Goal: Communication & Community: Answer question/provide support

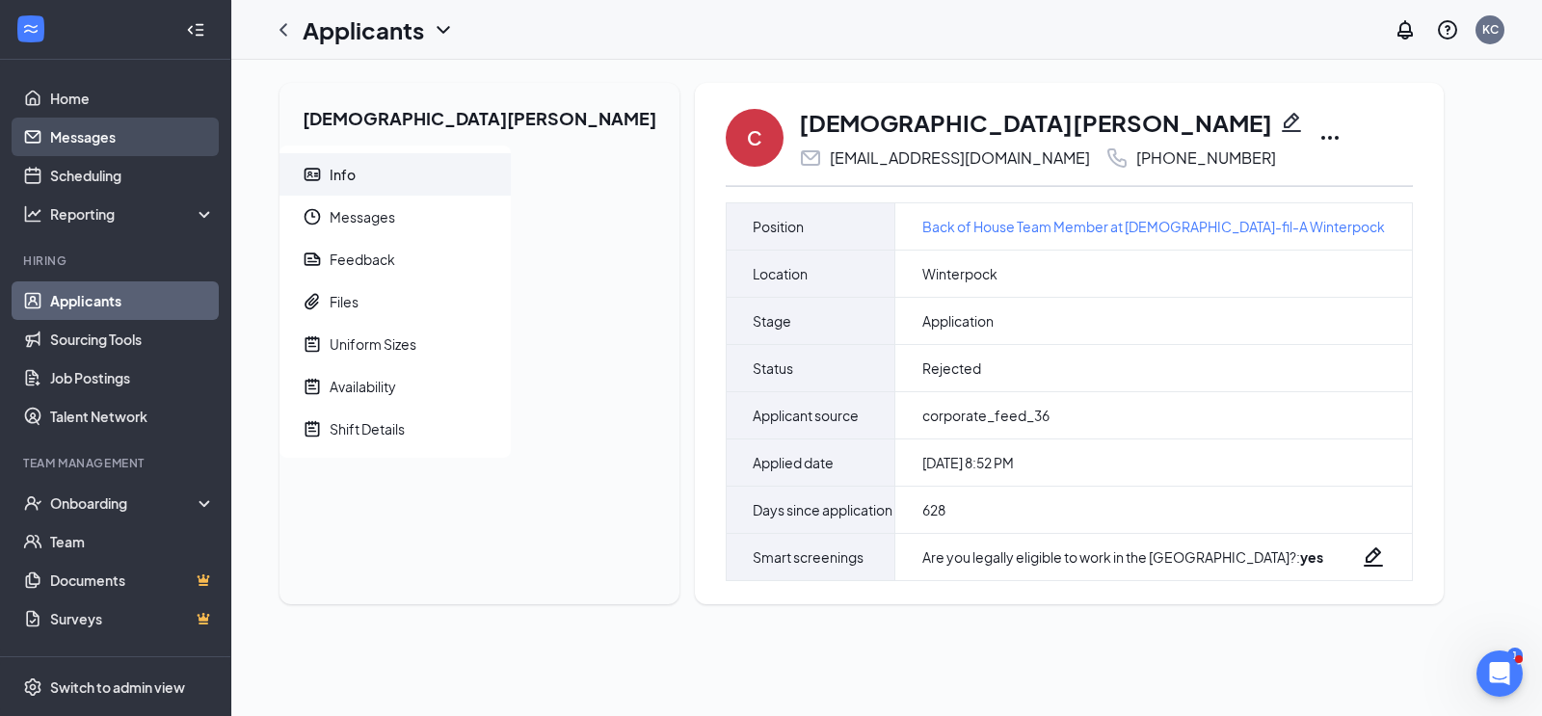
click at [121, 139] on link "Messages" at bounding box center [132, 137] width 165 height 39
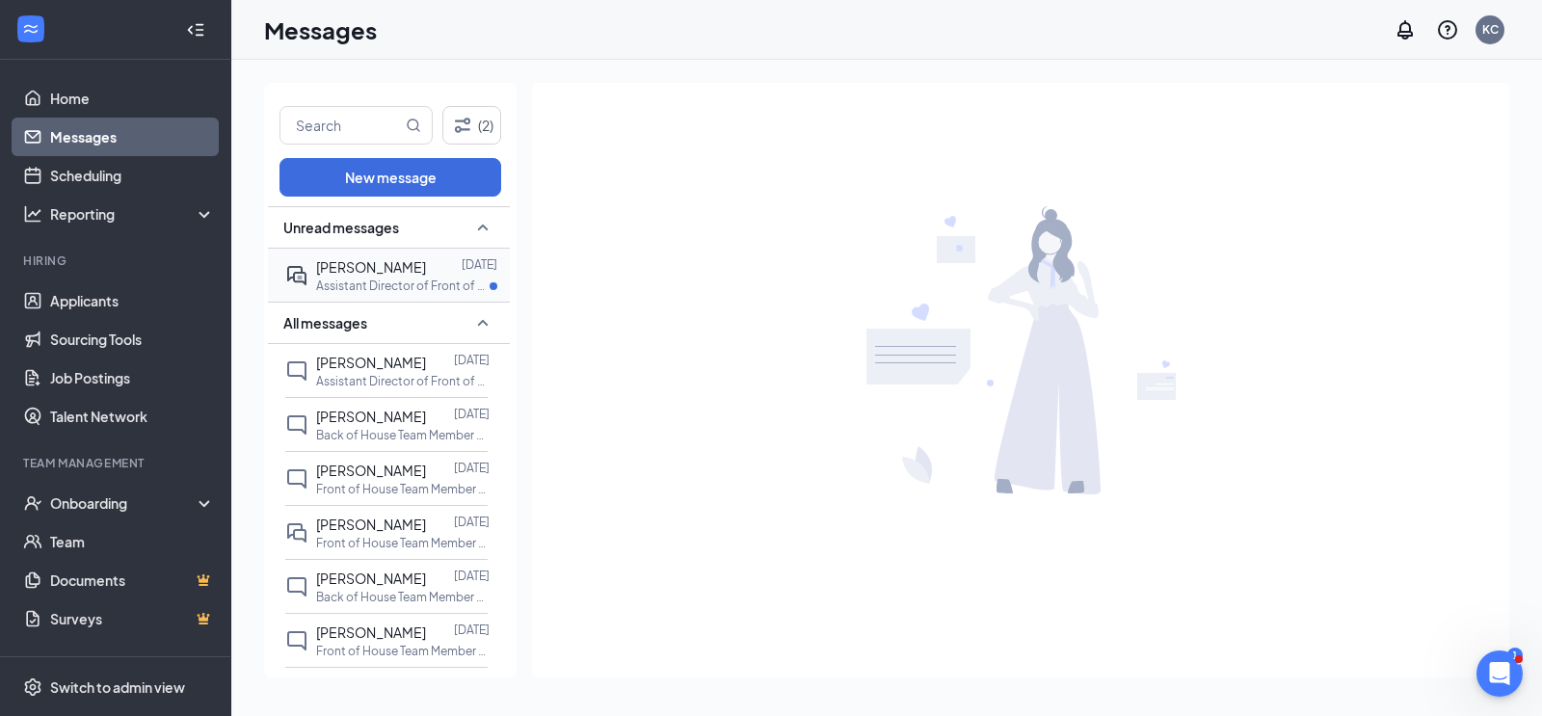
click at [396, 276] on div "[PERSON_NAME]" at bounding box center [371, 266] width 110 height 21
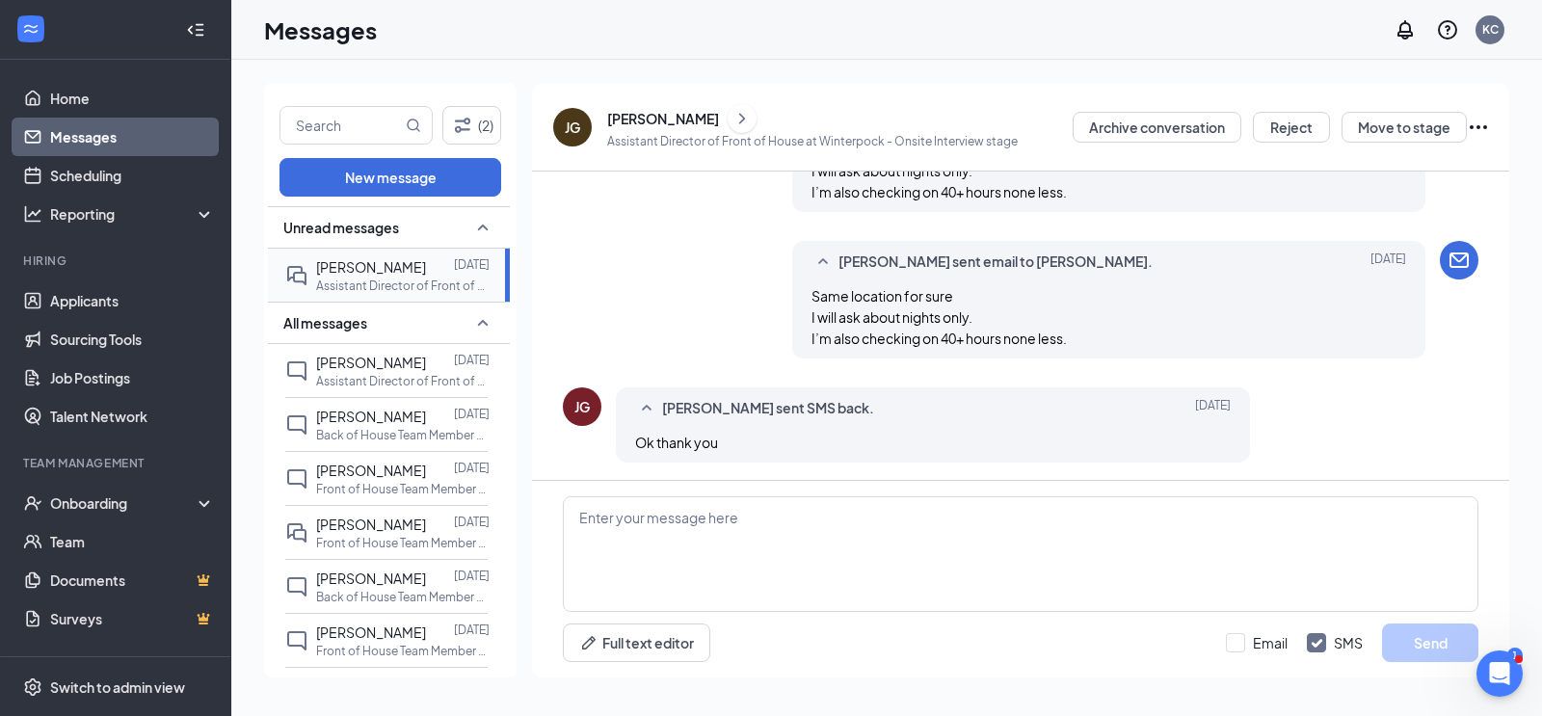
scroll to position [935, 0]
click at [691, 528] on textarea at bounding box center [1021, 554] width 916 height 116
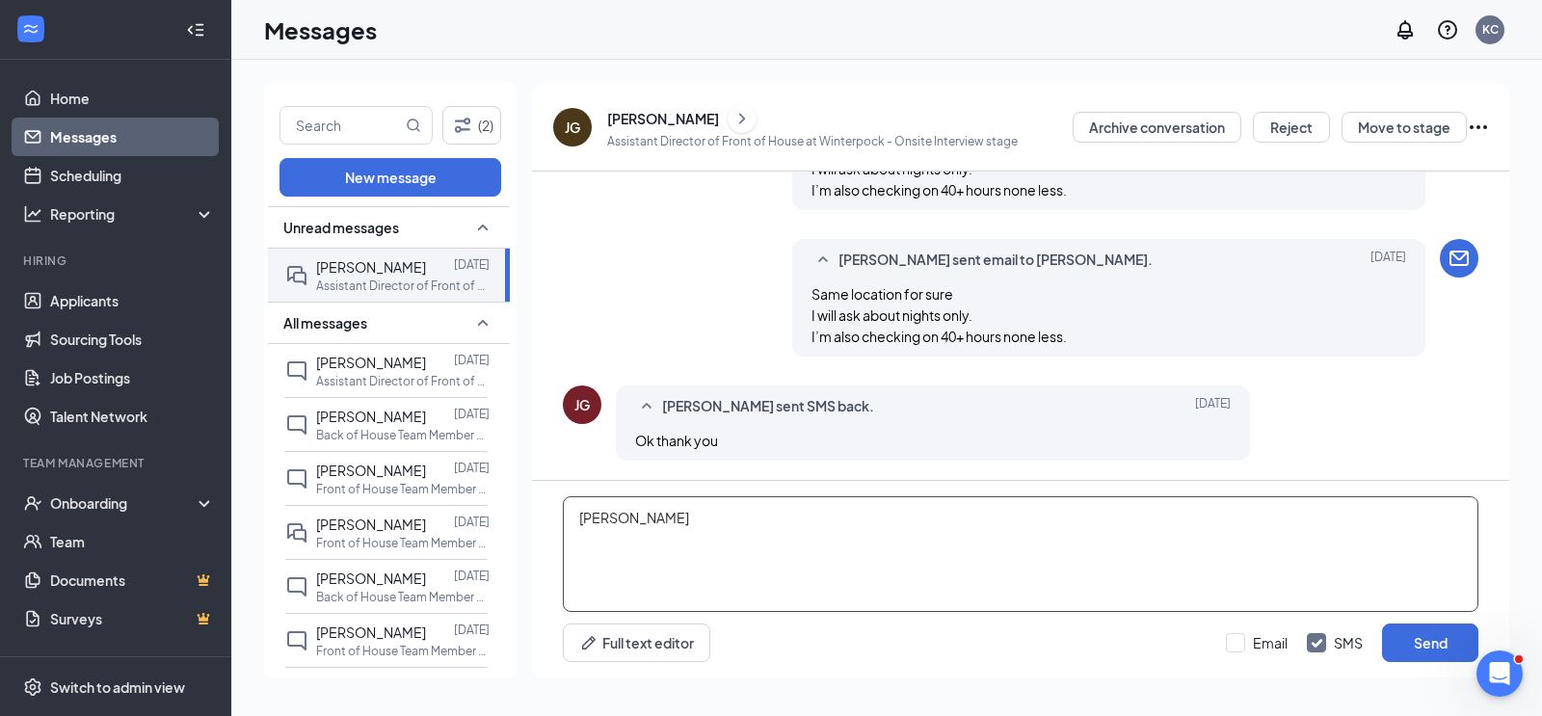
type textarea "J"
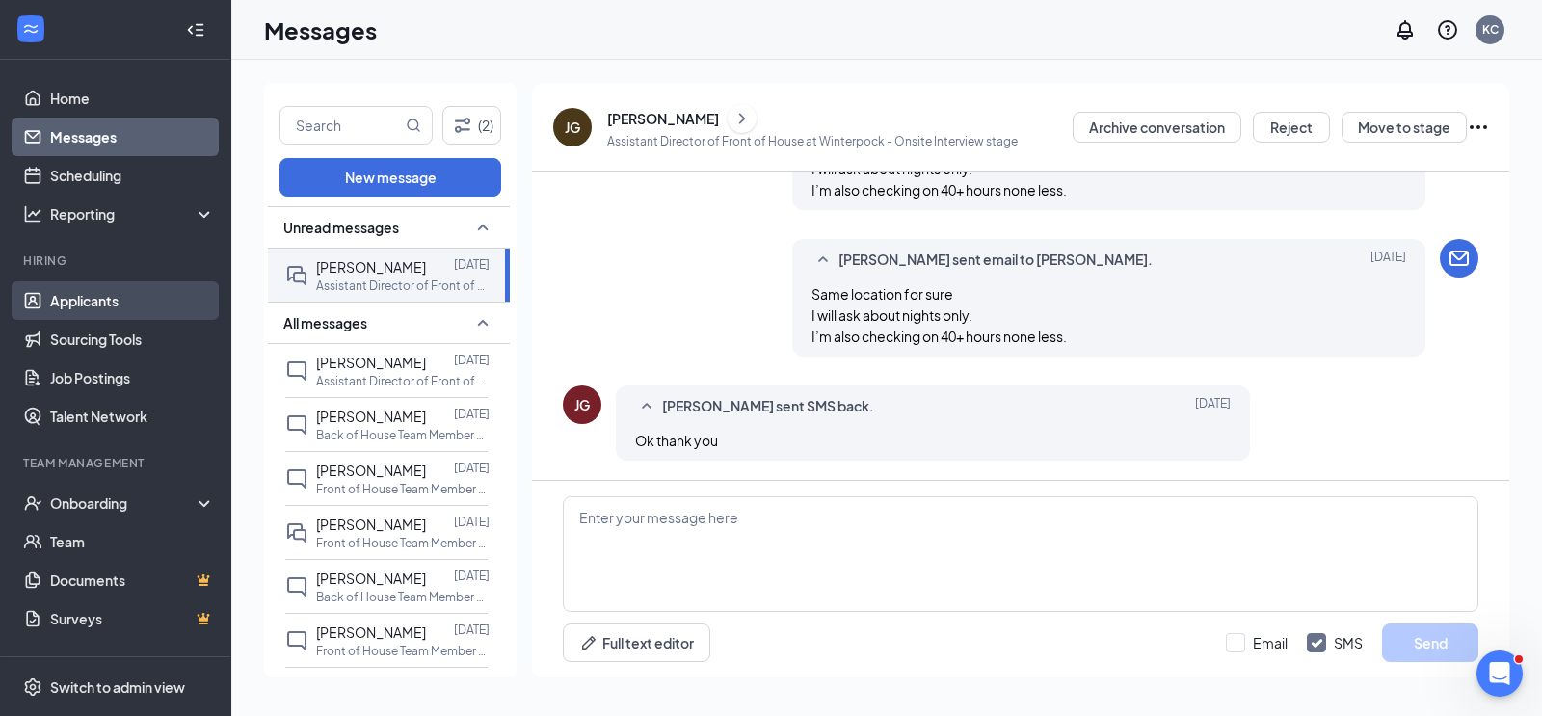
click at [76, 310] on link "Applicants" at bounding box center [132, 300] width 165 height 39
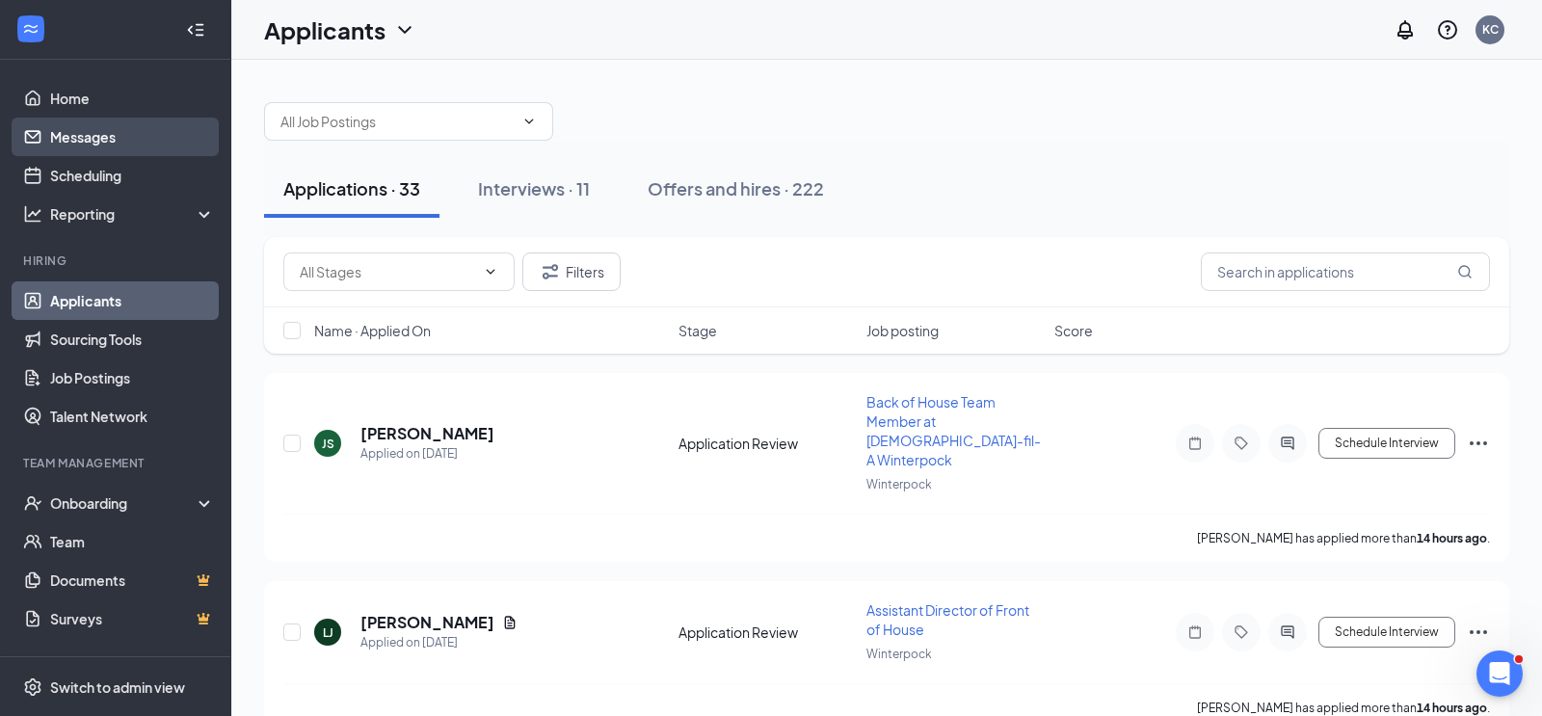
click at [136, 140] on link "Messages" at bounding box center [132, 137] width 165 height 39
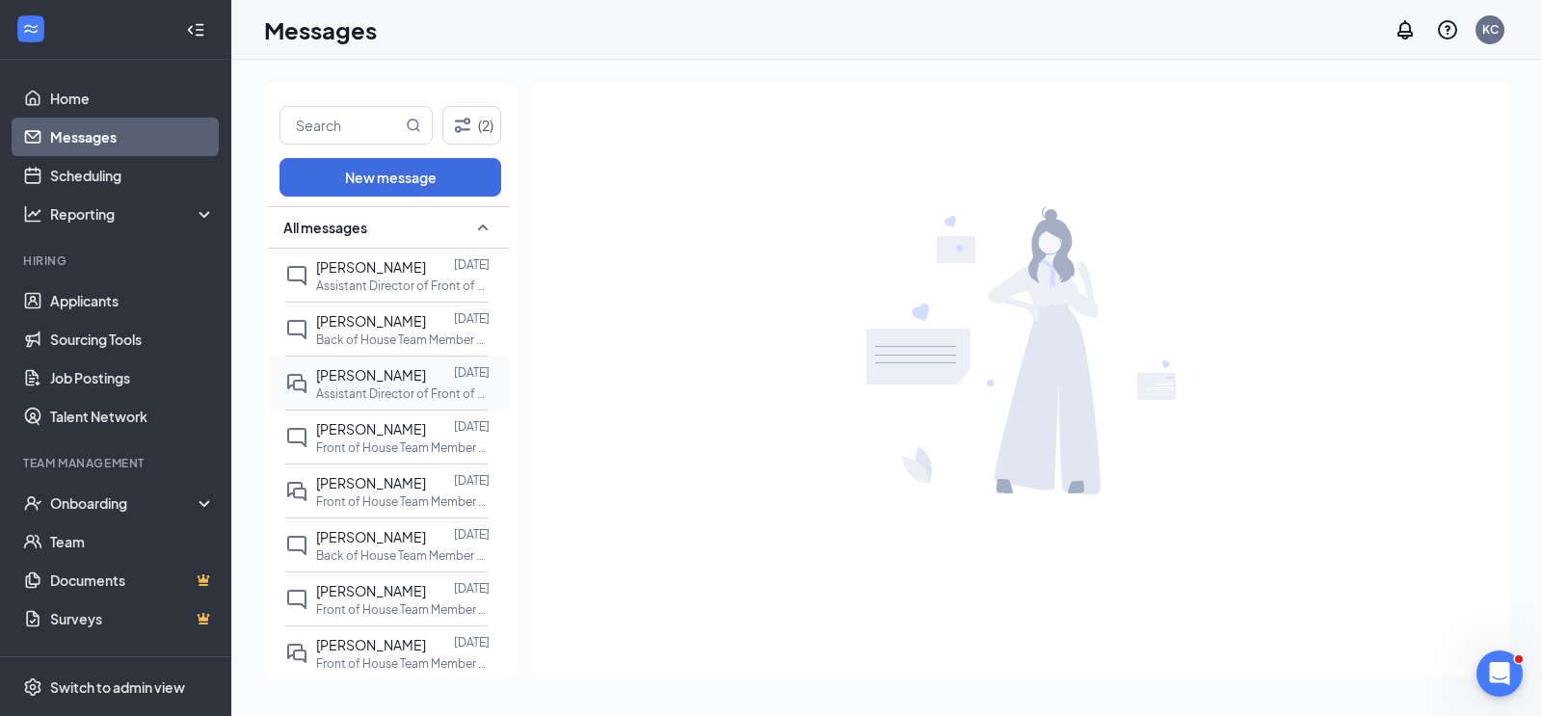
click at [346, 382] on span "[PERSON_NAME]" at bounding box center [371, 374] width 110 height 17
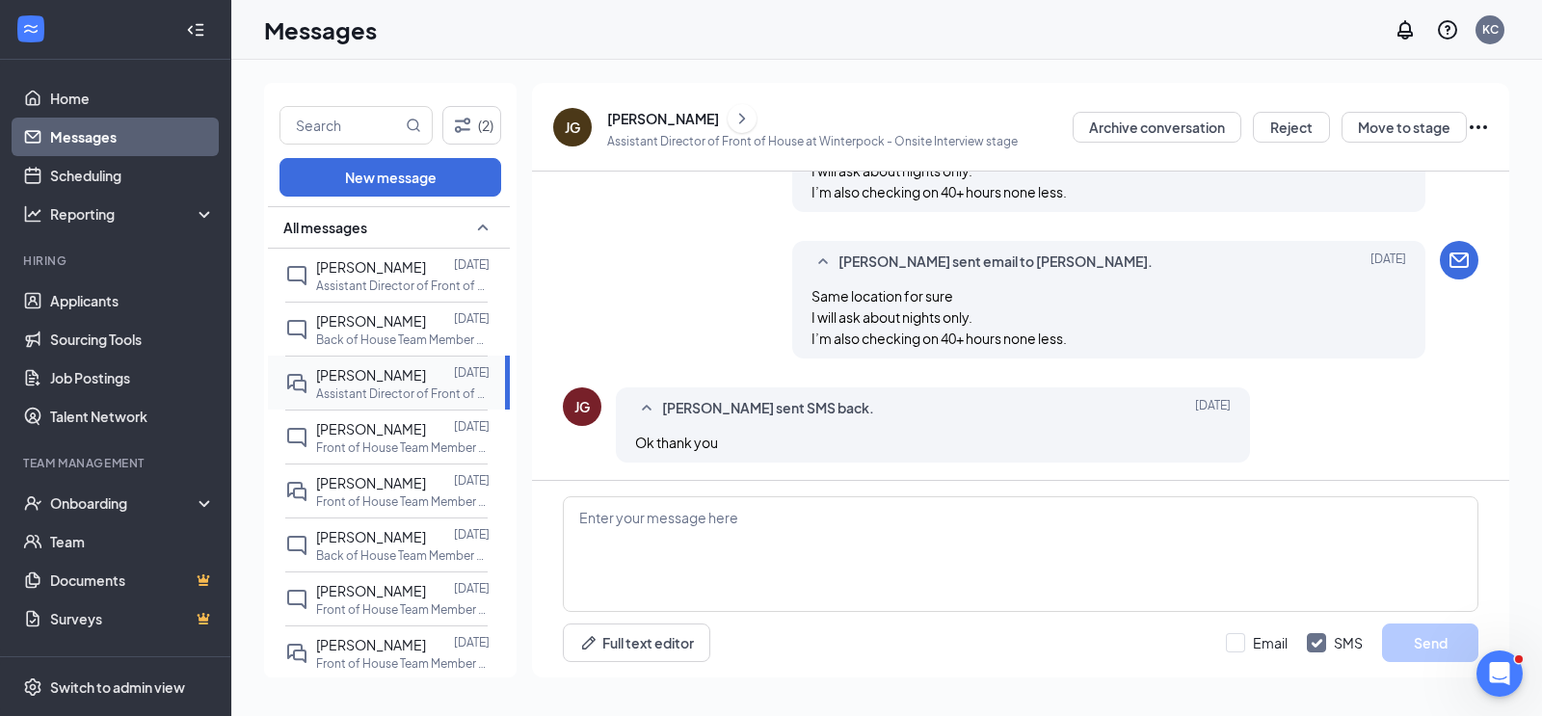
scroll to position [935, 0]
click at [655, 552] on textarea at bounding box center [1021, 554] width 916 height 116
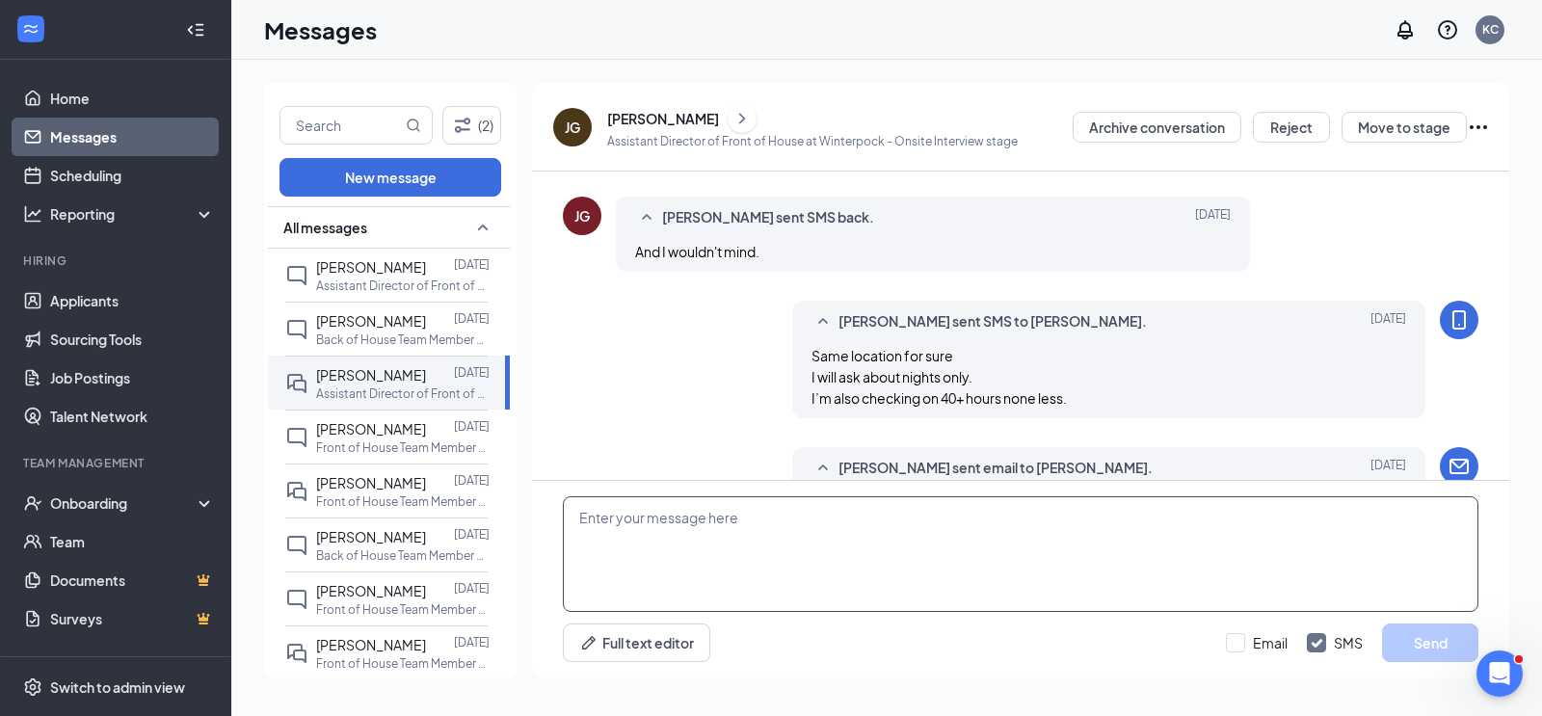
scroll to position [711, 0]
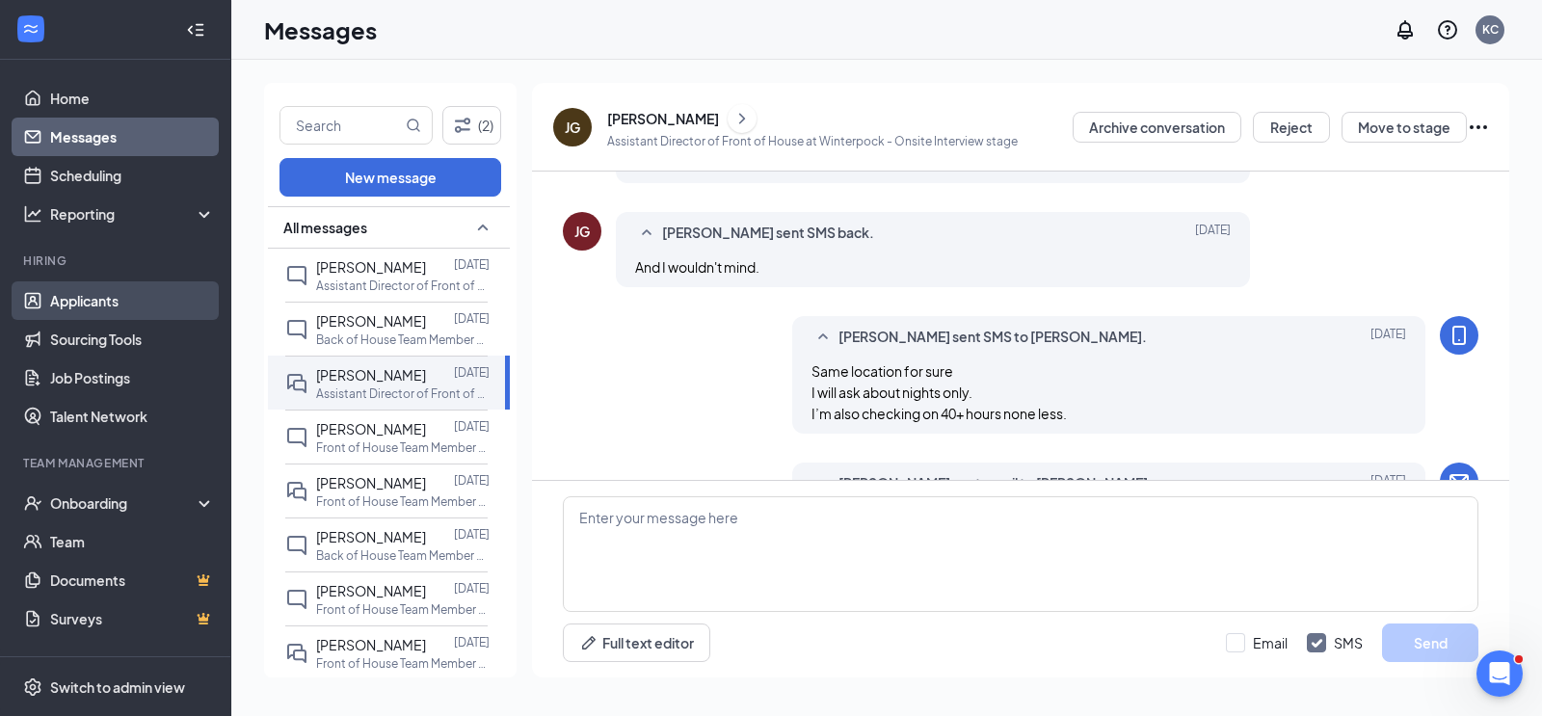
click at [93, 297] on link "Applicants" at bounding box center [132, 300] width 165 height 39
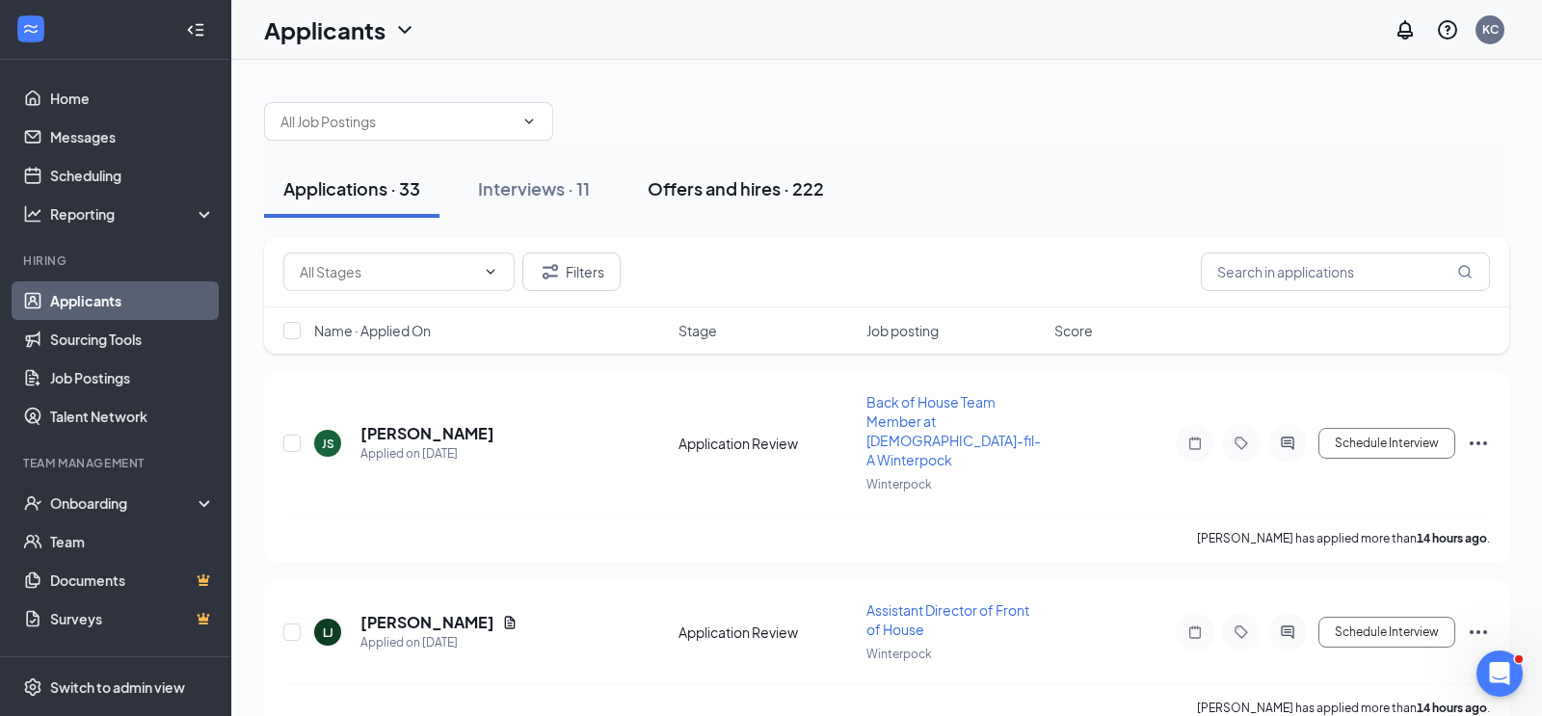
click at [777, 185] on div "Offers and hires · 222" at bounding box center [736, 188] width 176 height 24
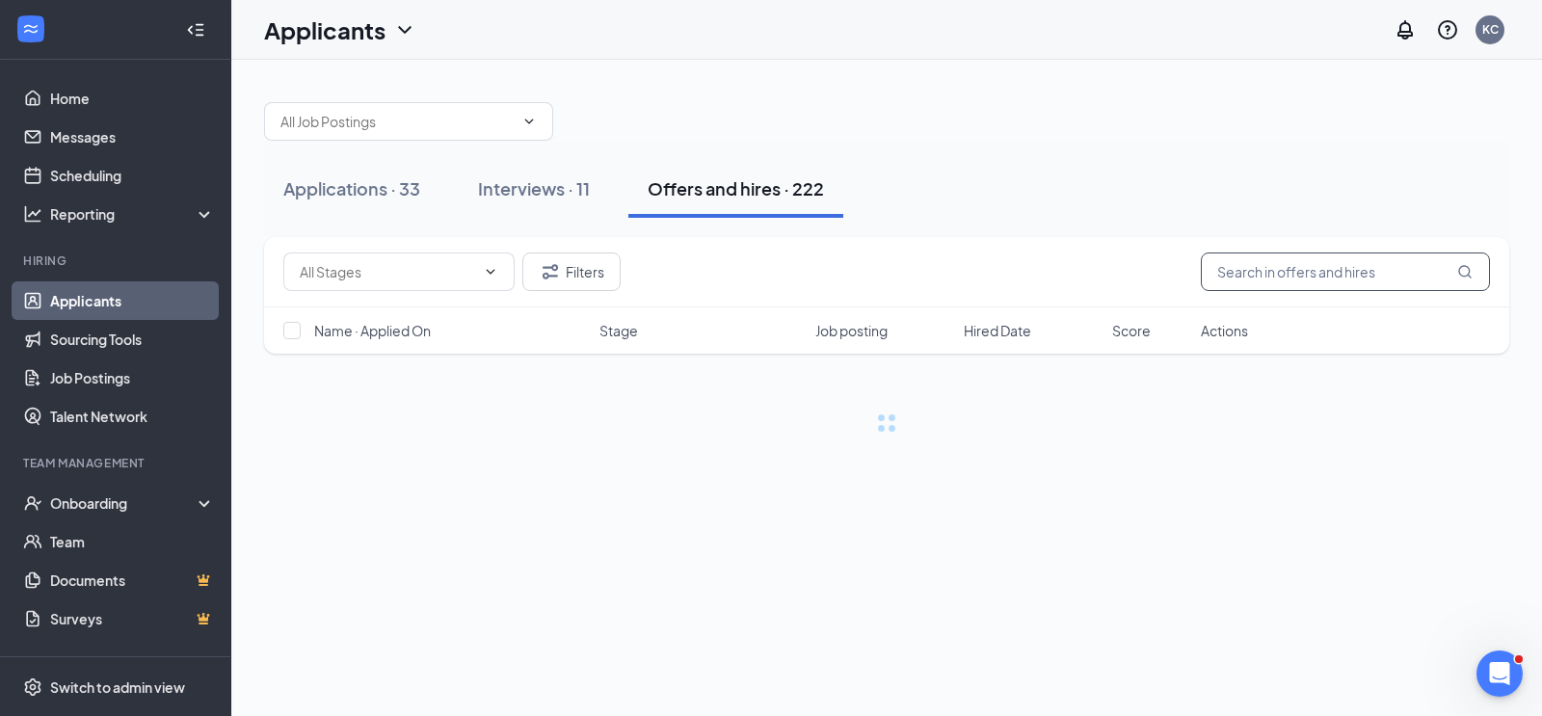
click at [1356, 276] on input "text" at bounding box center [1345, 272] width 289 height 39
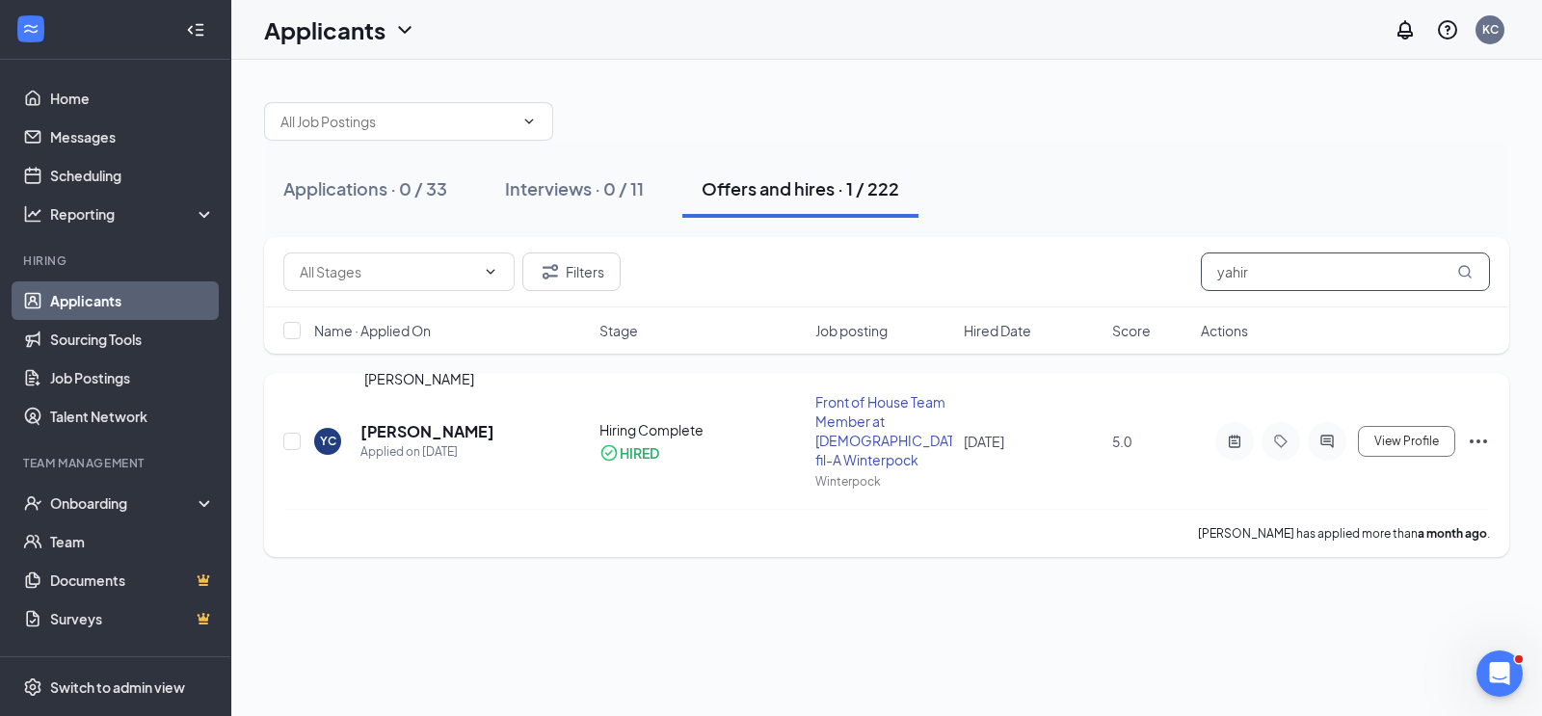
type input "yahir"
click at [433, 427] on h5 "[PERSON_NAME]" at bounding box center [428, 431] width 134 height 21
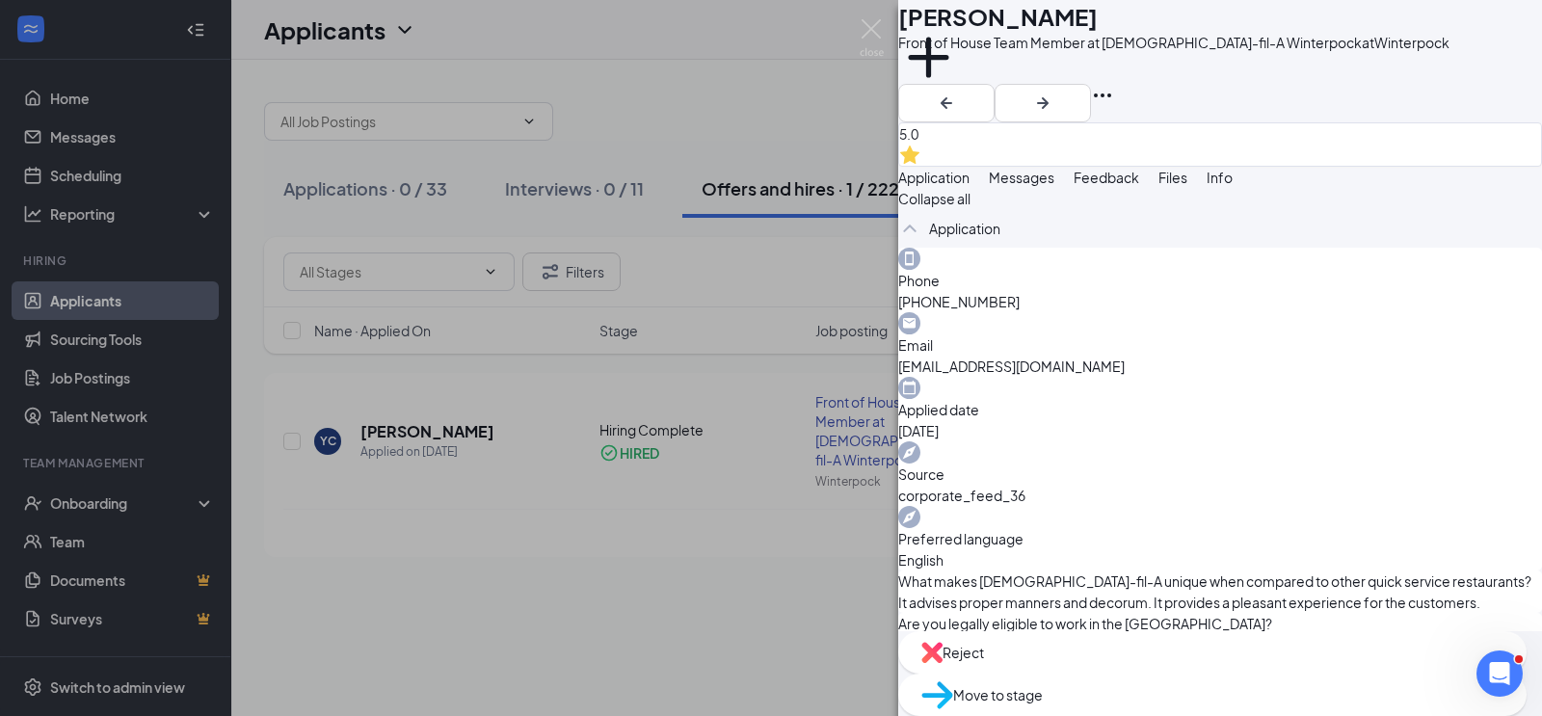
drag, startPoint x: 1106, startPoint y: 328, endPoint x: 987, endPoint y: 330, distance: 118.6
click at [987, 312] on div "Phone [PHONE_NUMBER]" at bounding box center [1220, 280] width 644 height 65
copy span "[PHONE_NUMBER]"
click at [870, 24] on img at bounding box center [872, 38] width 24 height 38
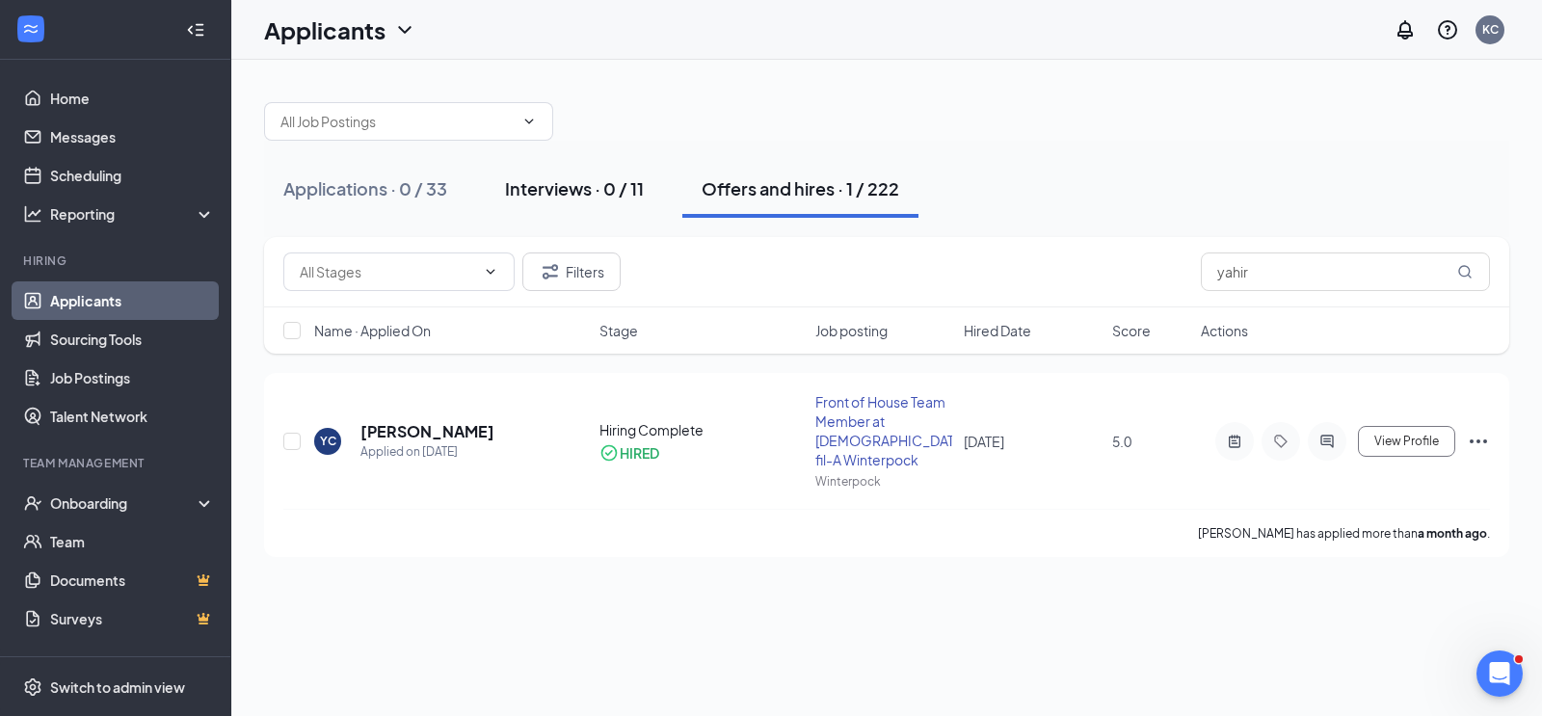
click at [564, 195] on div "Interviews · 0 / 11" at bounding box center [574, 188] width 139 height 24
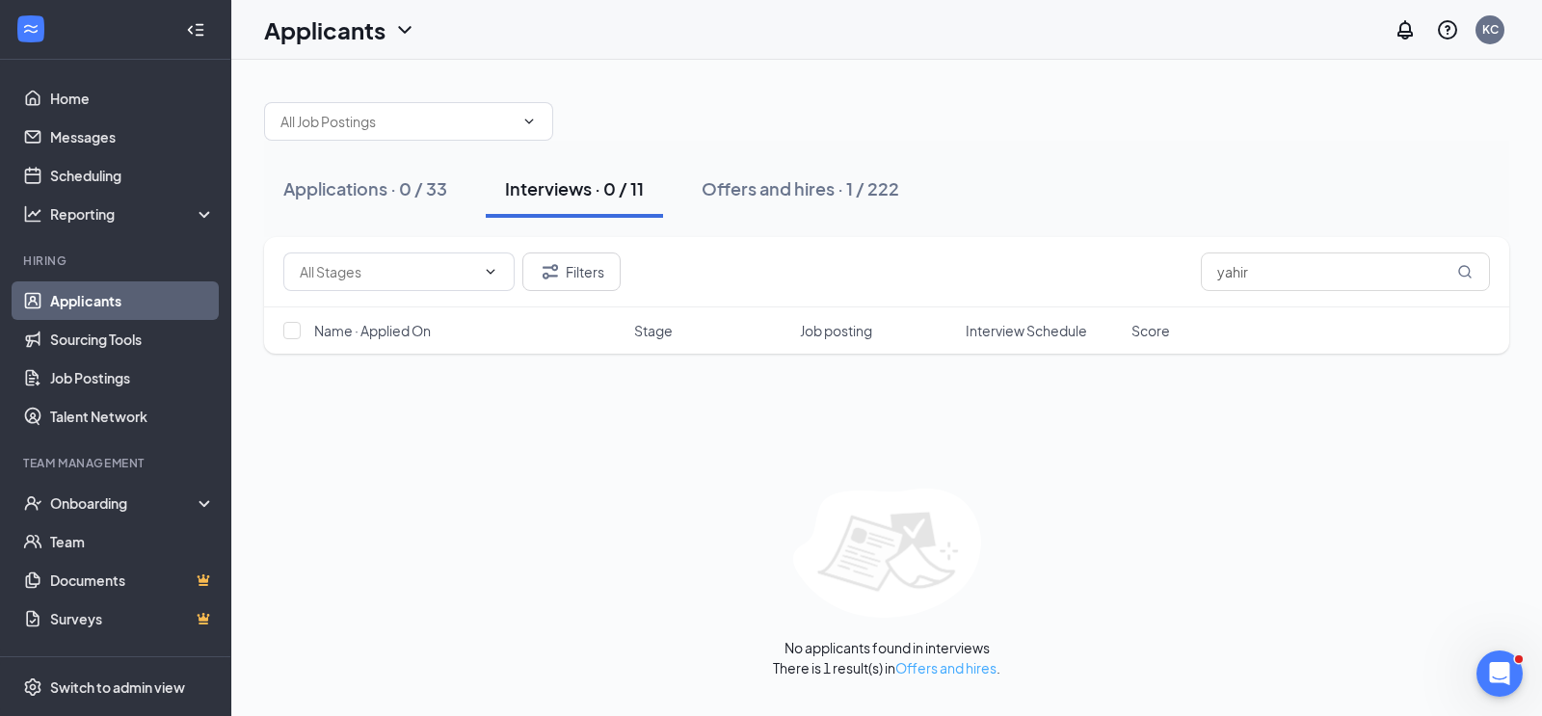
click at [920, 667] on link "Offers and hires" at bounding box center [945, 667] width 101 height 17
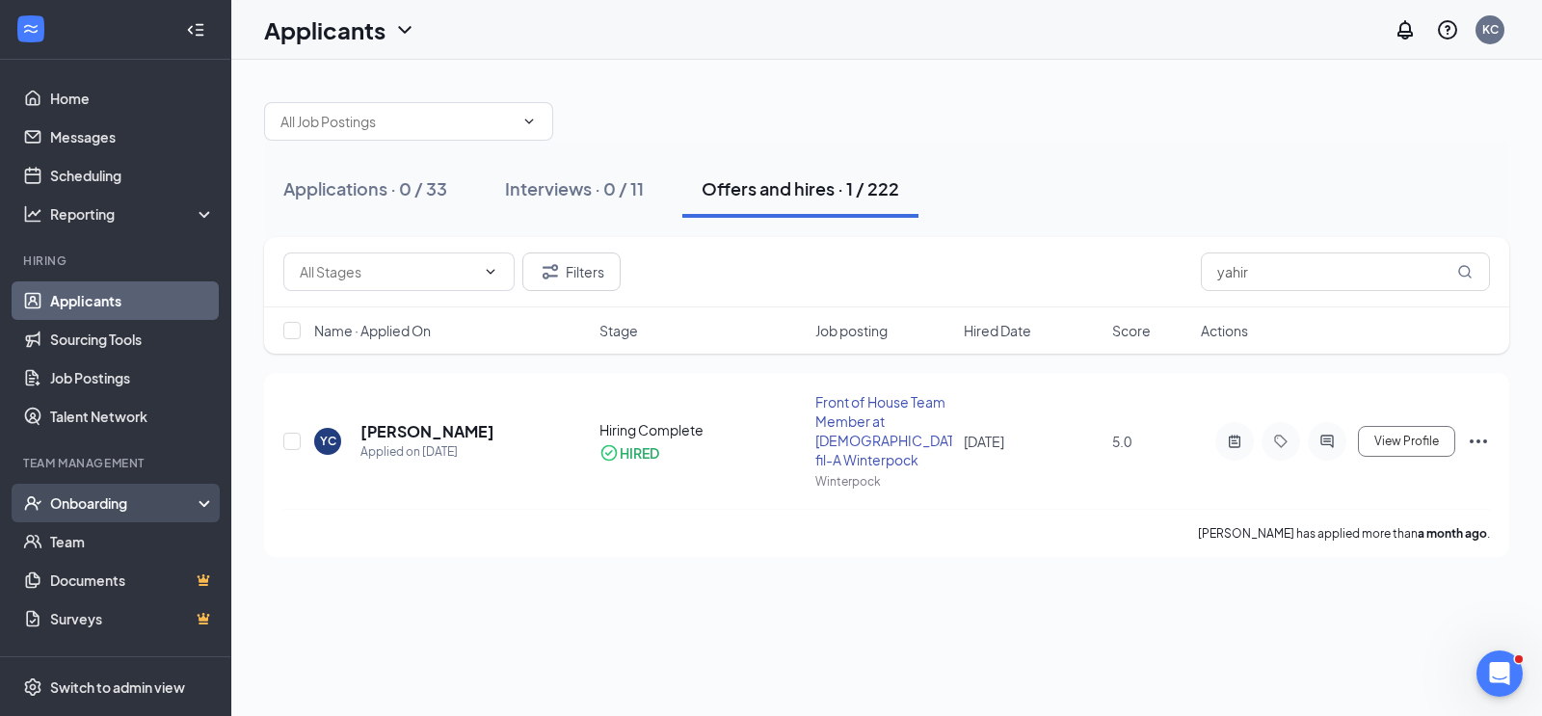
click at [120, 499] on div "Onboarding" at bounding box center [124, 503] width 148 height 19
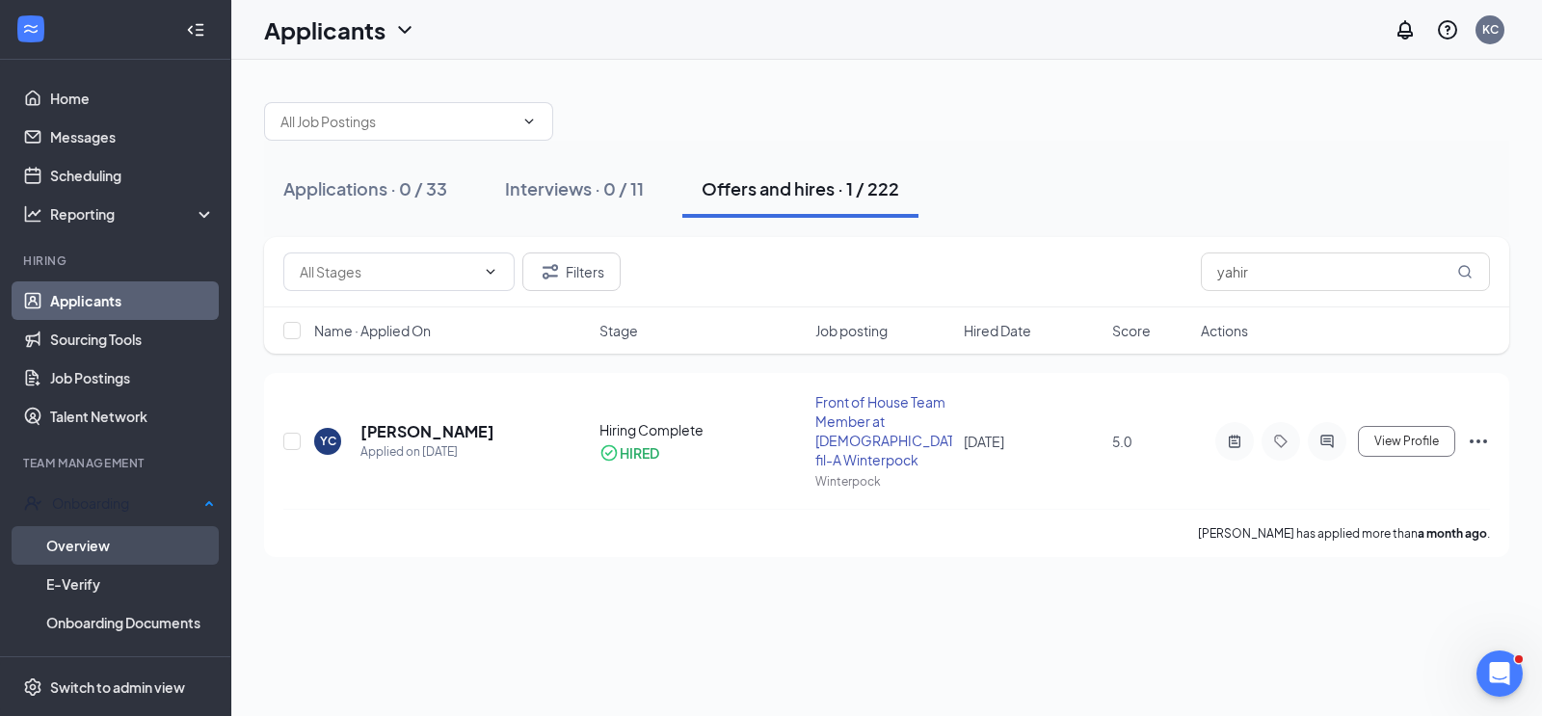
click at [85, 545] on link "Overview" at bounding box center [130, 545] width 169 height 39
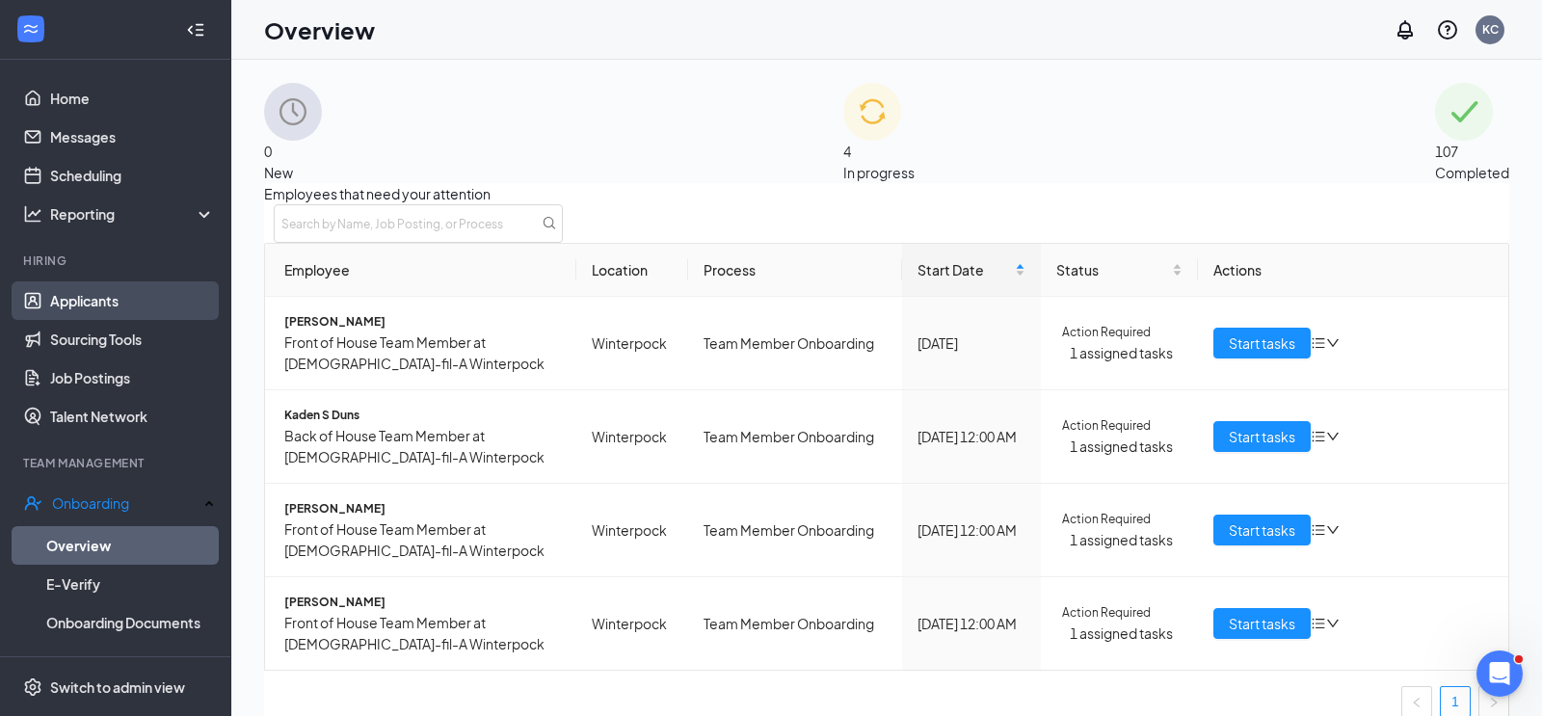
click at [97, 297] on link "Applicants" at bounding box center [132, 300] width 165 height 39
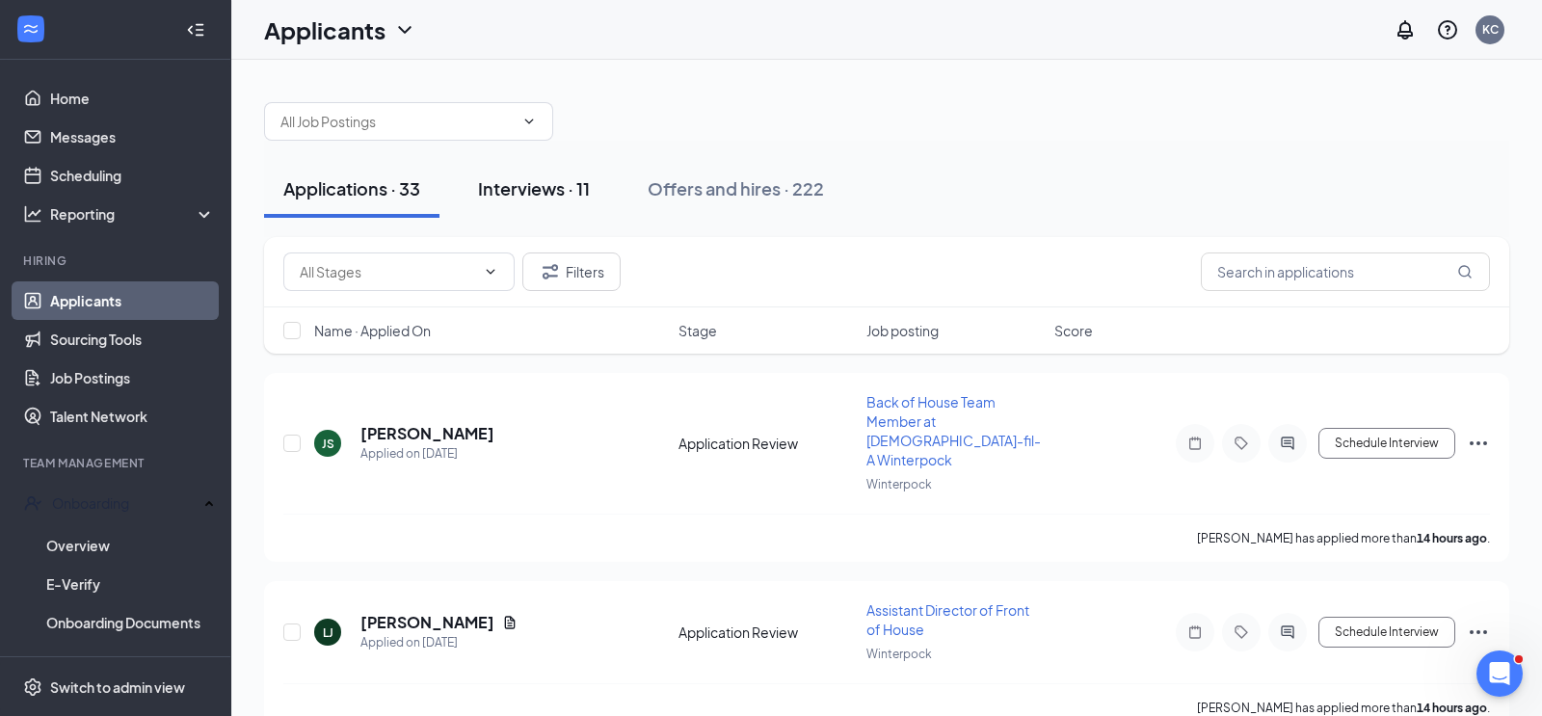
click at [536, 188] on div "Interviews · 11" at bounding box center [534, 188] width 112 height 24
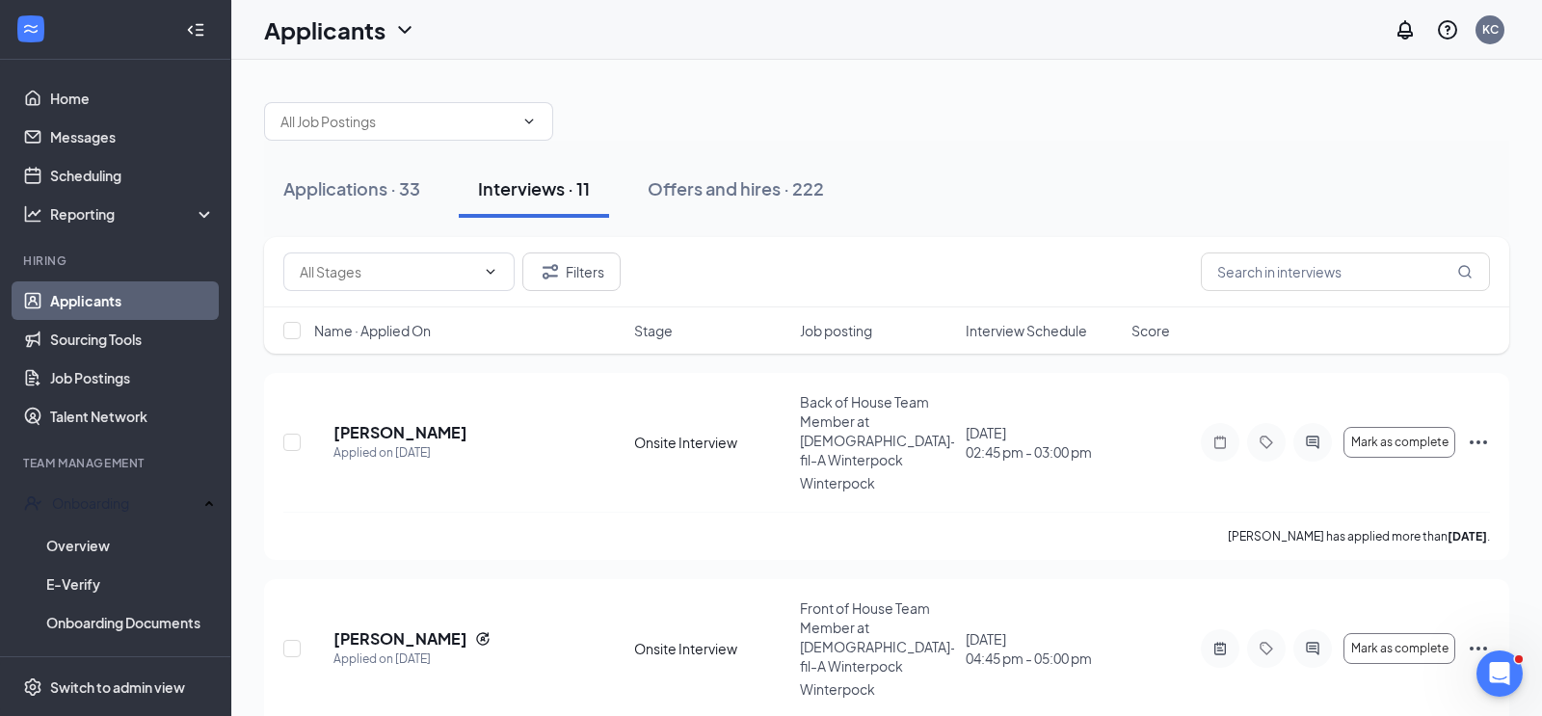
click at [1043, 330] on span "Interview Schedule" at bounding box center [1026, 330] width 121 height 19
click at [1069, 330] on span "Interview Schedule" at bounding box center [1026, 330] width 121 height 19
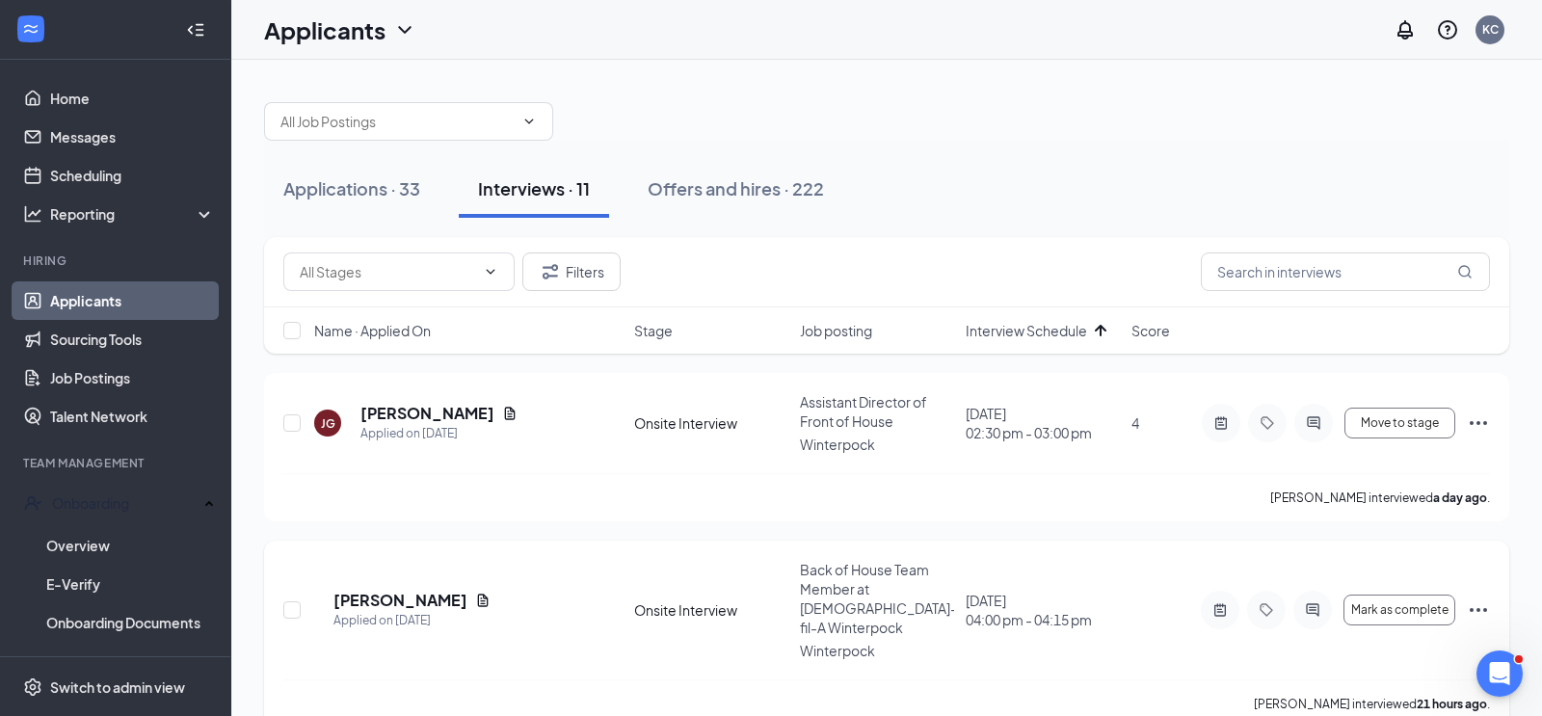
click at [1484, 599] on icon "Ellipses" at bounding box center [1478, 610] width 23 height 23
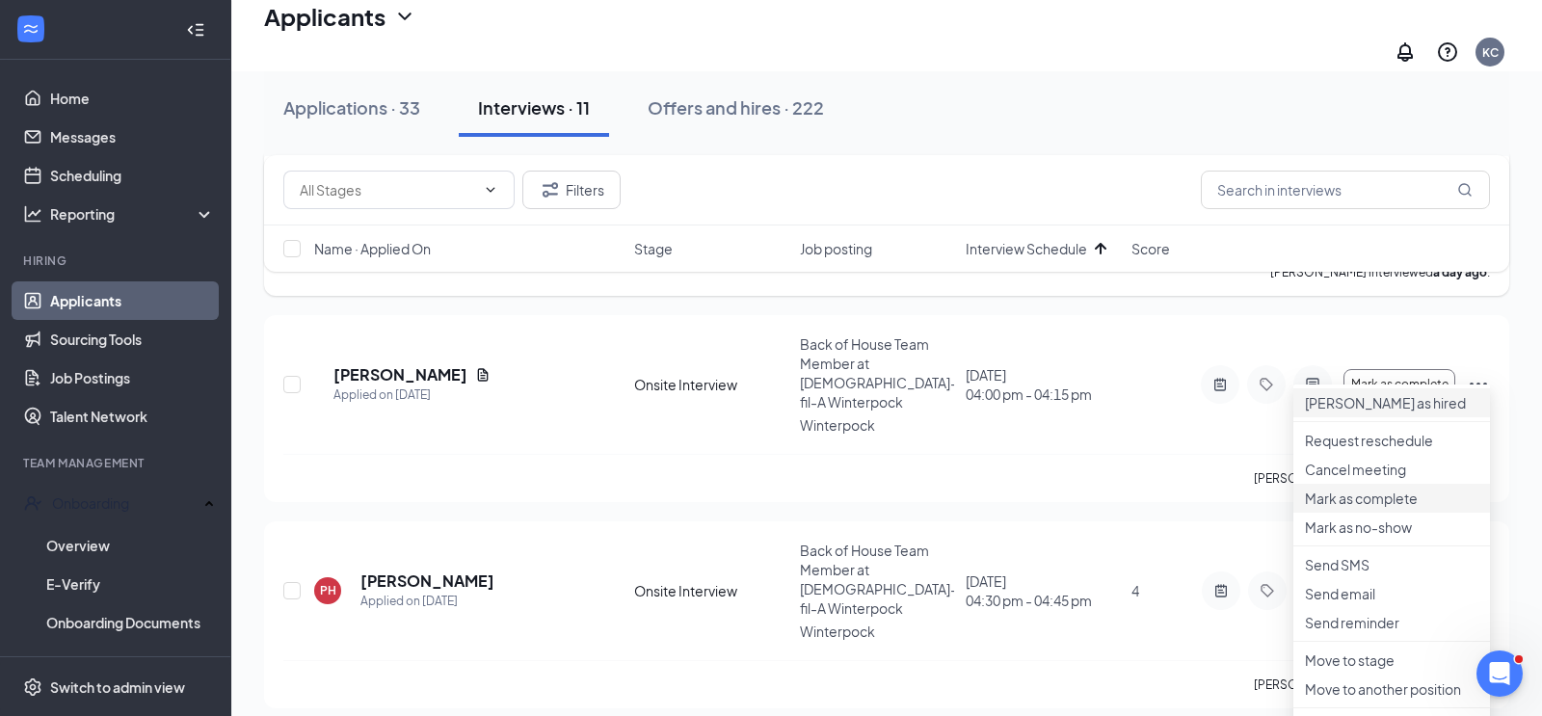
scroll to position [241, 0]
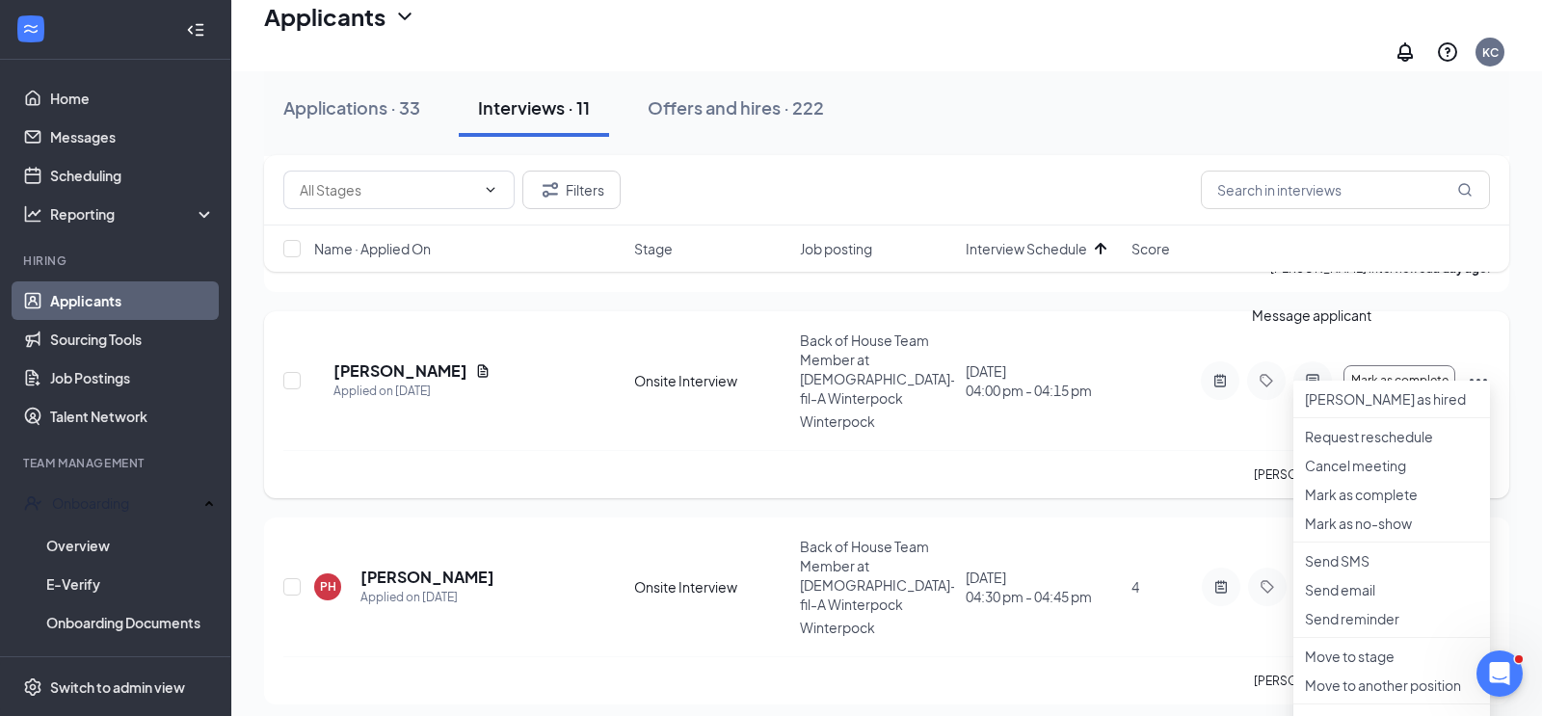
click at [1311, 373] on icon "ActiveChat" at bounding box center [1312, 380] width 23 height 15
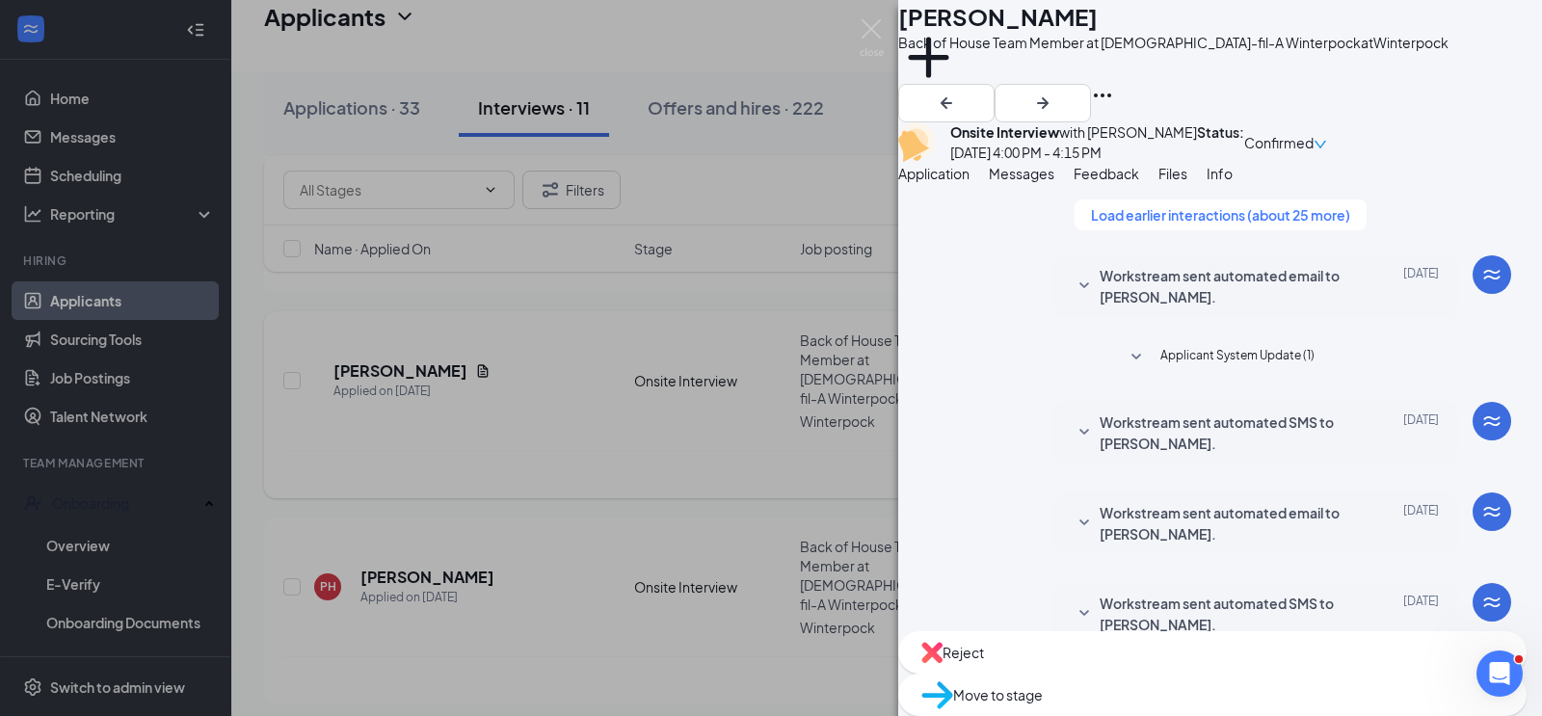
scroll to position [1058, 0]
click at [984, 663] on span "Reject" at bounding box center [963, 652] width 41 height 21
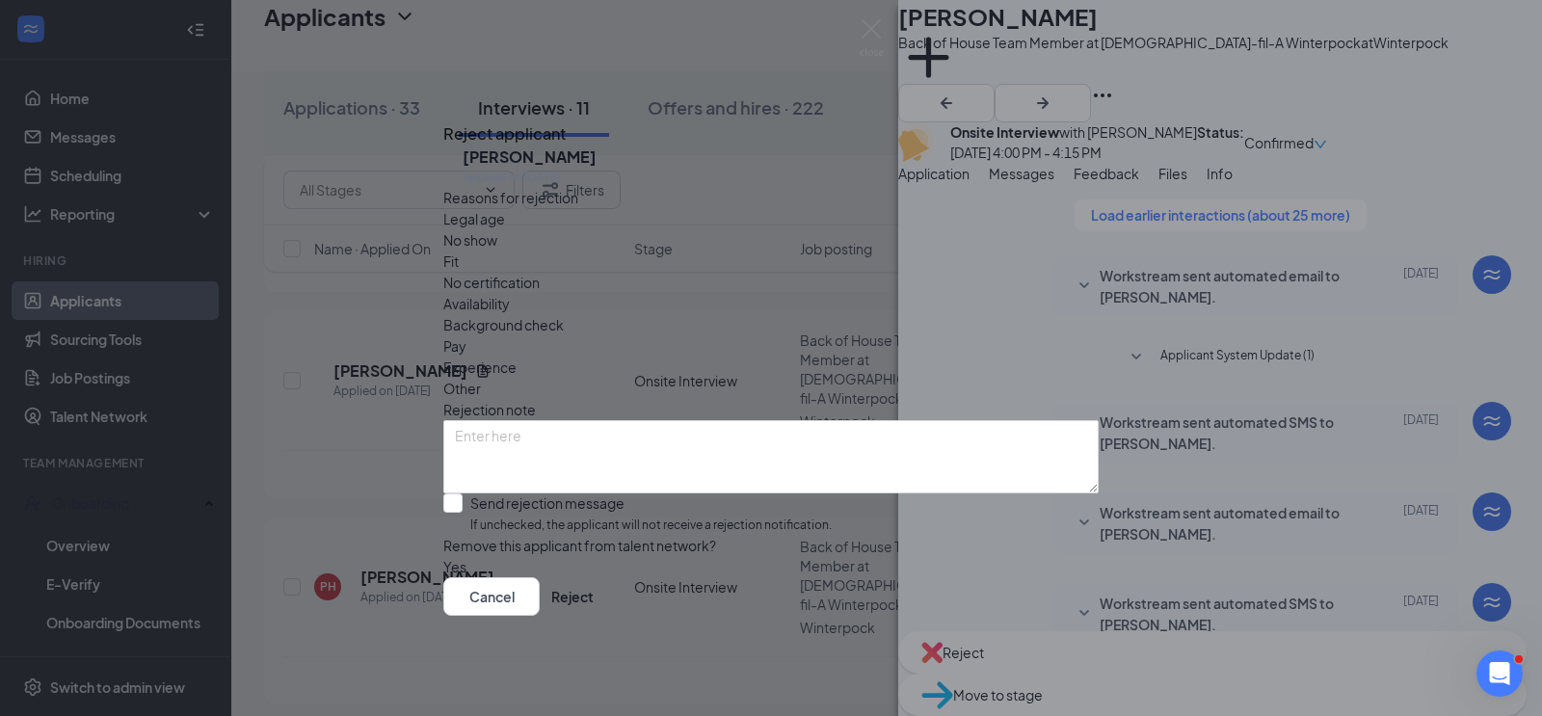
click at [497, 245] on span "No show" at bounding box center [470, 239] width 54 height 21
click at [443, 556] on button "button" at bounding box center [443, 566] width 0 height 21
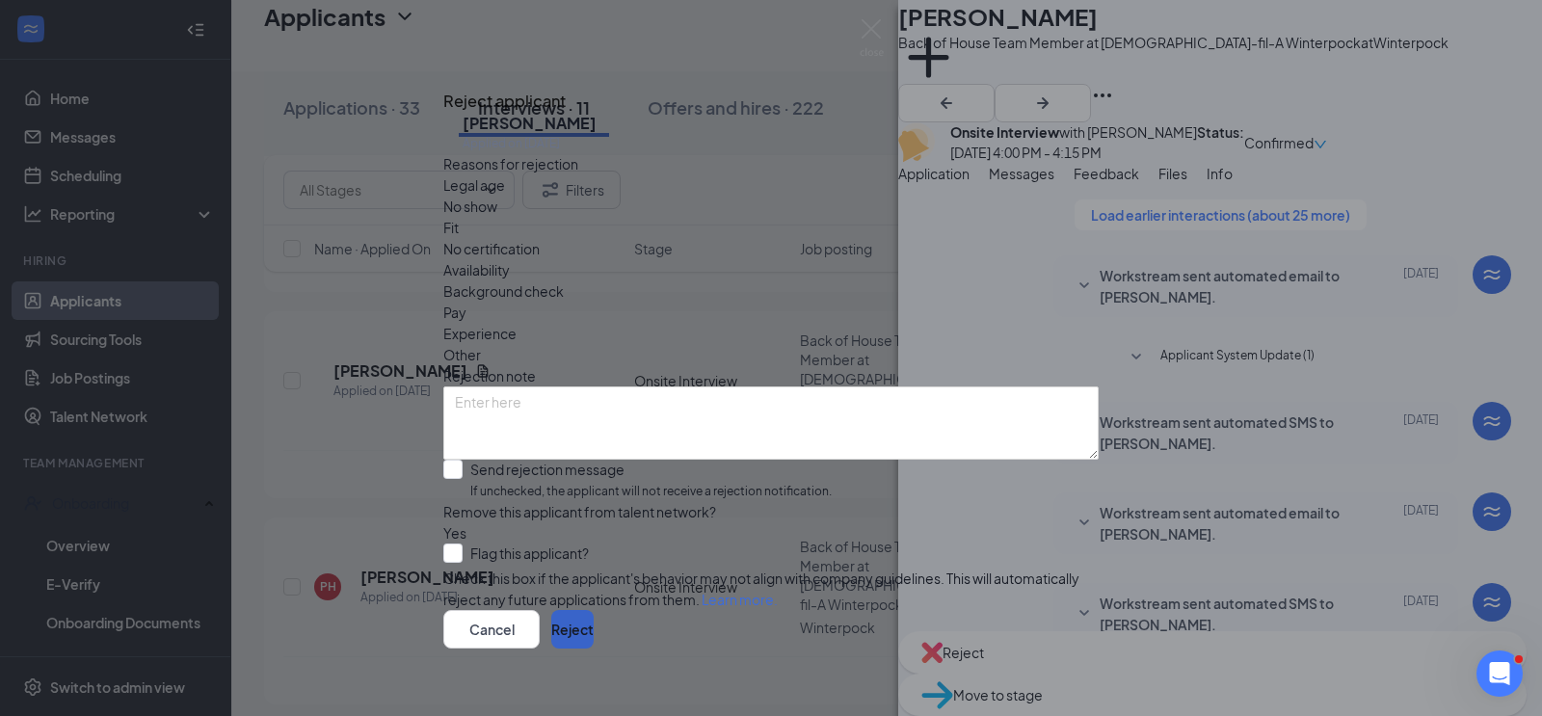
click at [594, 618] on button "Reject" at bounding box center [572, 629] width 42 height 39
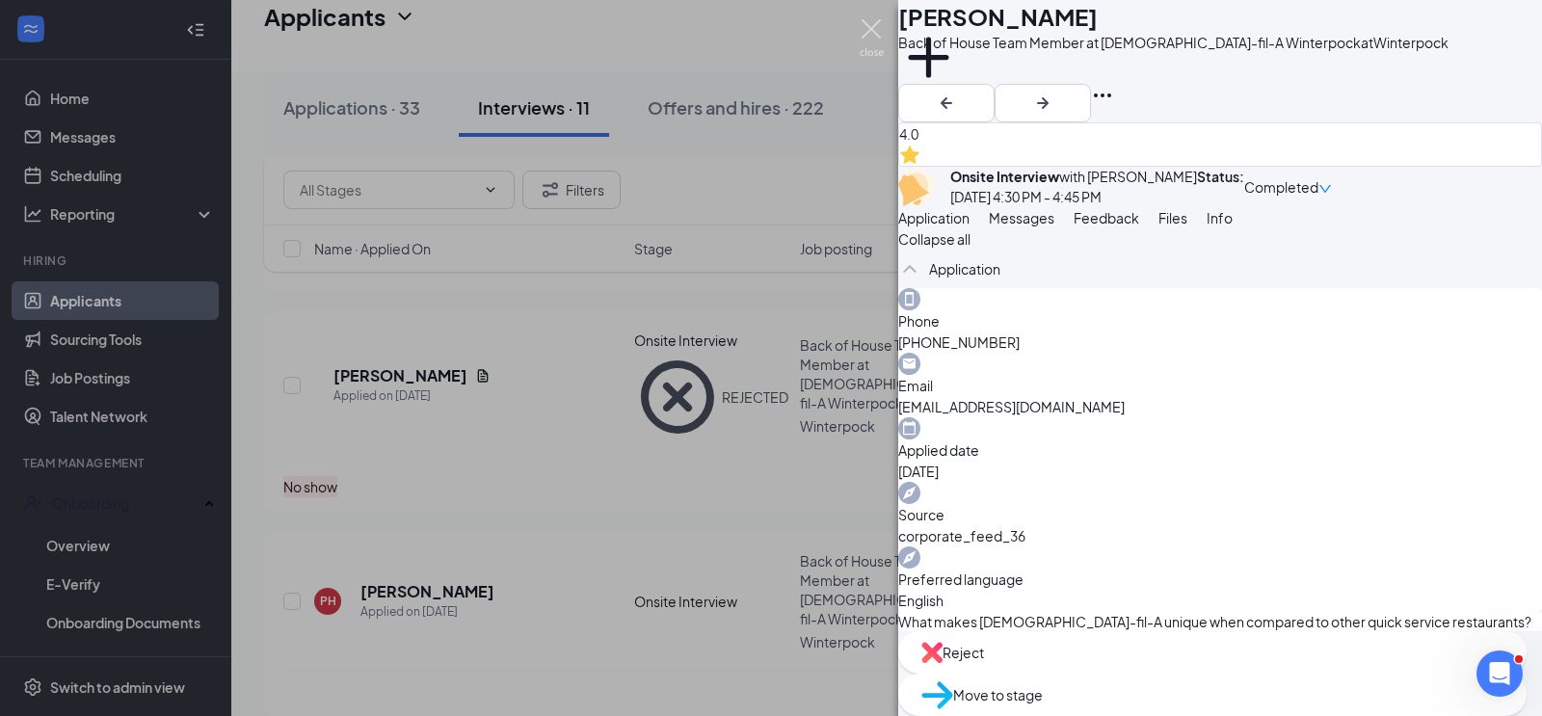
click at [880, 30] on img at bounding box center [872, 38] width 24 height 38
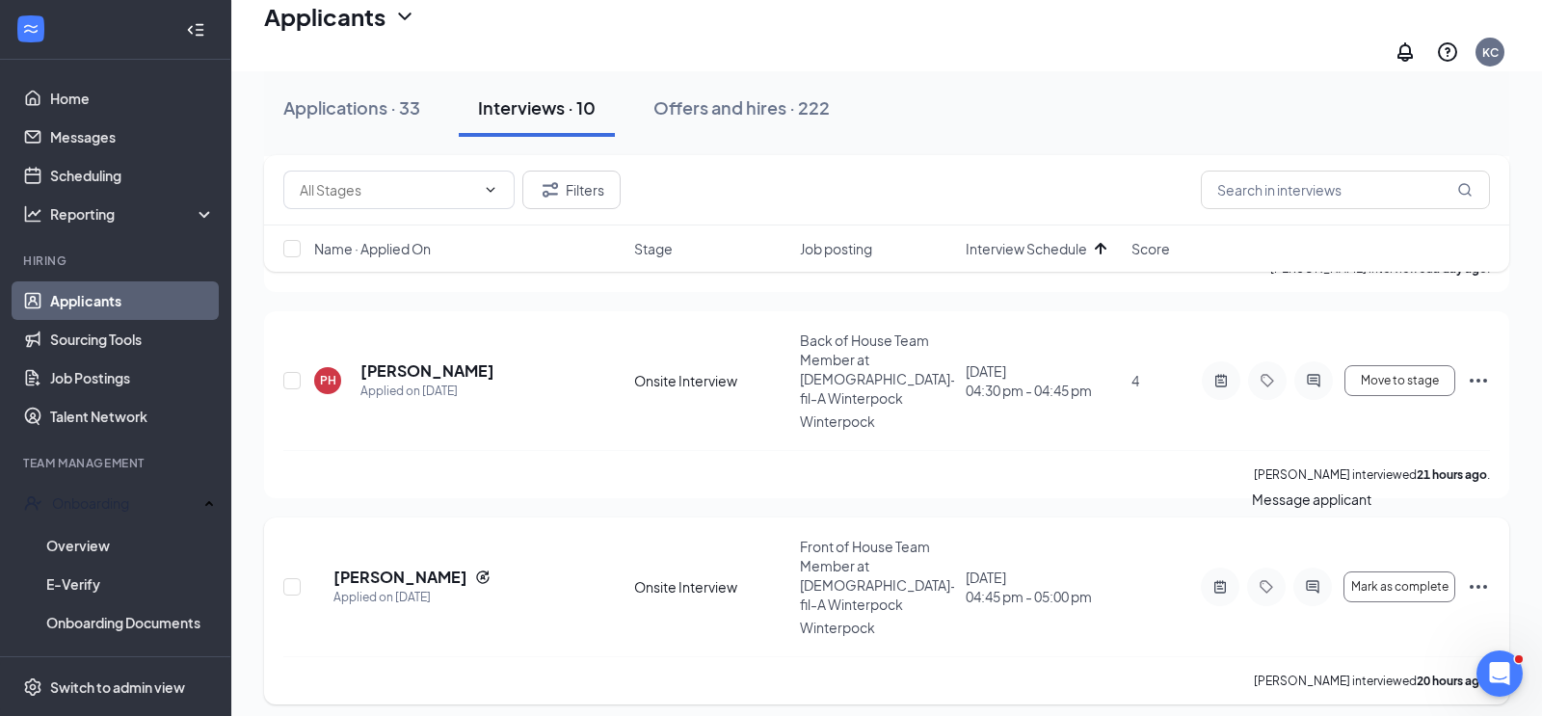
click at [1314, 579] on icon "ActiveChat" at bounding box center [1312, 586] width 23 height 15
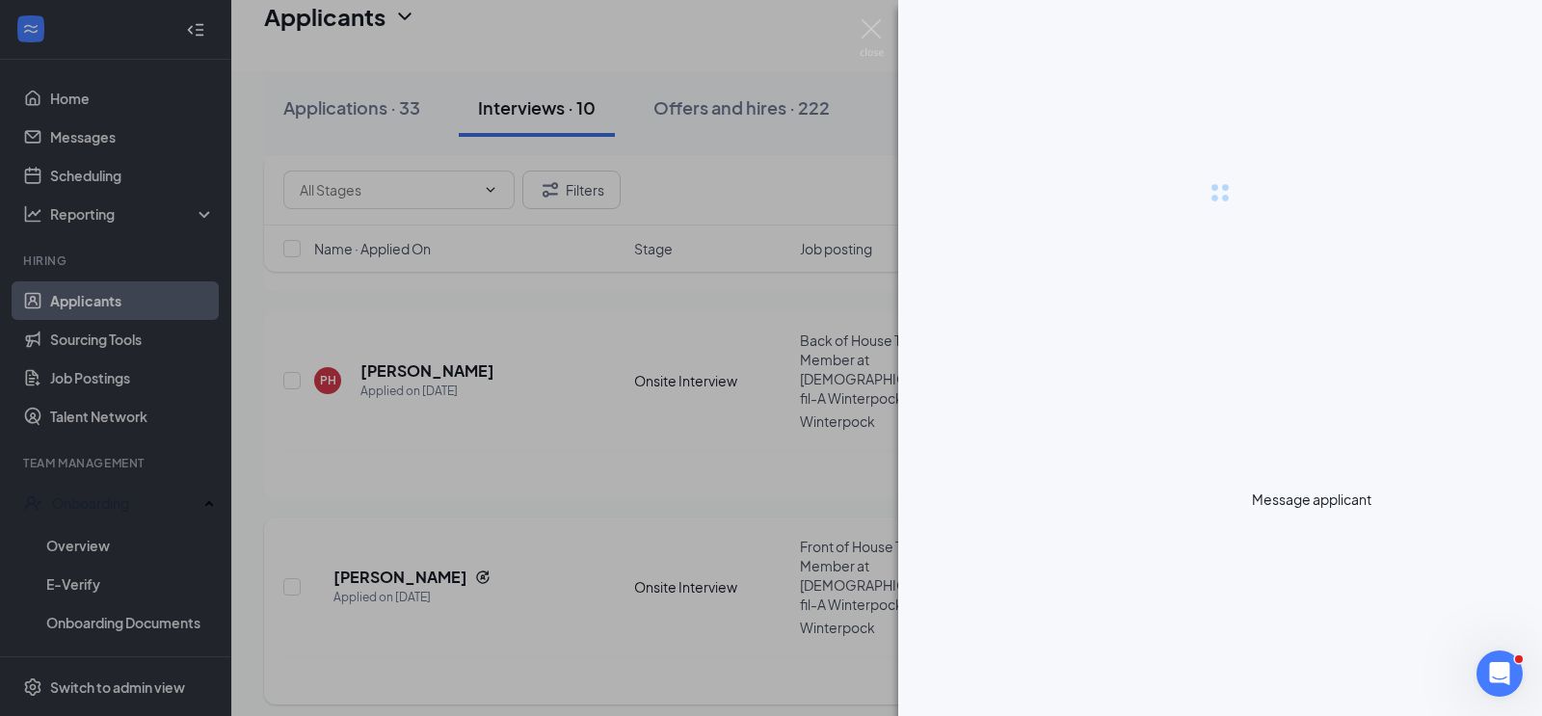
click at [1314, 535] on div at bounding box center [771, 358] width 1542 height 716
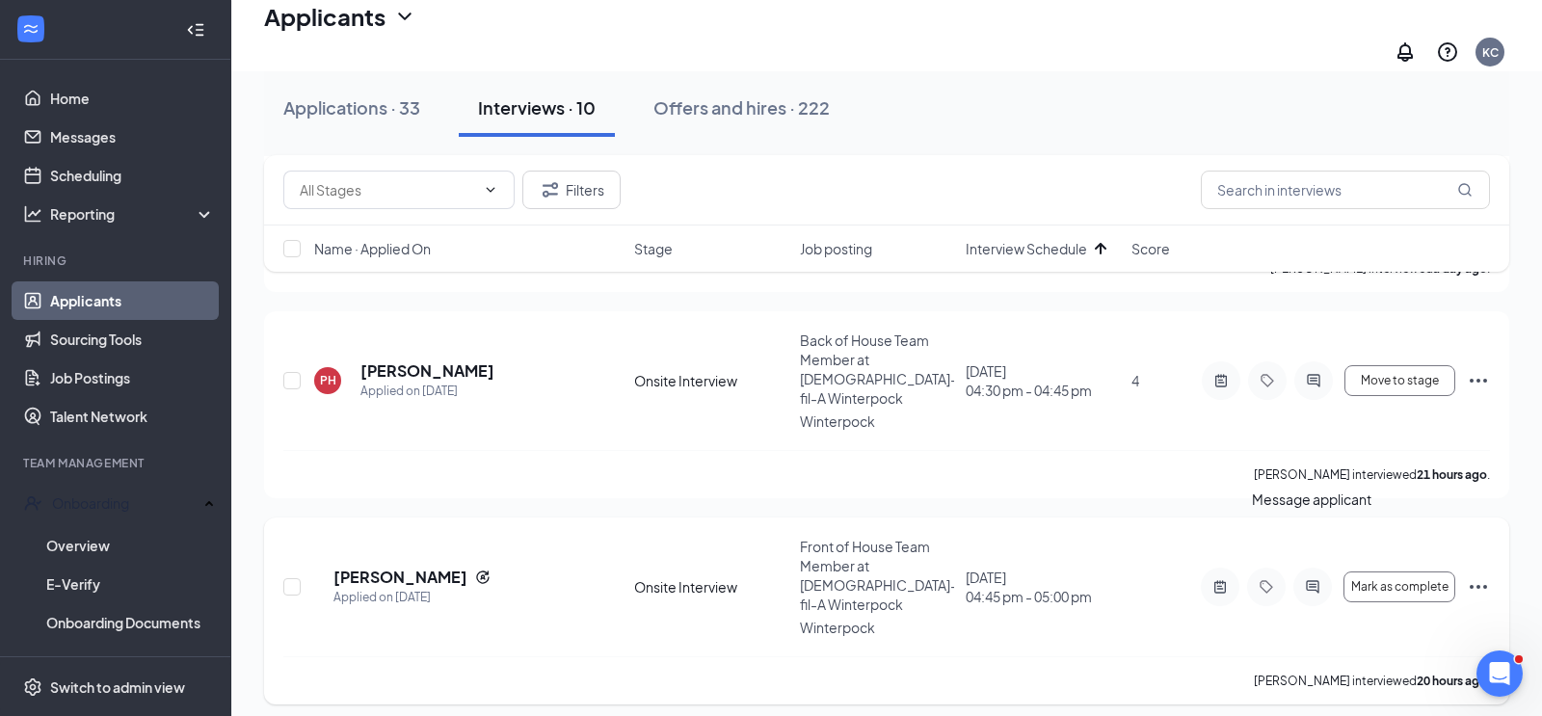
click at [1316, 580] on icon "ActiveChat" at bounding box center [1312, 586] width 13 height 13
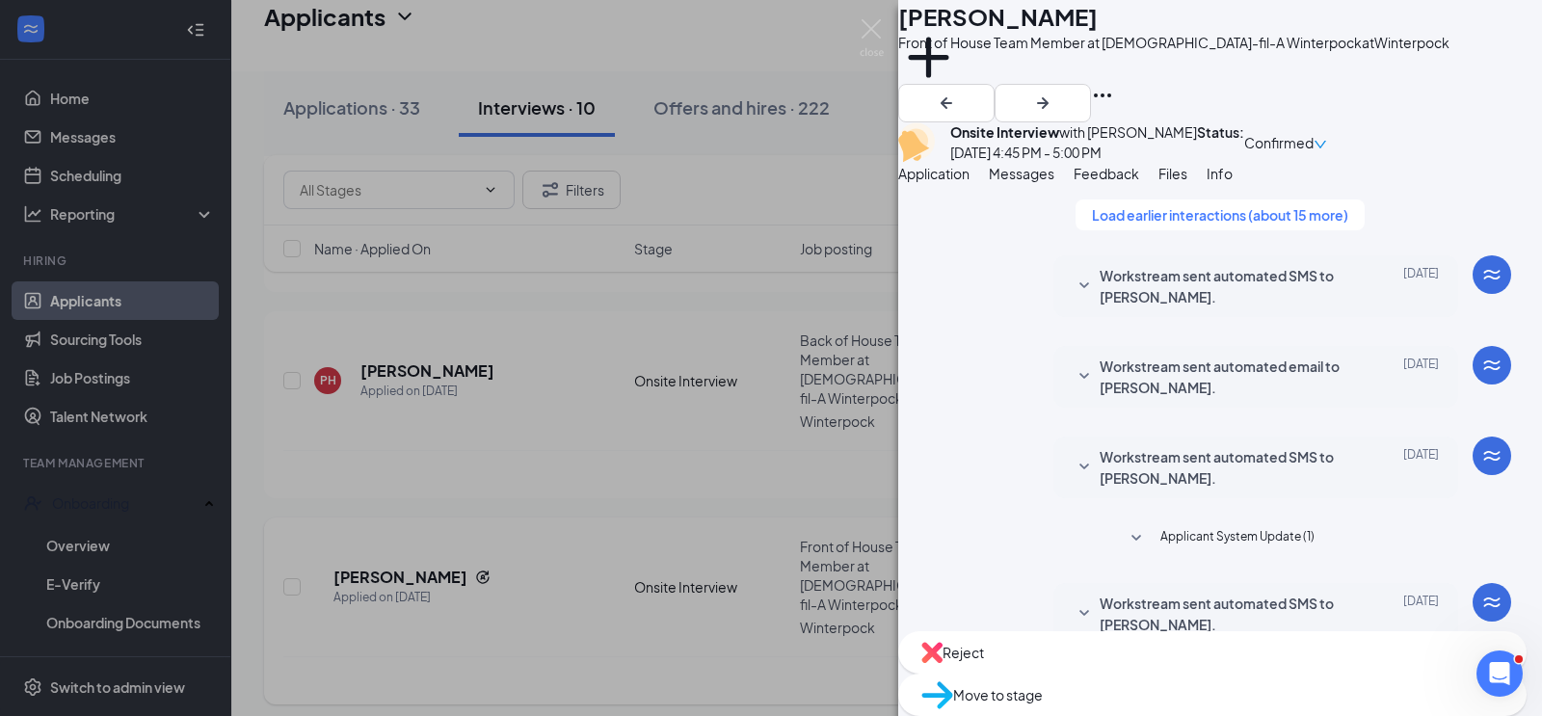
scroll to position [783, 0]
click at [1107, 673] on div "Reject" at bounding box center [1212, 652] width 628 height 42
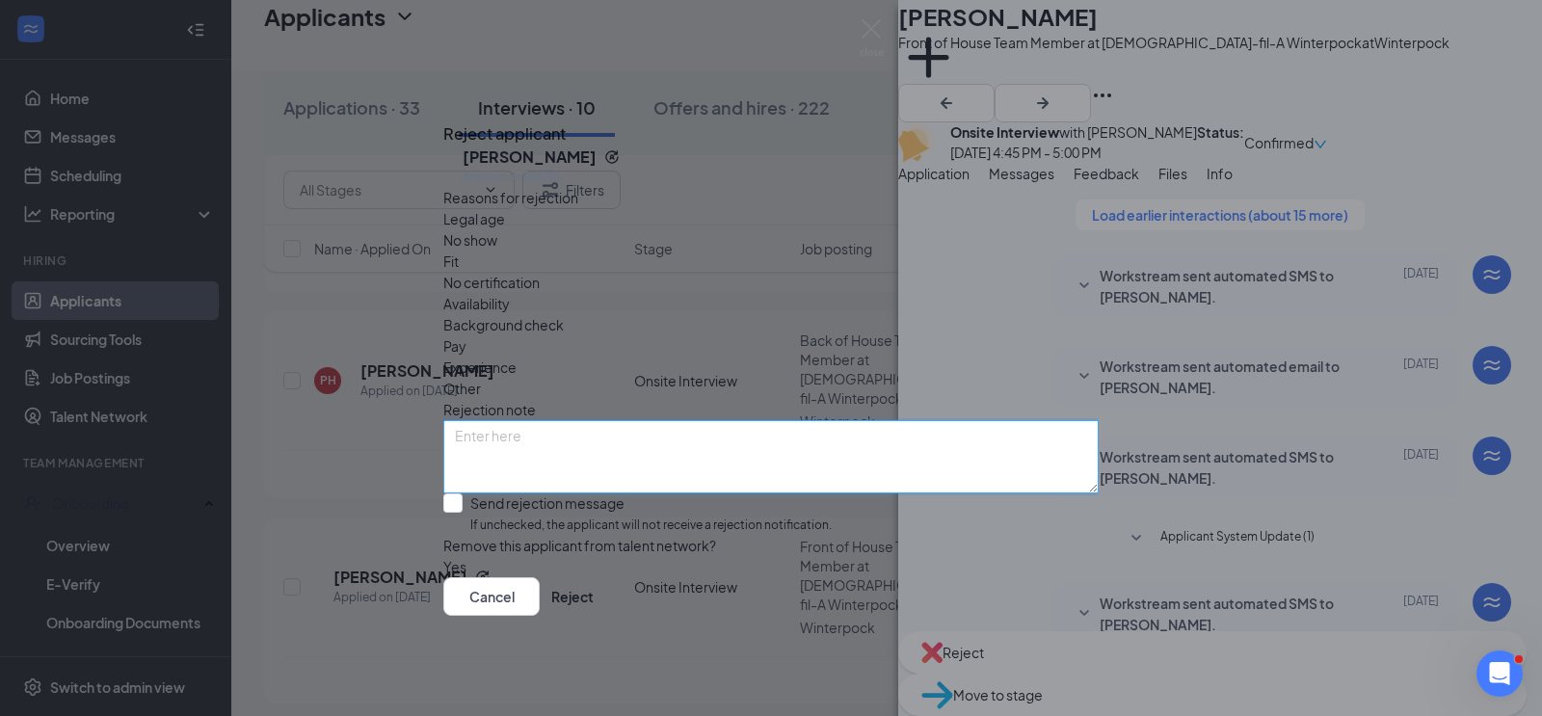
click at [581, 420] on textarea at bounding box center [770, 456] width 655 height 73
type textarea "NO Show"
click at [497, 246] on span "No show" at bounding box center [470, 239] width 54 height 21
click at [443, 556] on button "button" at bounding box center [443, 566] width 0 height 21
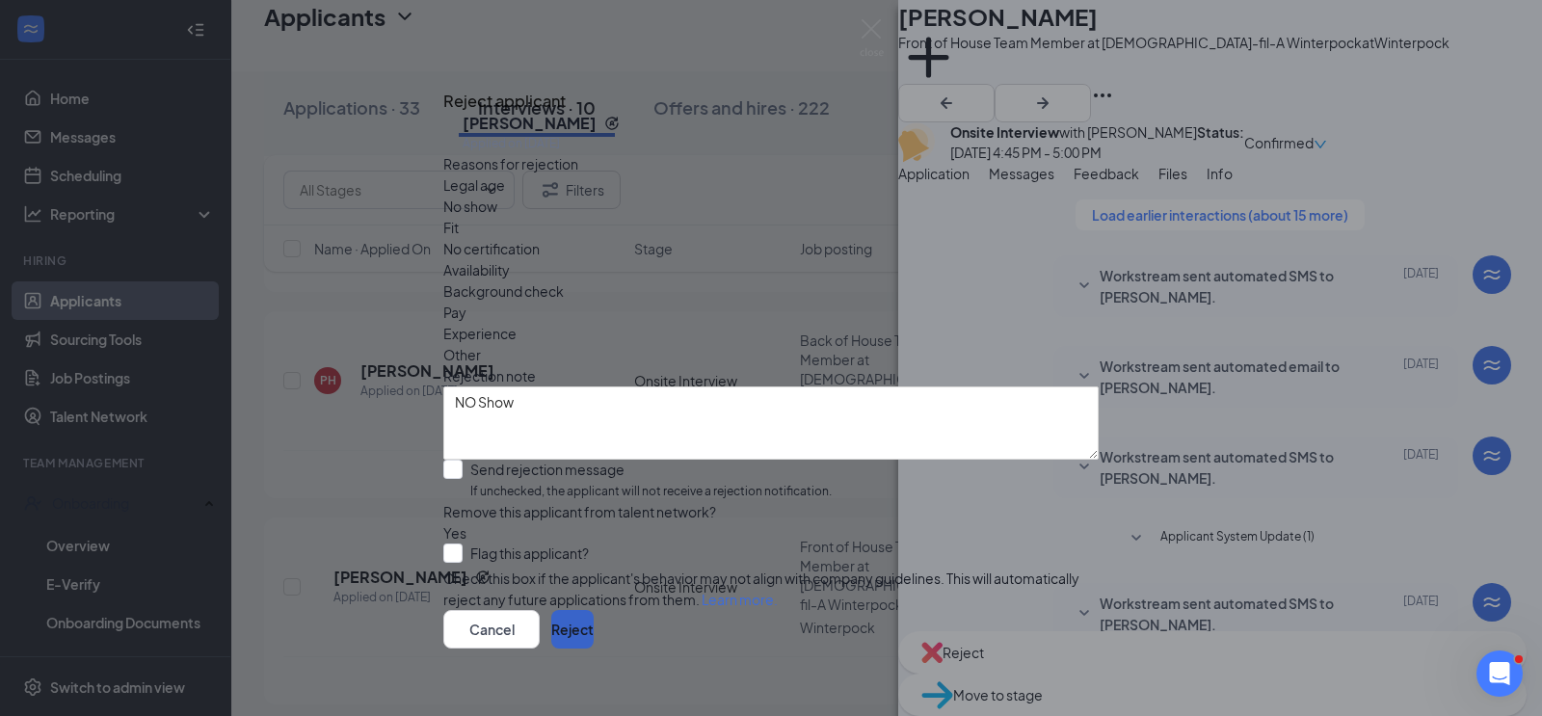
click at [594, 621] on button "Reject" at bounding box center [572, 629] width 42 height 39
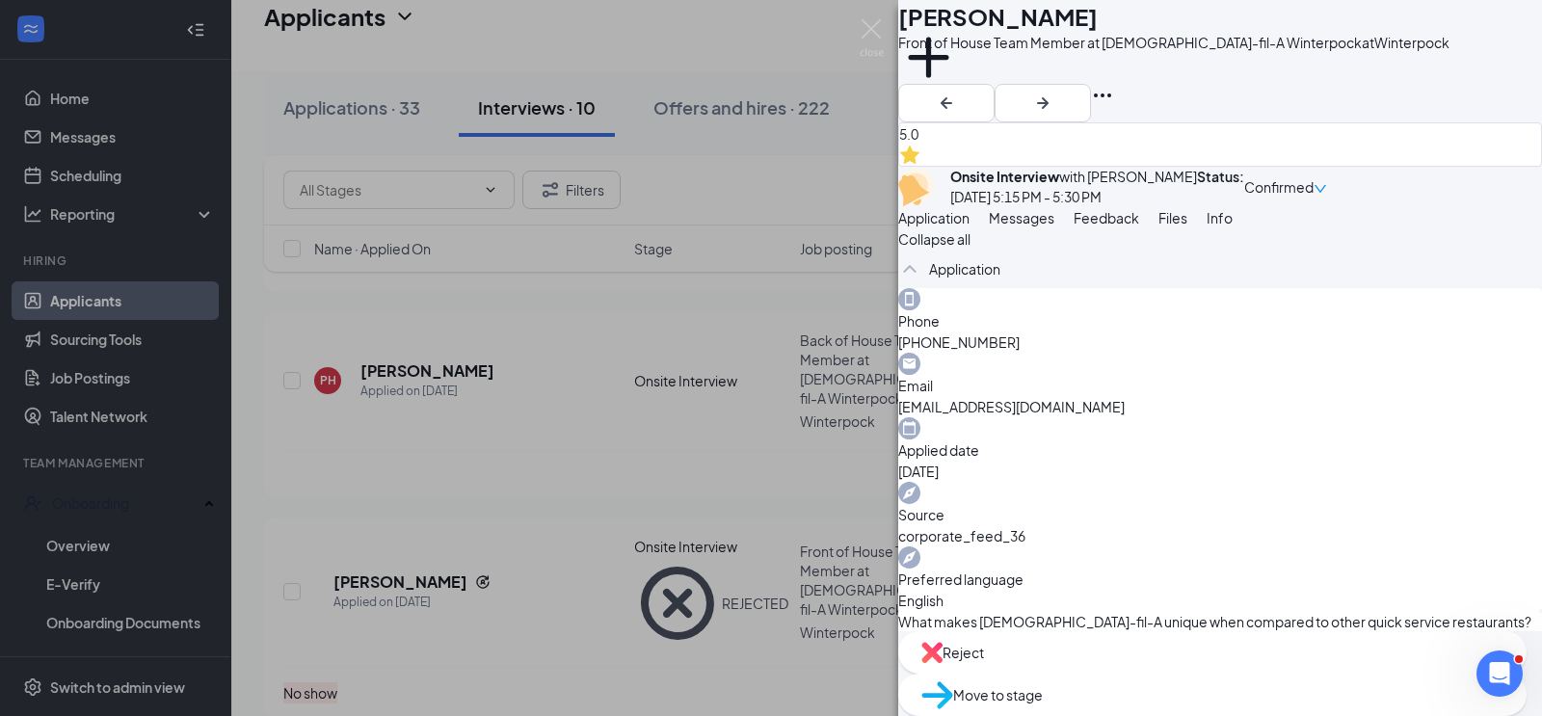
click at [1251, 681] on div "Move to stage" at bounding box center [1212, 695] width 628 height 42
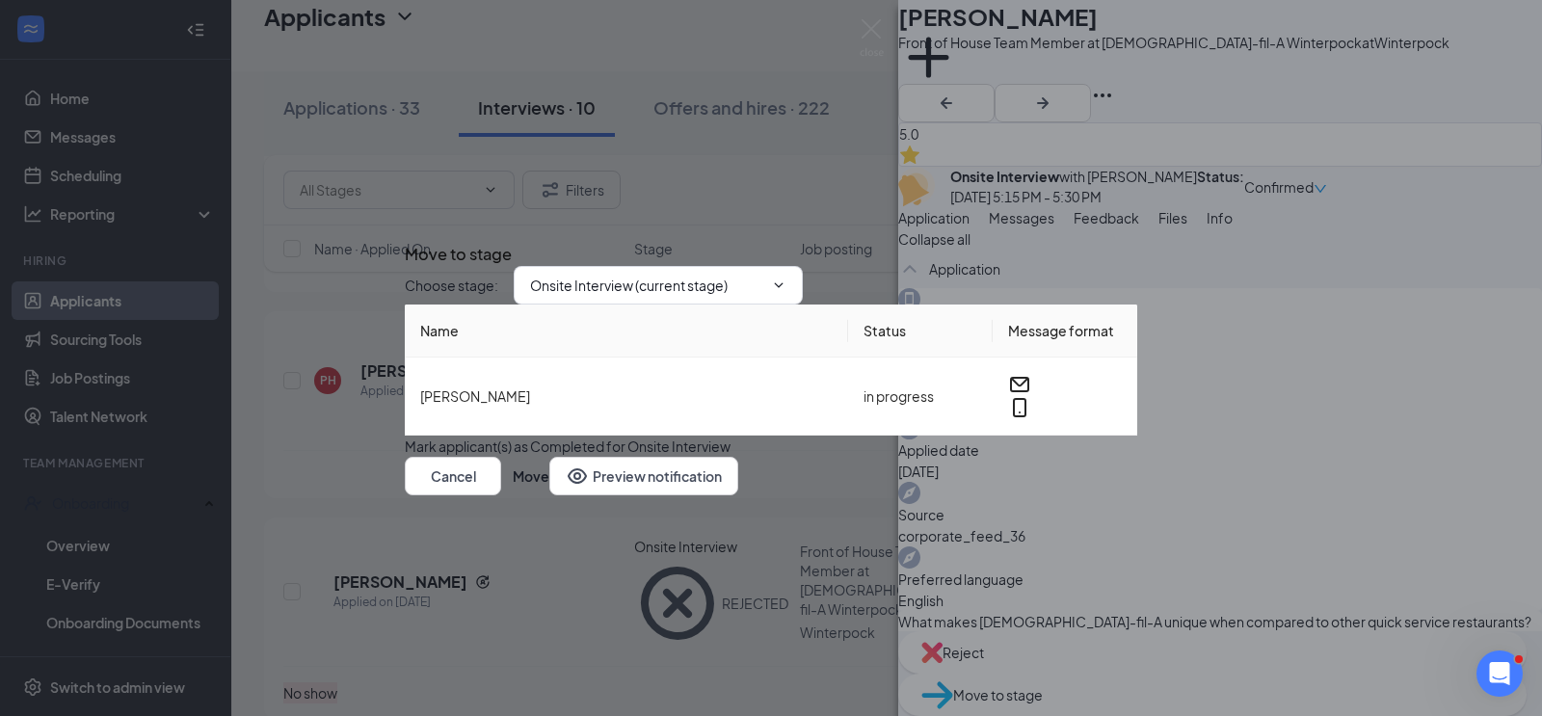
type input "Pending rejection (next stage)"
click at [784, 266] on span "Pending rejection (next stage)" at bounding box center [658, 285] width 289 height 39
click at [787, 278] on icon "ChevronDown" at bounding box center [778, 285] width 15 height 15
click at [501, 495] on button "Cancel" at bounding box center [453, 476] width 96 height 39
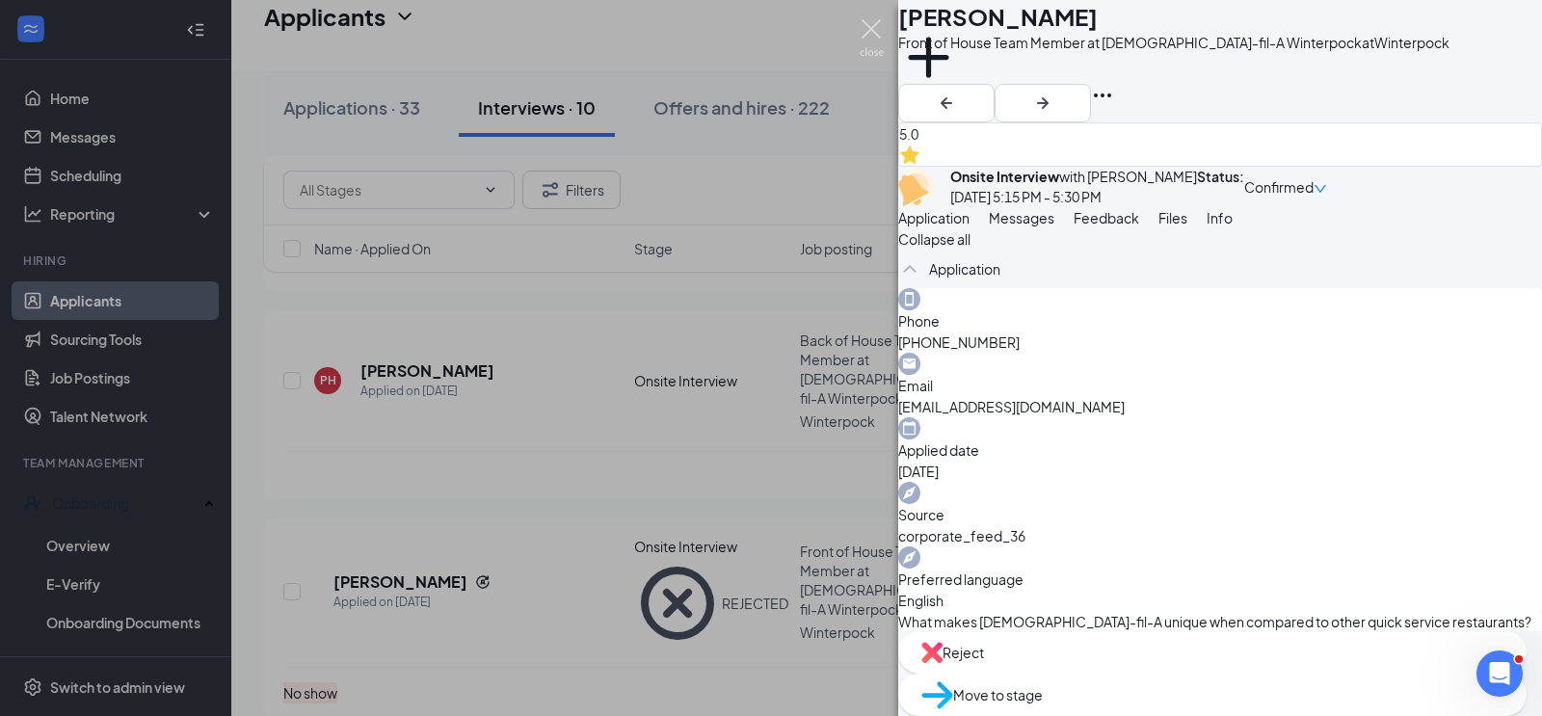
click at [870, 26] on img at bounding box center [872, 38] width 24 height 38
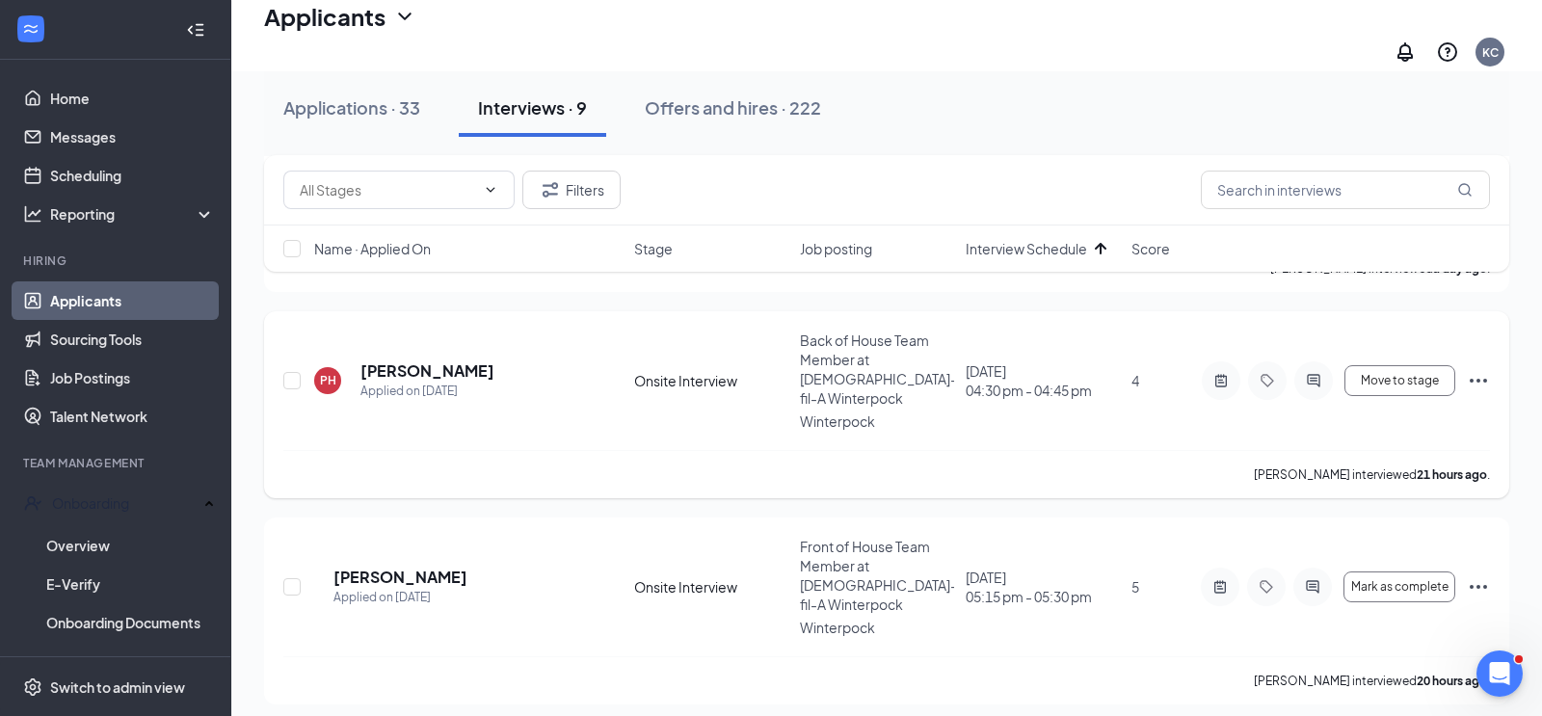
click at [1479, 379] on icon "Ellipses" at bounding box center [1478, 381] width 17 height 4
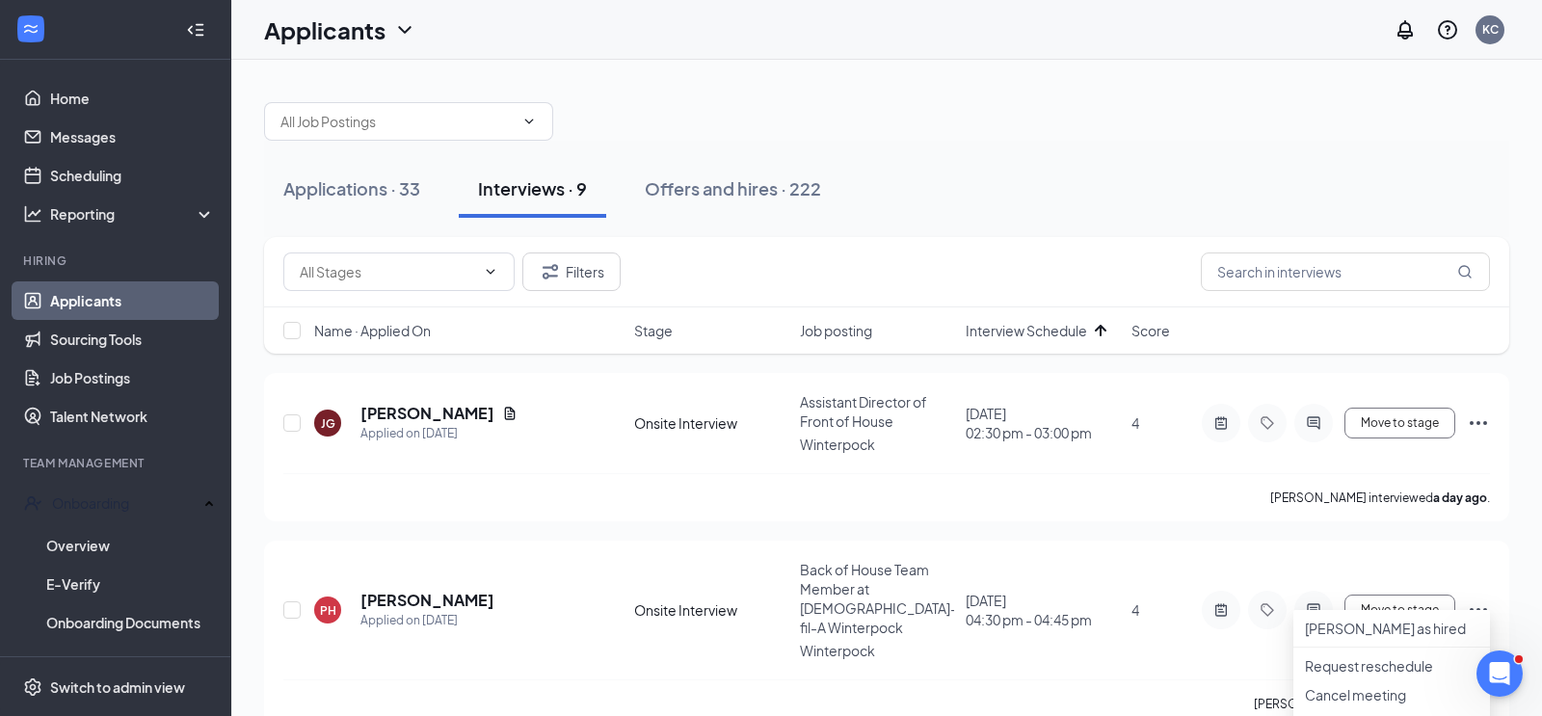
click at [1145, 158] on div "Applications · 33 Interviews · 9 Offers and hires · 222" at bounding box center [886, 189] width 1245 height 96
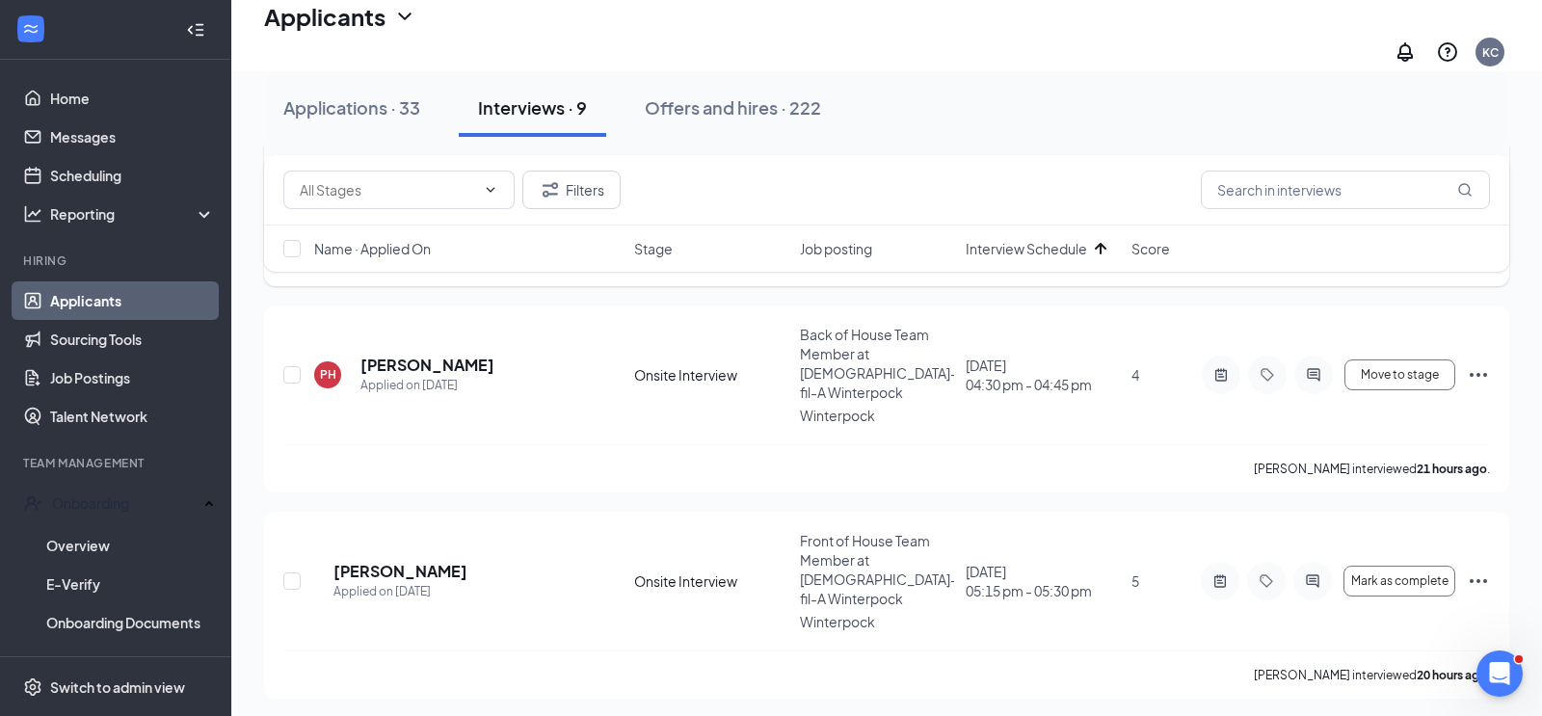
scroll to position [249, 0]
click at [1415, 573] on span "Mark as complete" at bounding box center [1399, 579] width 97 height 13
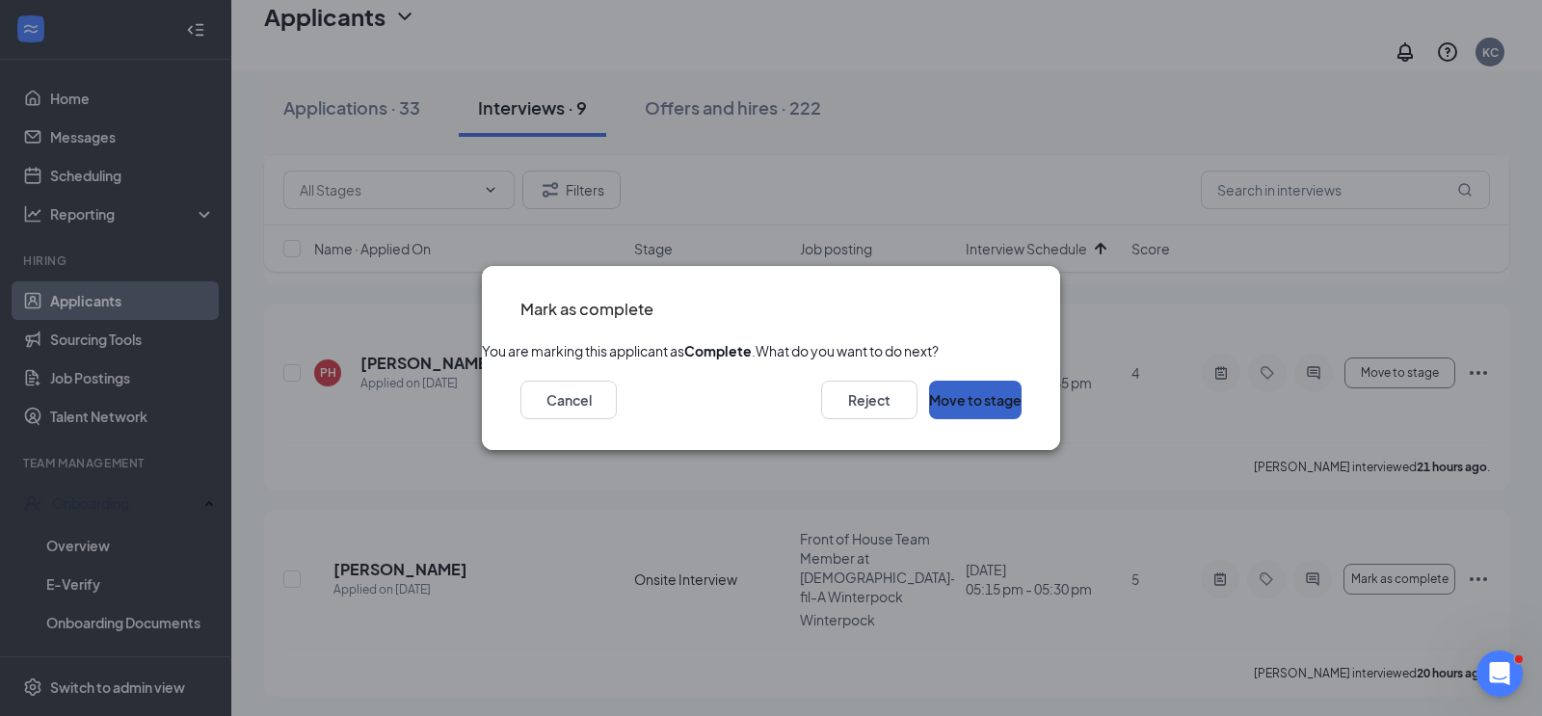
click at [972, 419] on button "Move to stage" at bounding box center [975, 400] width 93 height 39
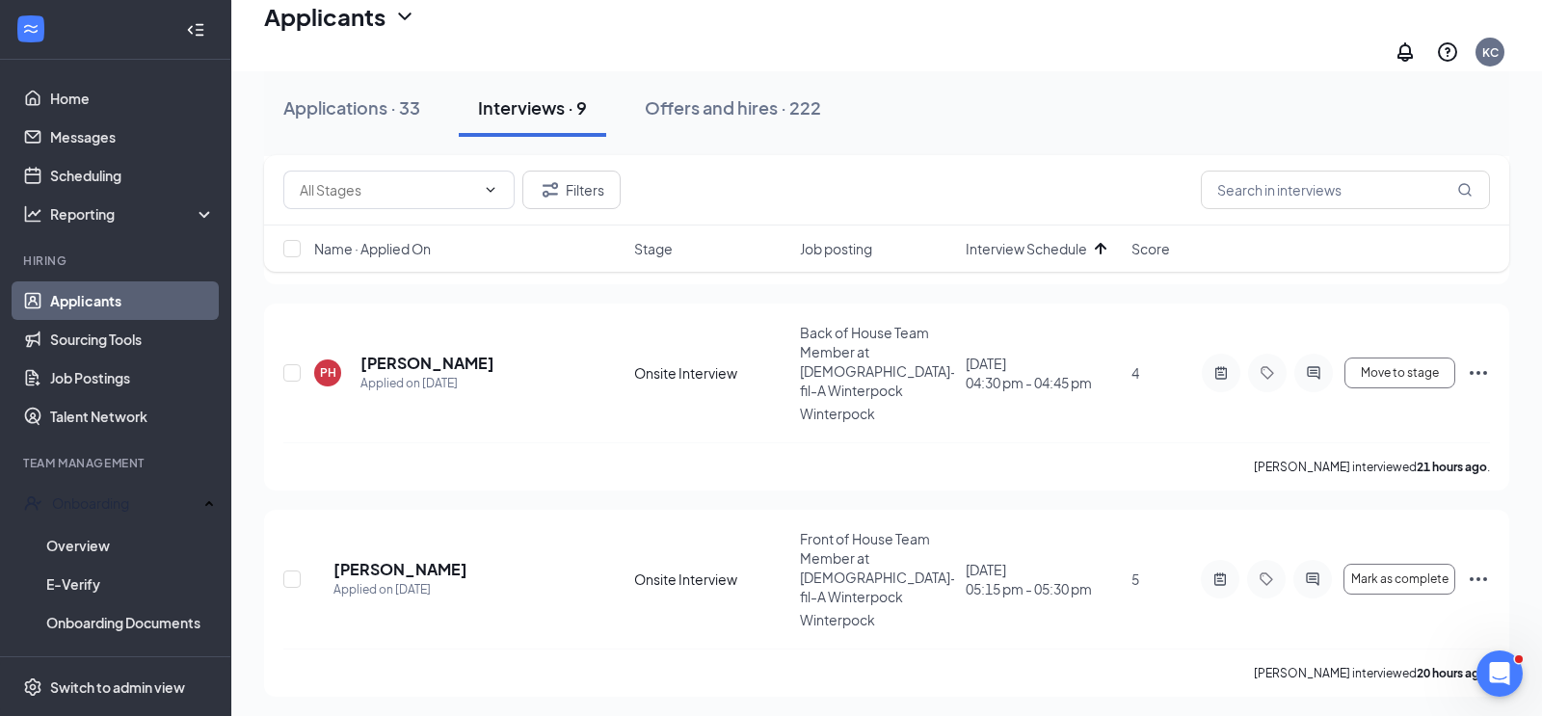
type input "Pending rejection (next stage)"
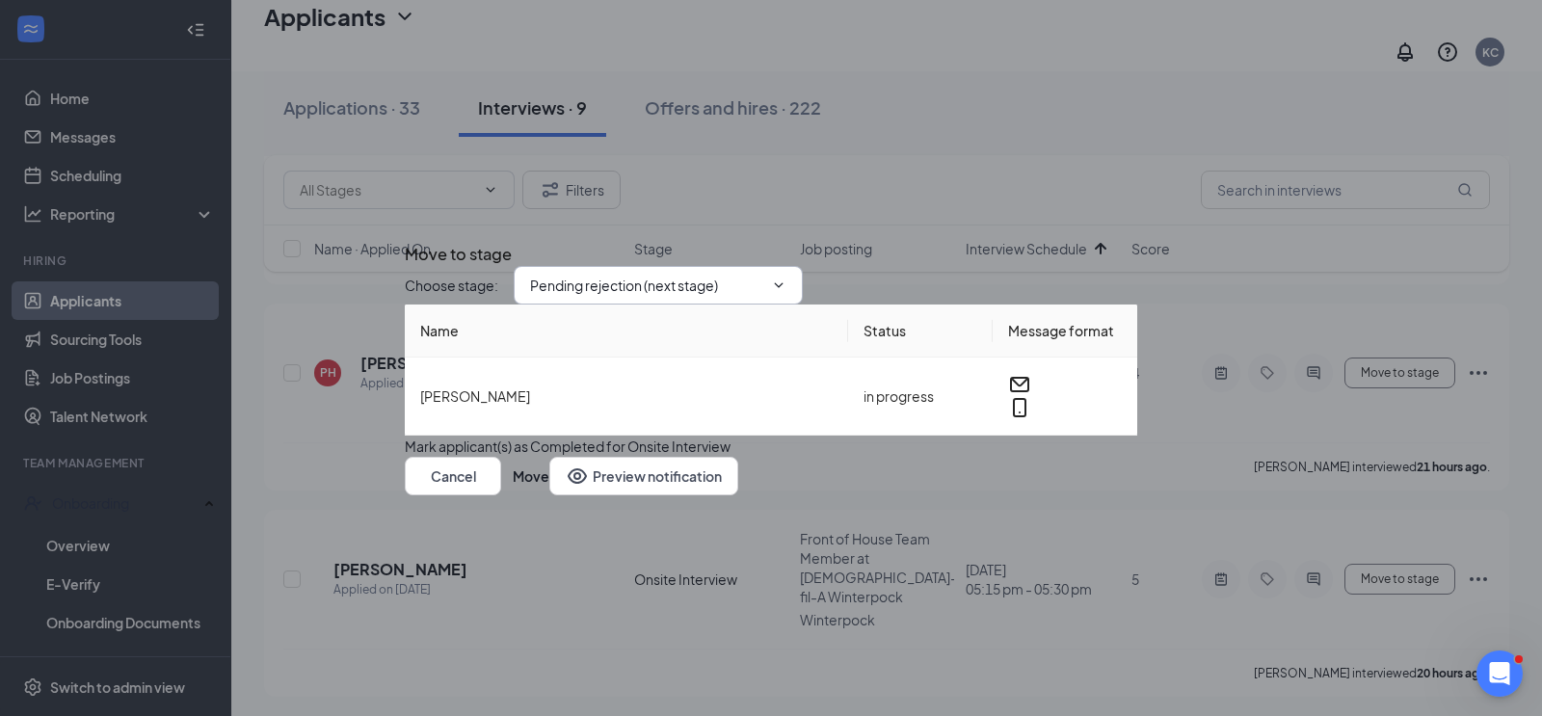
click at [787, 278] on span at bounding box center [776, 285] width 19 height 15
click at [787, 278] on icon "ChevronDown" at bounding box center [778, 285] width 15 height 15
click at [784, 283] on icon "ChevronDown" at bounding box center [779, 285] width 9 height 5
click at [679, 266] on span "Pending rejection (next stage)" at bounding box center [658, 285] width 289 height 39
click at [628, 275] on input "Pending rejection (next stage)" at bounding box center [646, 285] width 233 height 21
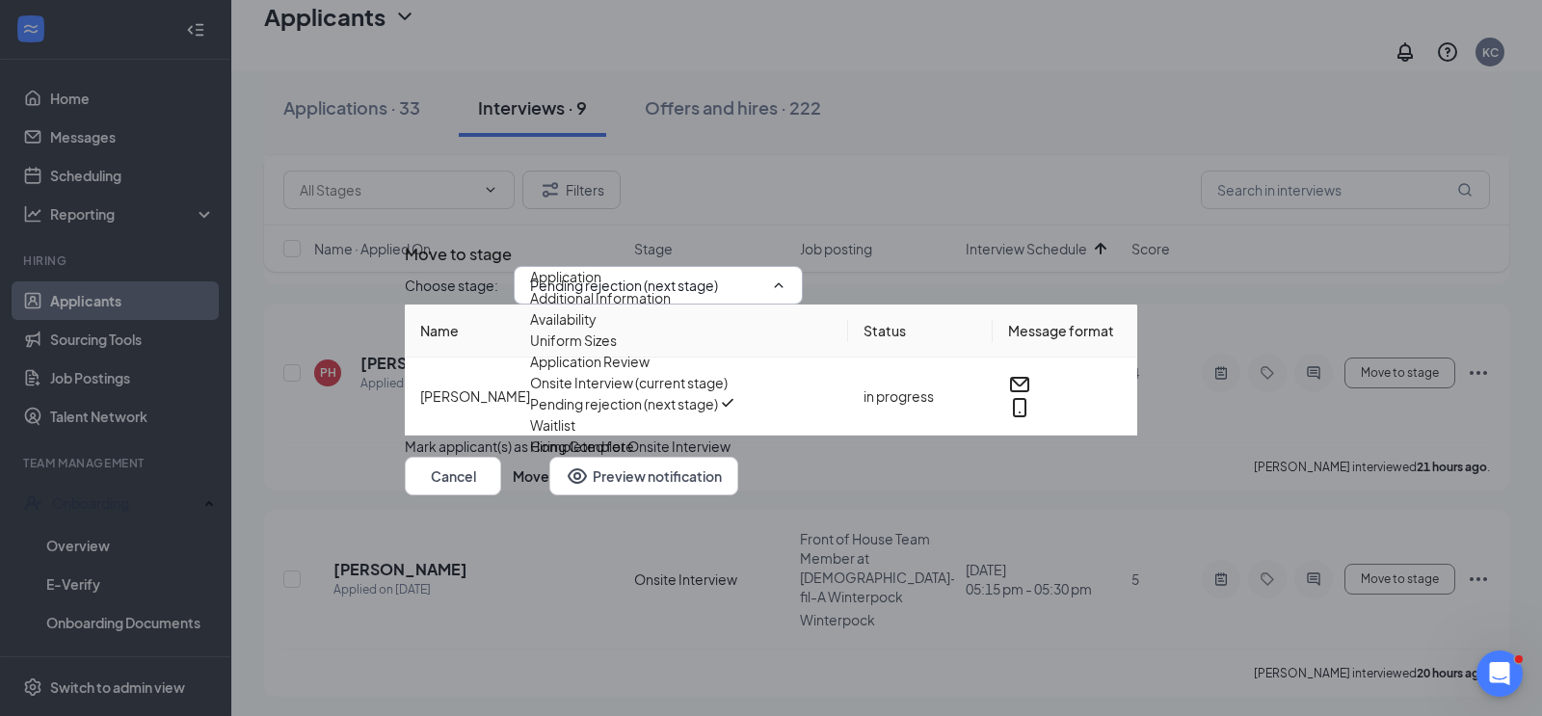
scroll to position [109, 0]
click at [718, 396] on div "Pending rejection (next stage)" at bounding box center [624, 403] width 188 height 21
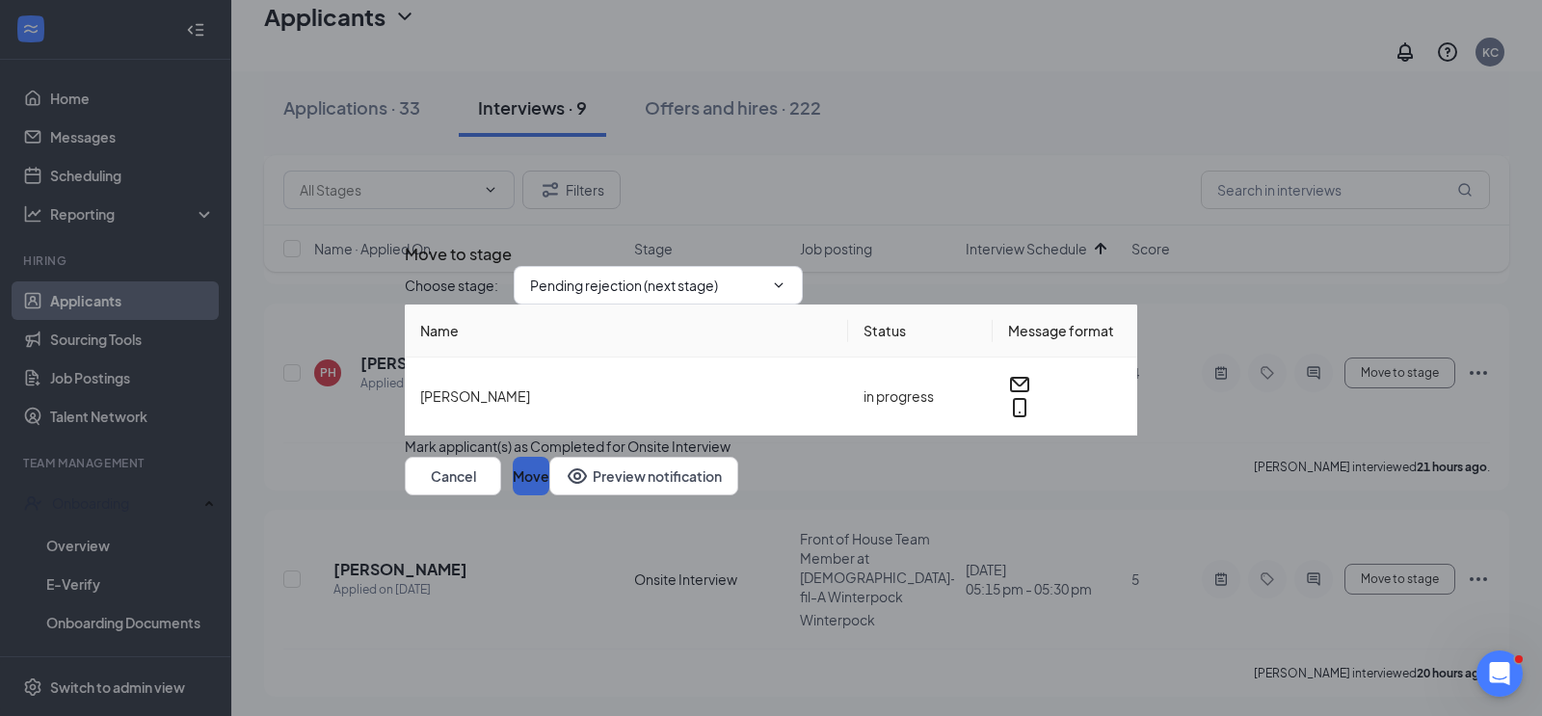
click at [549, 495] on button "Move" at bounding box center [531, 476] width 37 height 39
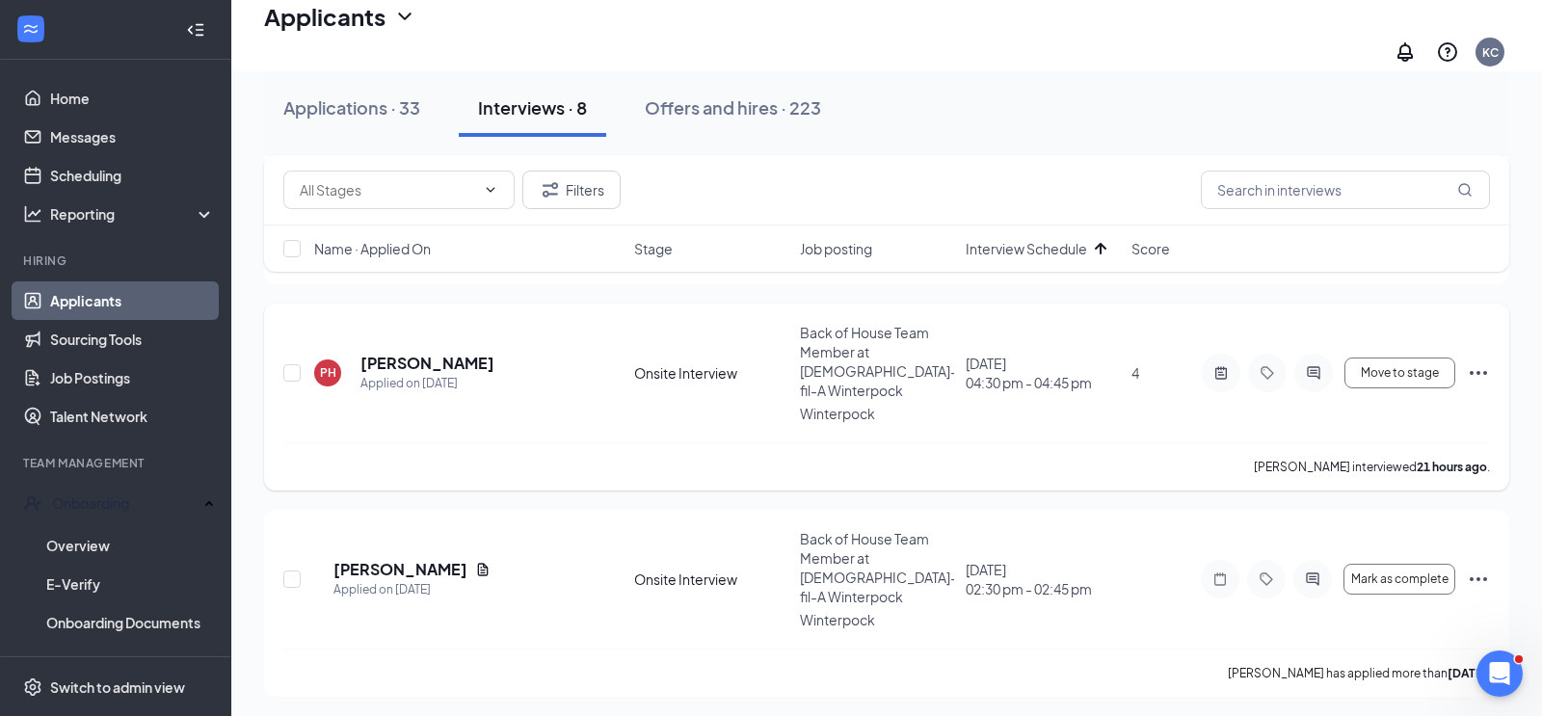
click at [1481, 361] on icon "Ellipses" at bounding box center [1478, 372] width 23 height 23
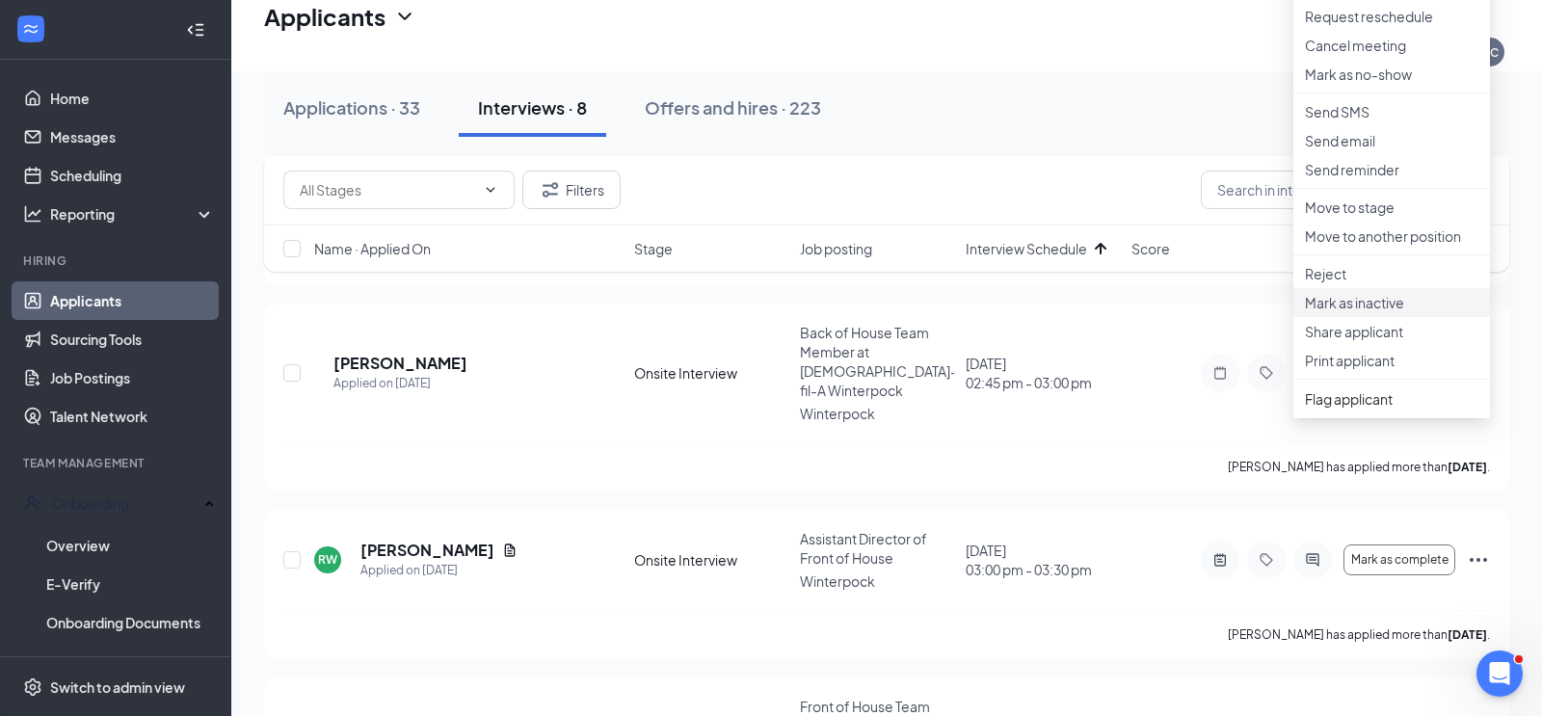
scroll to position [659, 0]
click at [1372, 219] on p "Move to stage" at bounding box center [1392, 209] width 174 height 19
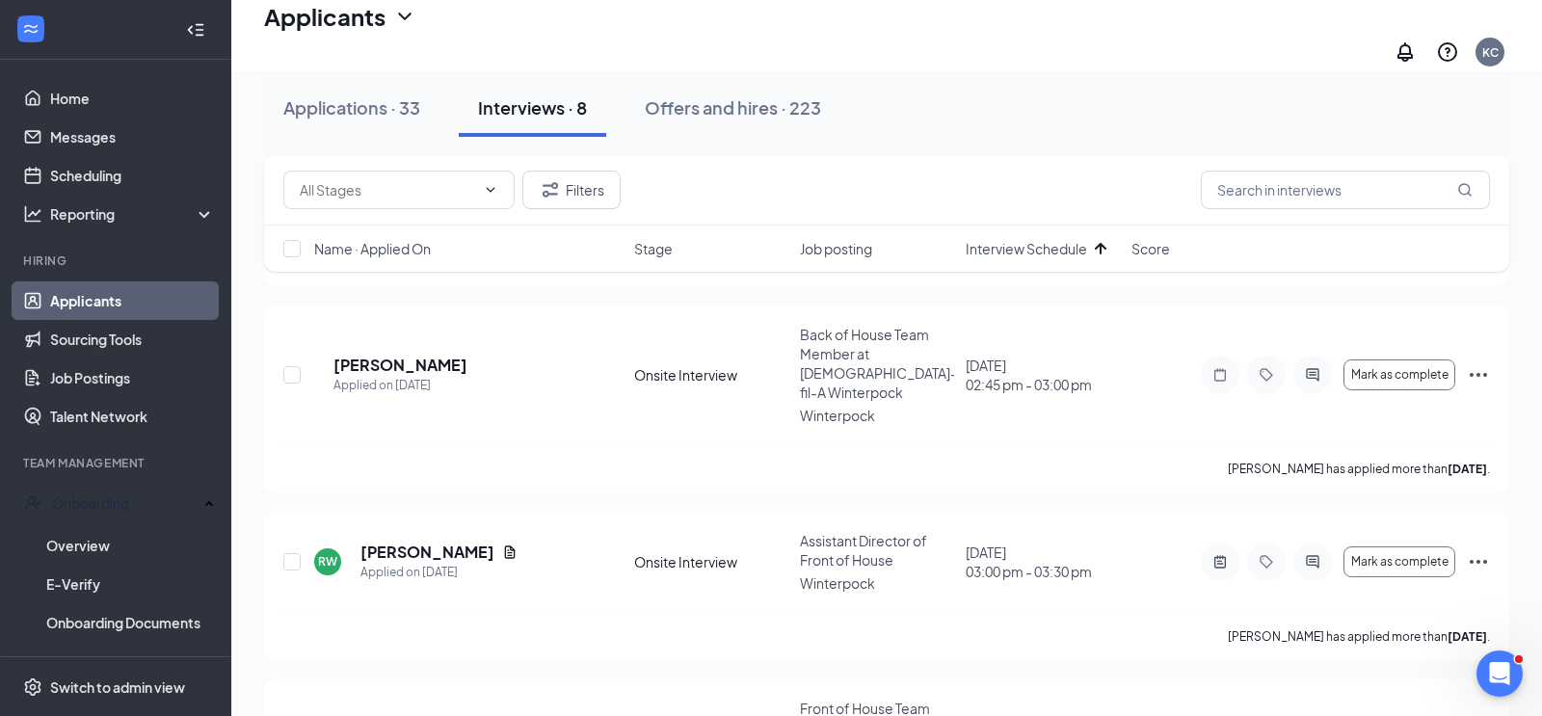
type input "Pending rejection (next stage)"
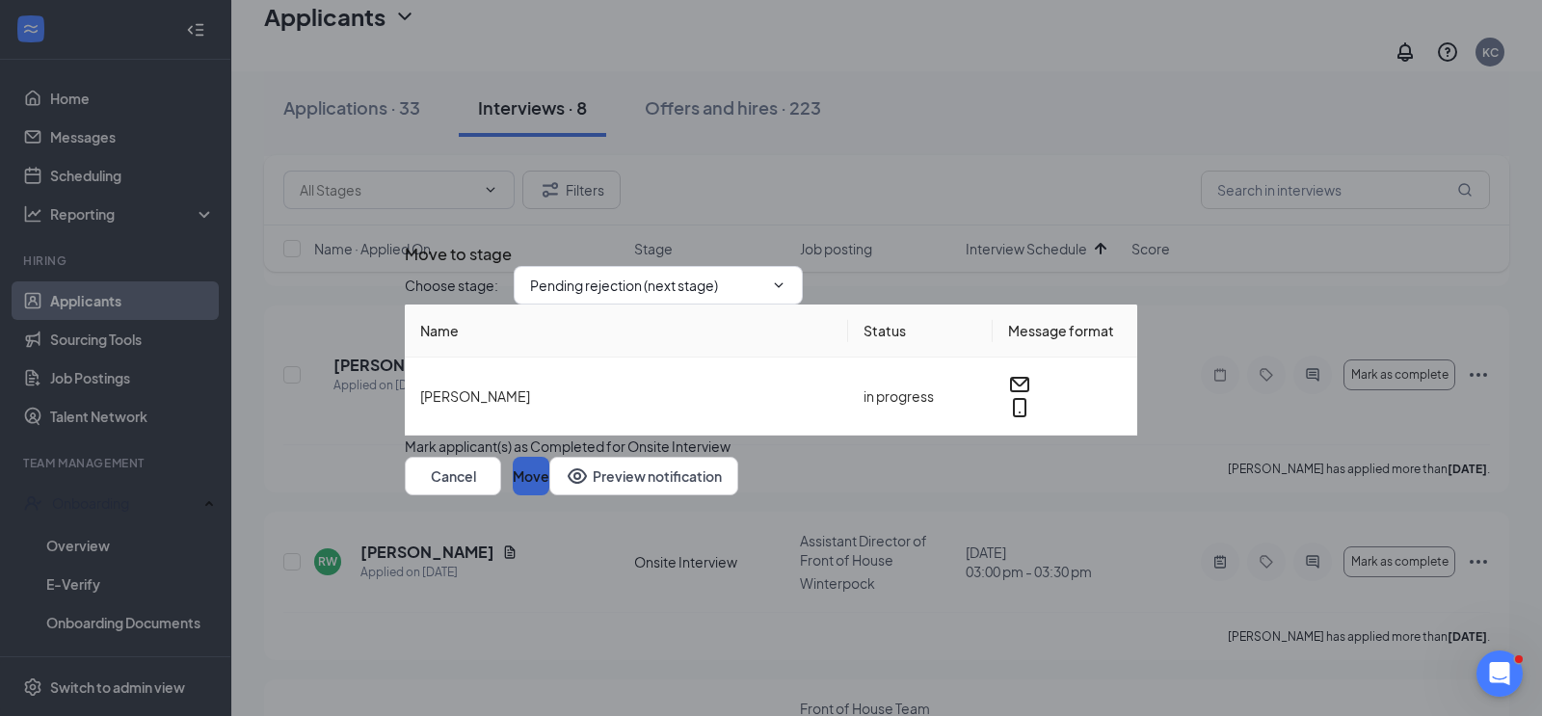
click at [549, 495] on button "Move" at bounding box center [531, 476] width 37 height 39
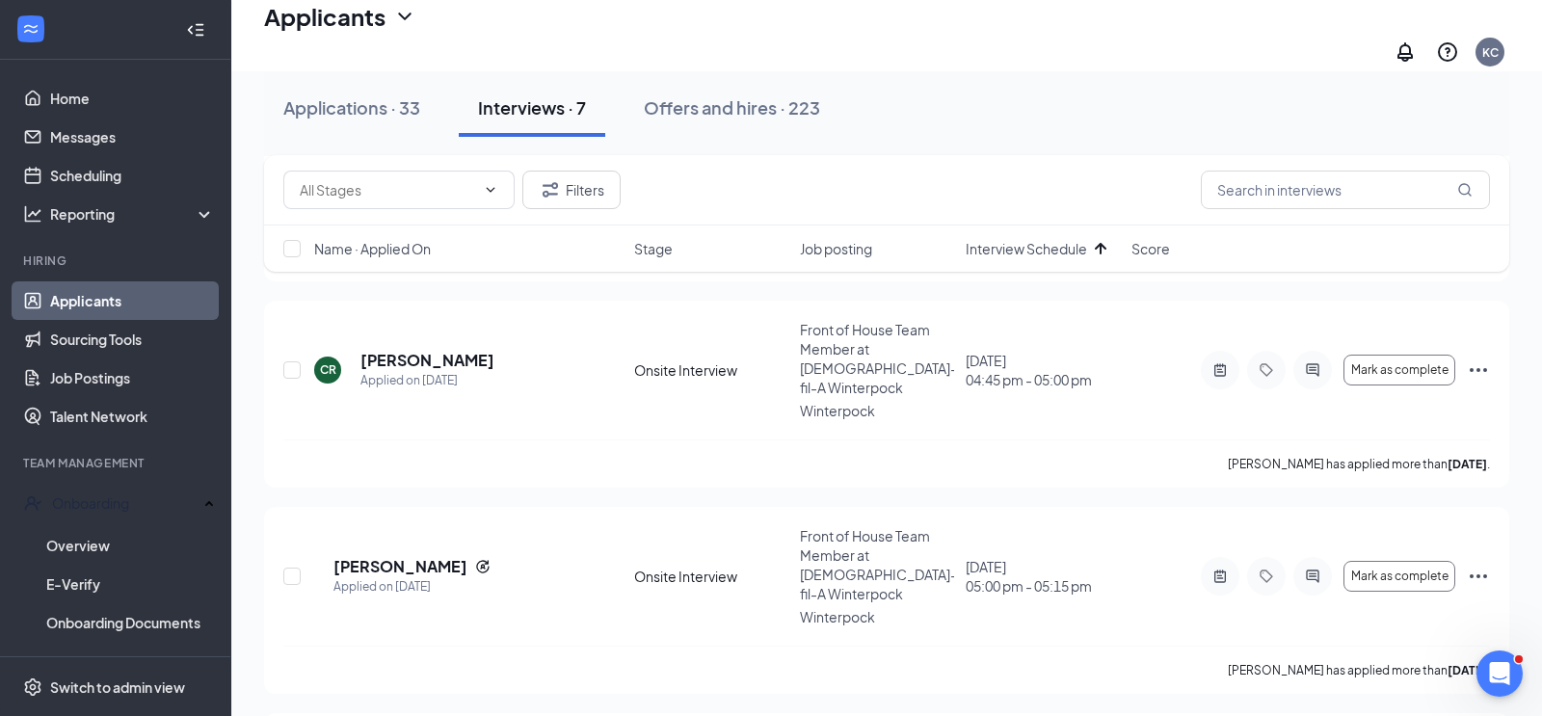
scroll to position [1075, 0]
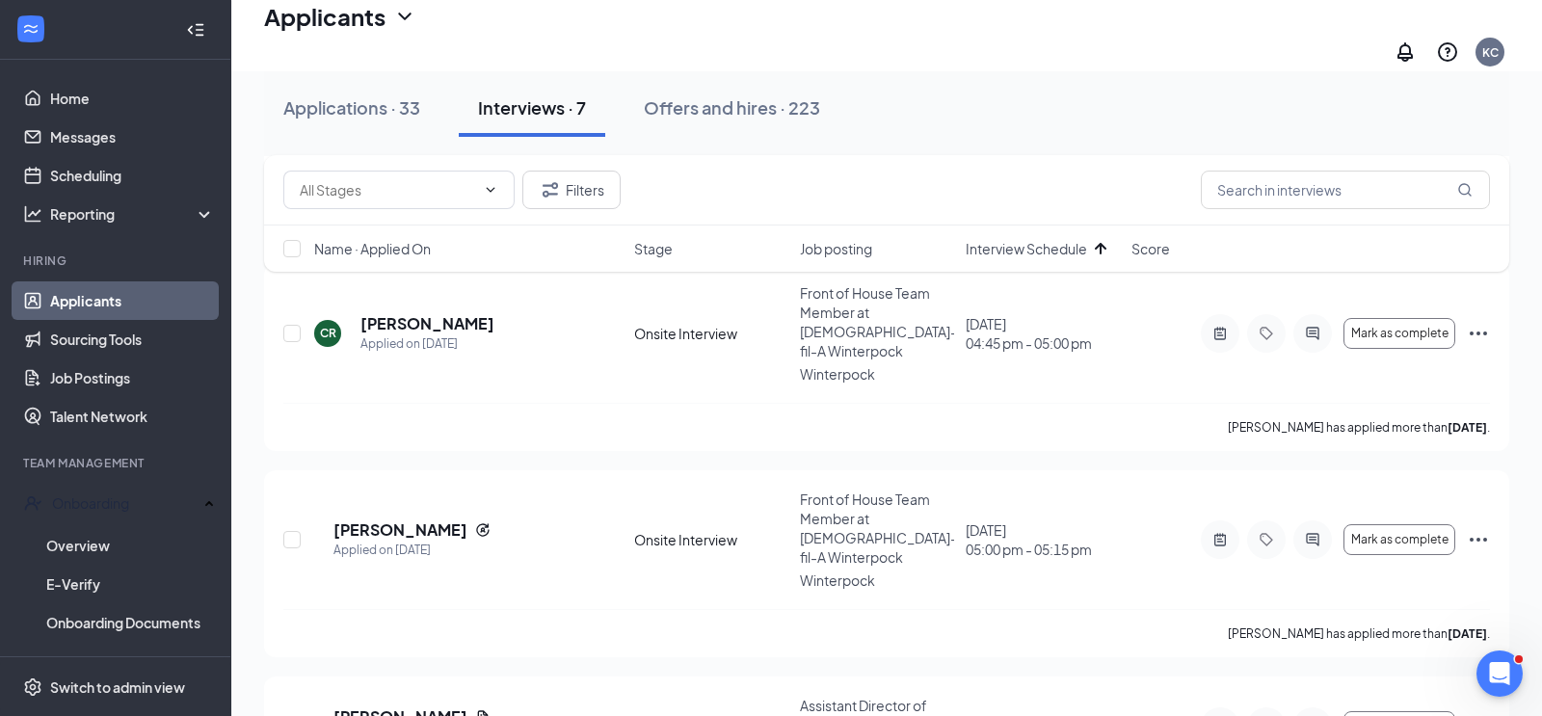
click at [1082, 251] on span "Interview Schedule" at bounding box center [1026, 248] width 121 height 19
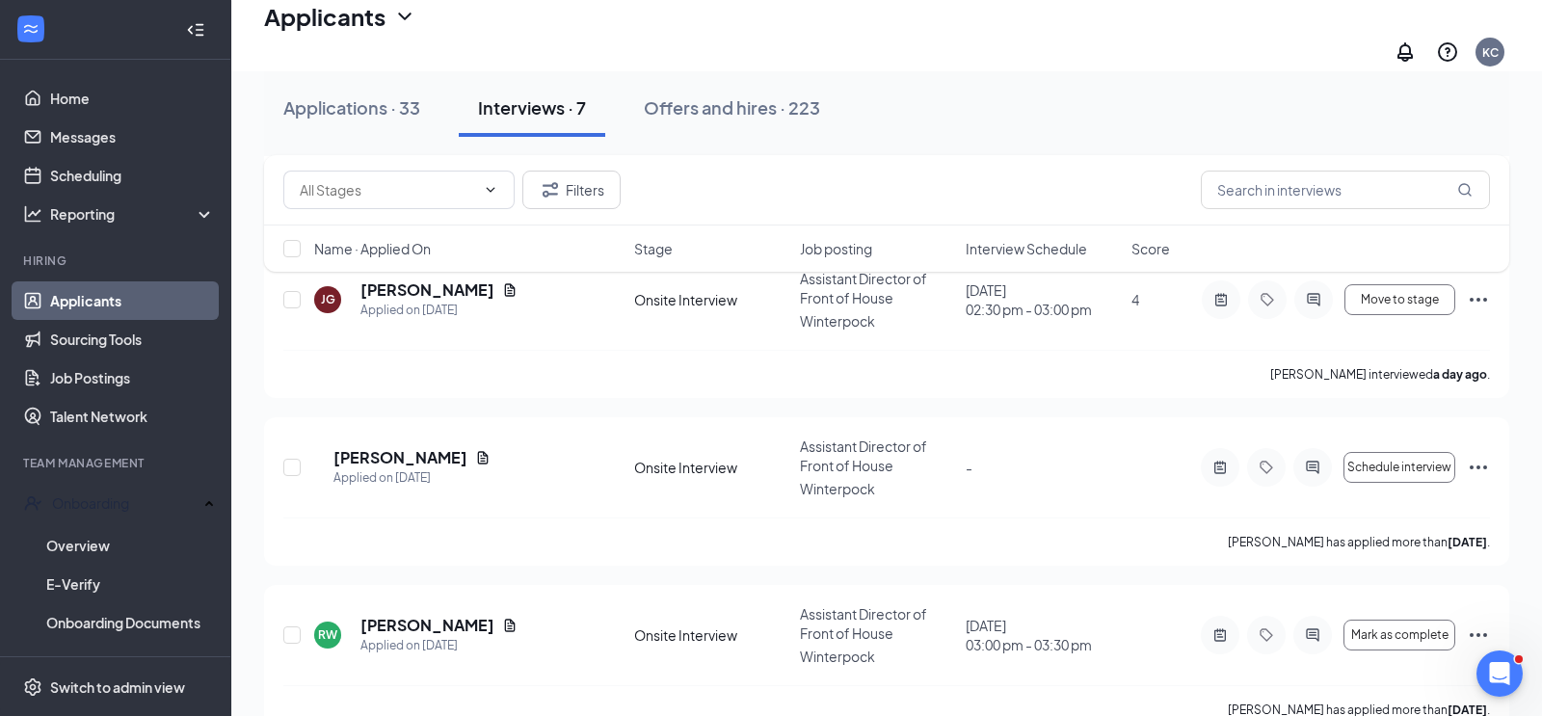
scroll to position [337, 0]
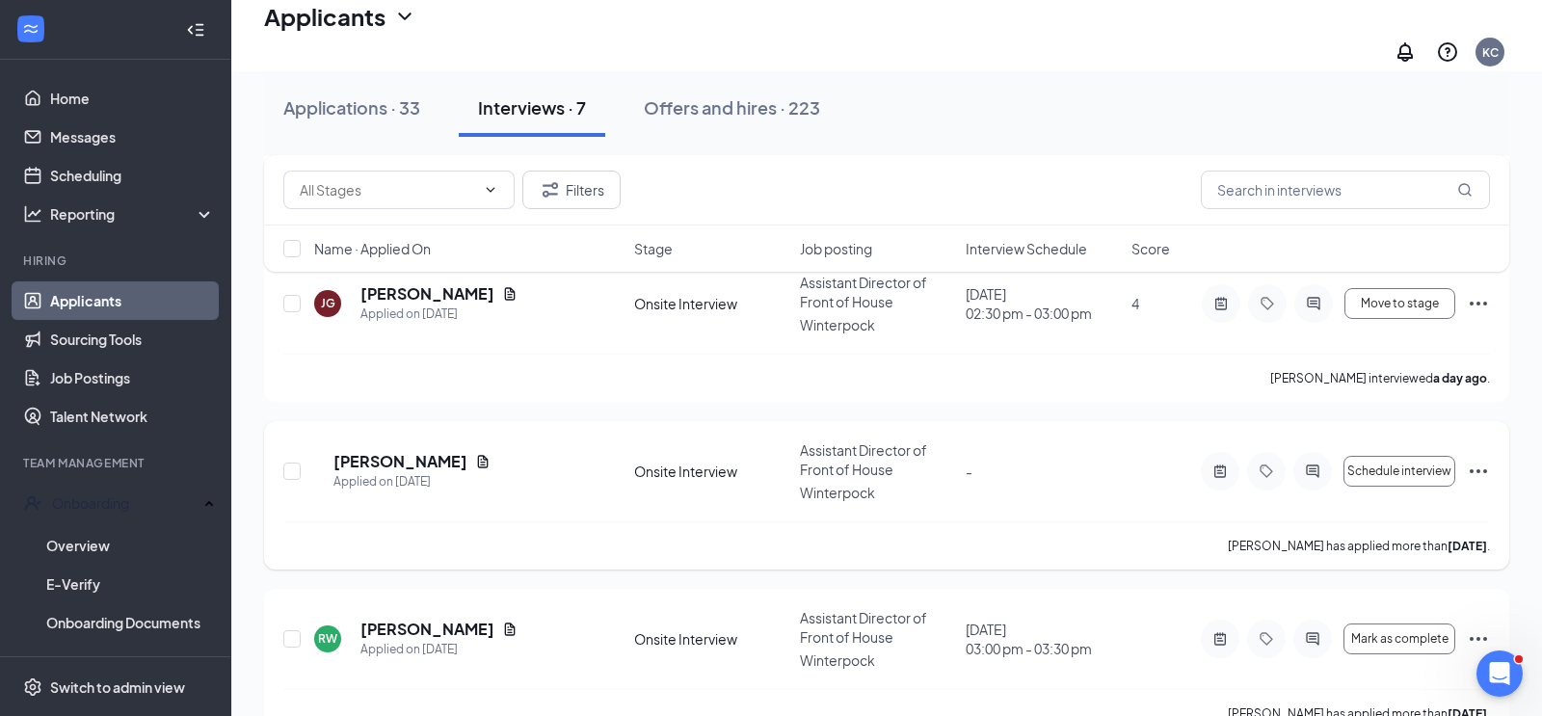
click at [1475, 460] on icon "Ellipses" at bounding box center [1478, 471] width 23 height 23
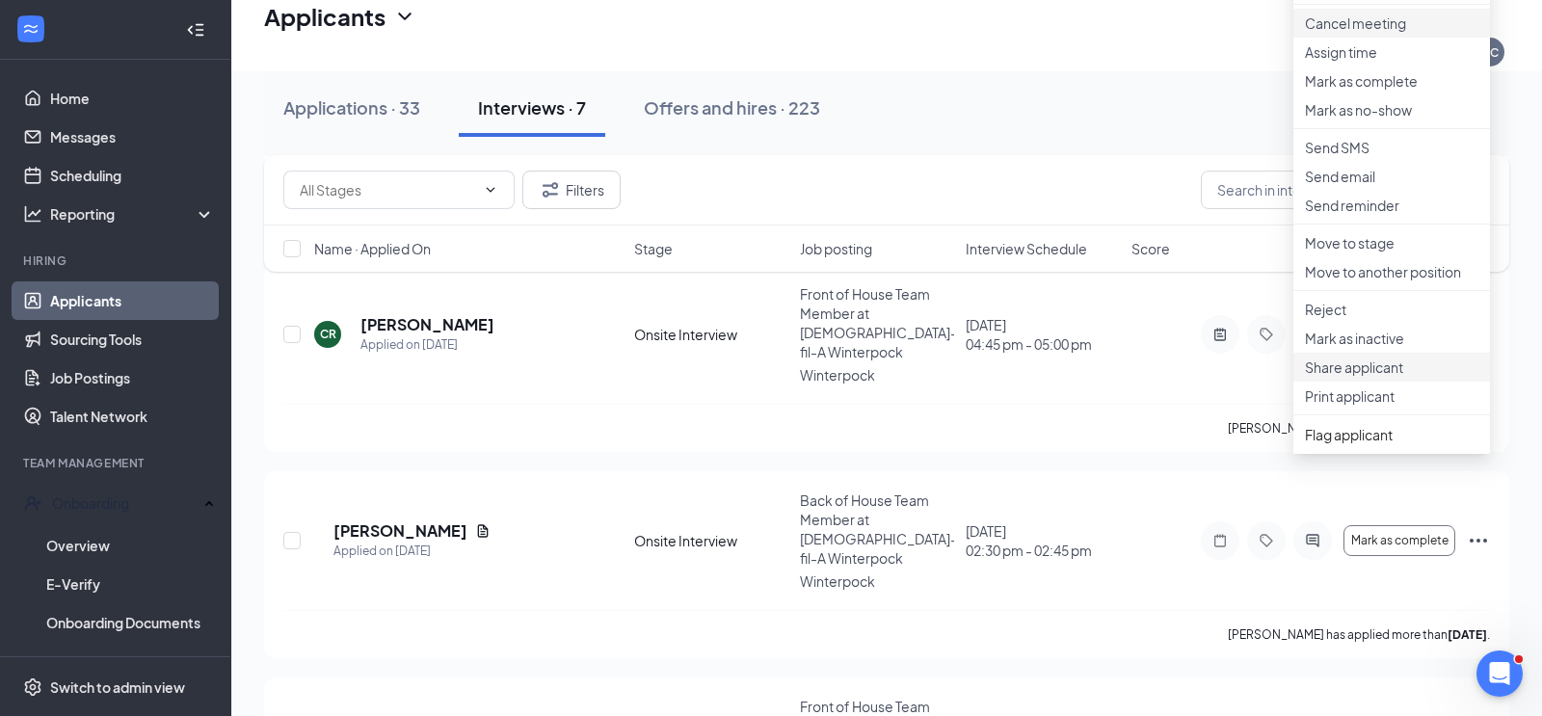
scroll to position [832, 0]
click at [1335, 316] on p "Reject" at bounding box center [1392, 306] width 174 height 19
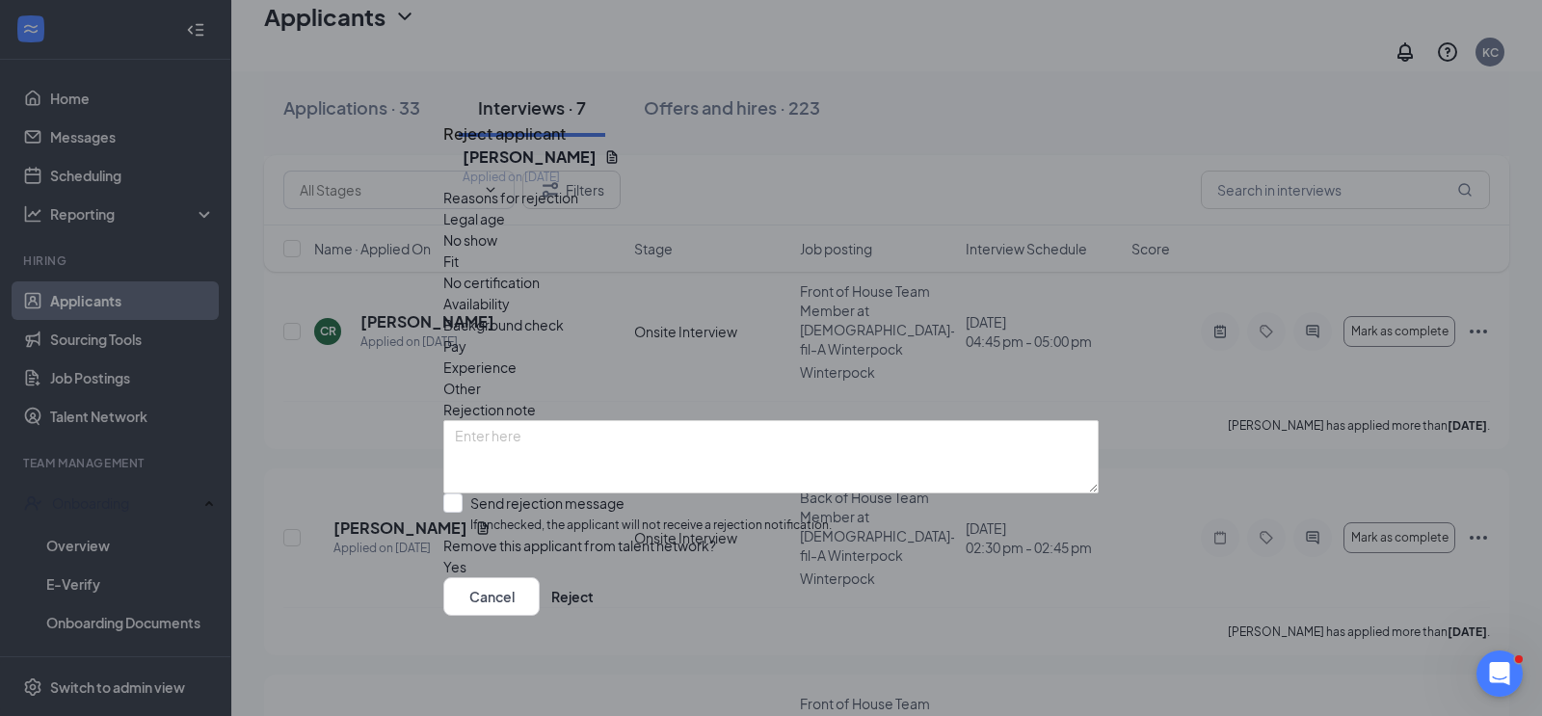
click at [497, 246] on span "No show" at bounding box center [470, 239] width 54 height 21
click at [540, 616] on button "Cancel" at bounding box center [491, 596] width 96 height 39
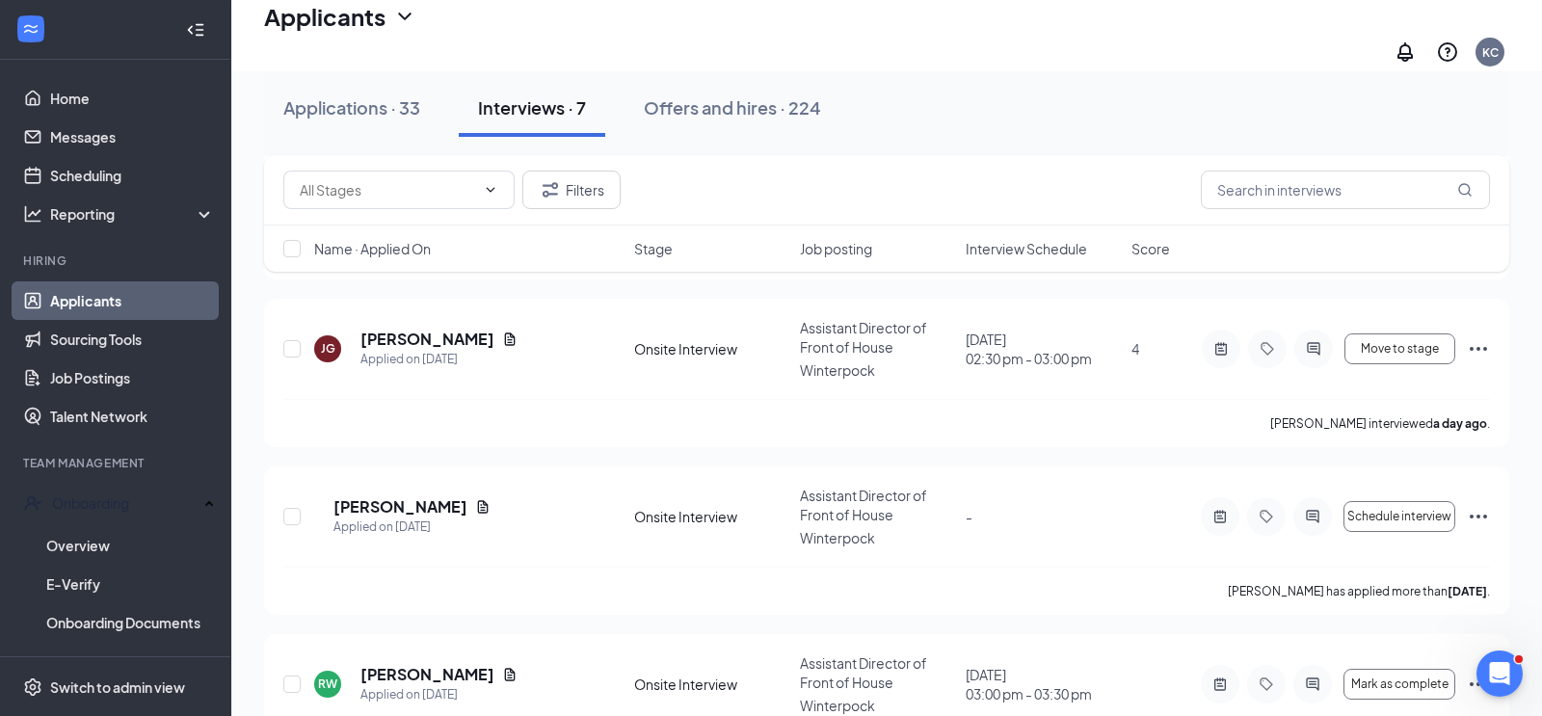
scroll to position [272, 0]
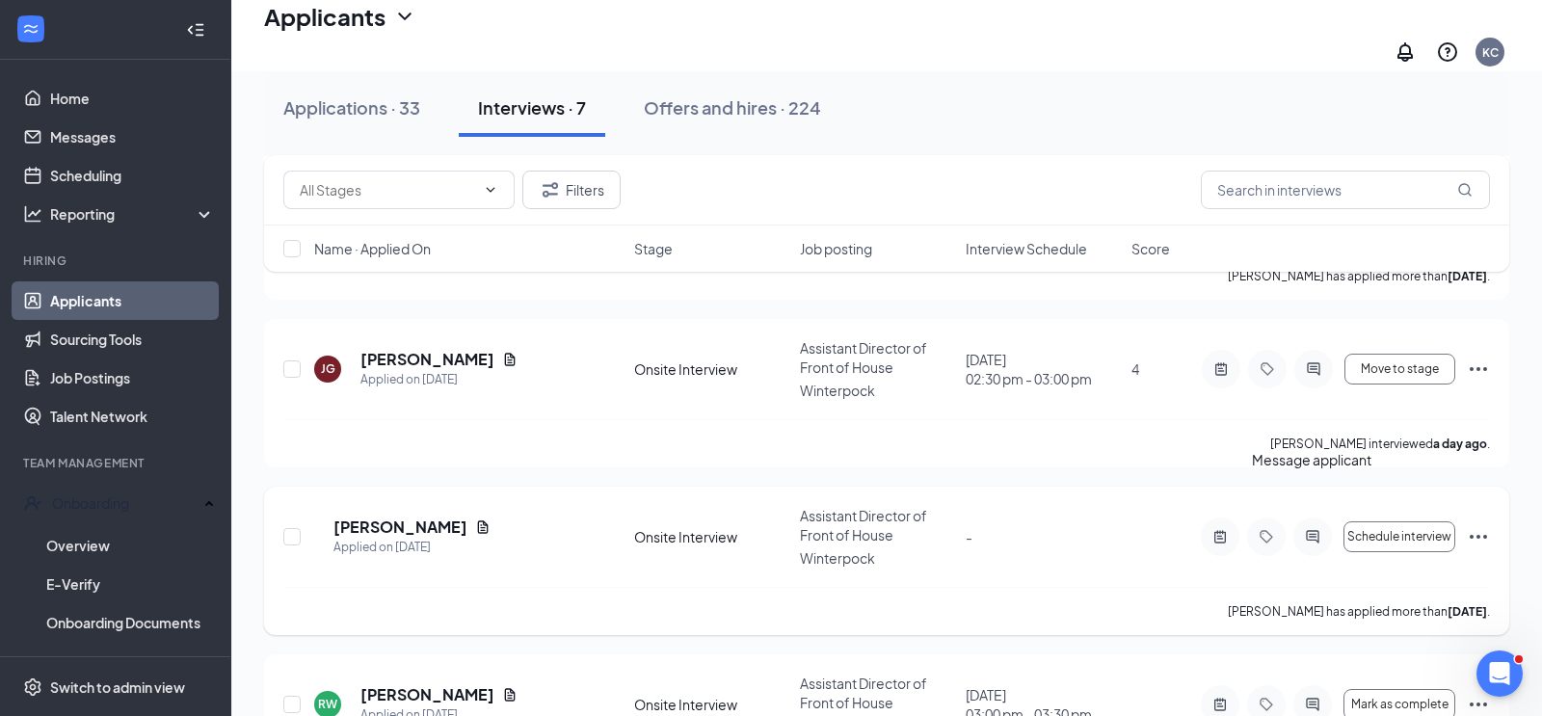
click at [1314, 530] on icon "ActiveChat" at bounding box center [1312, 536] width 13 height 13
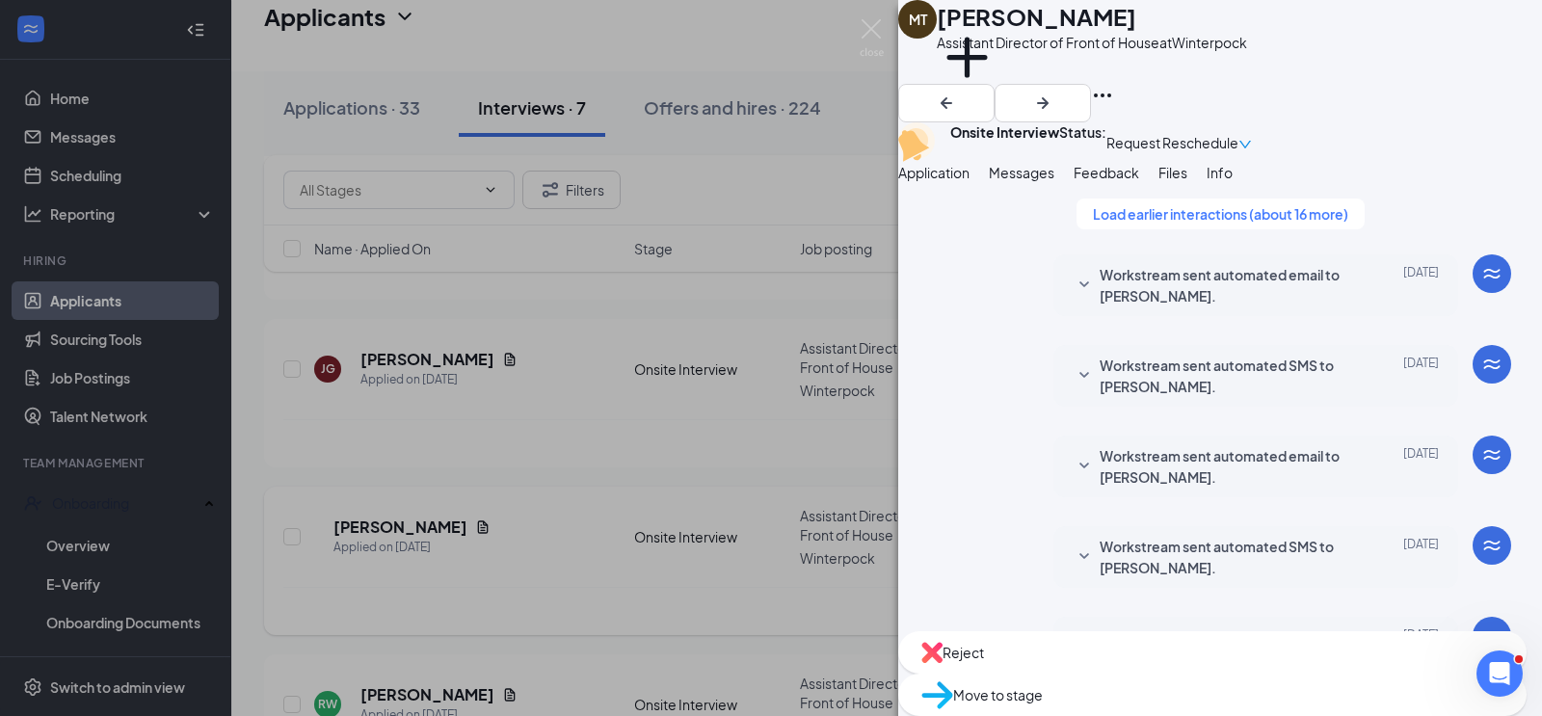
scroll to position [955, 0]
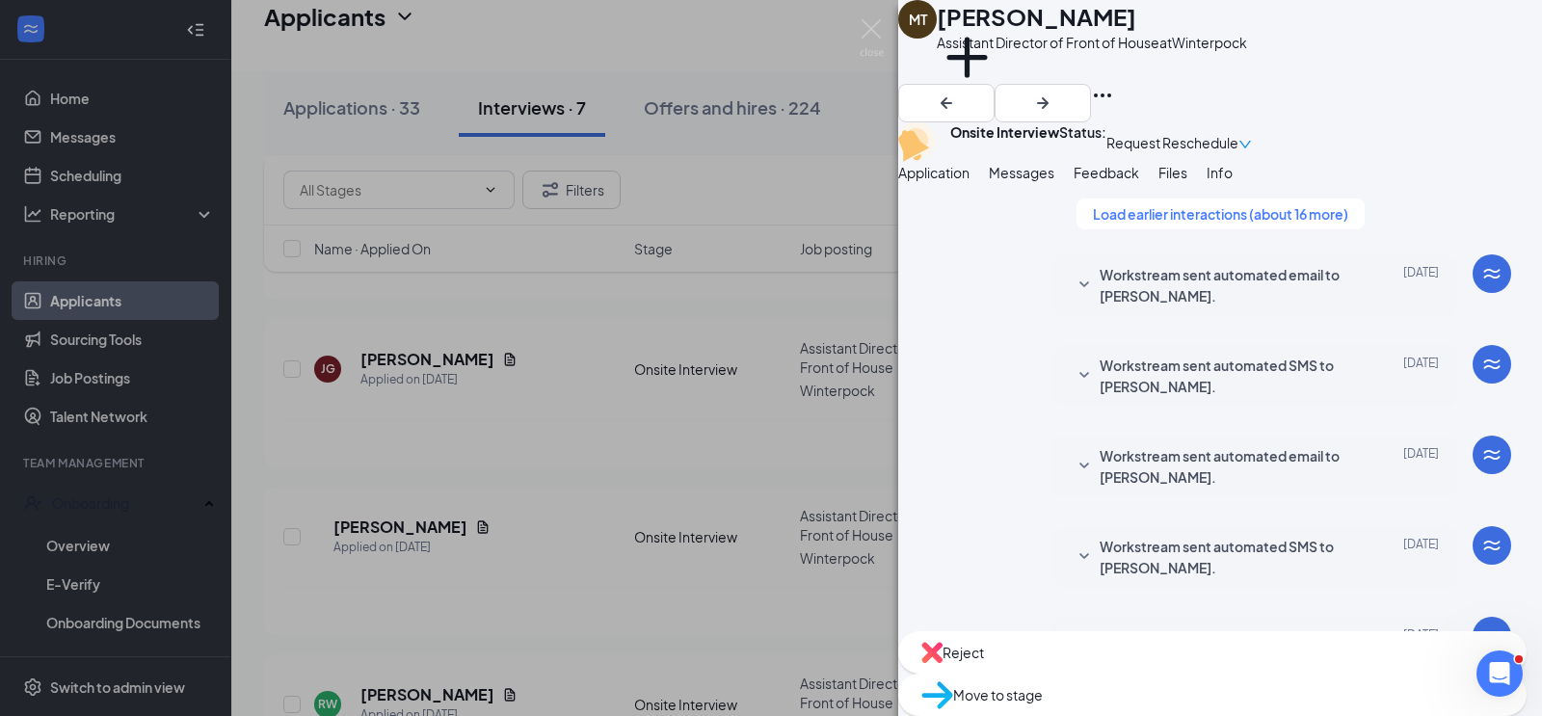
type textarea "[PERSON_NAME] - We missed you last night. Are you still interested in joining o…"
checkbox input "true"
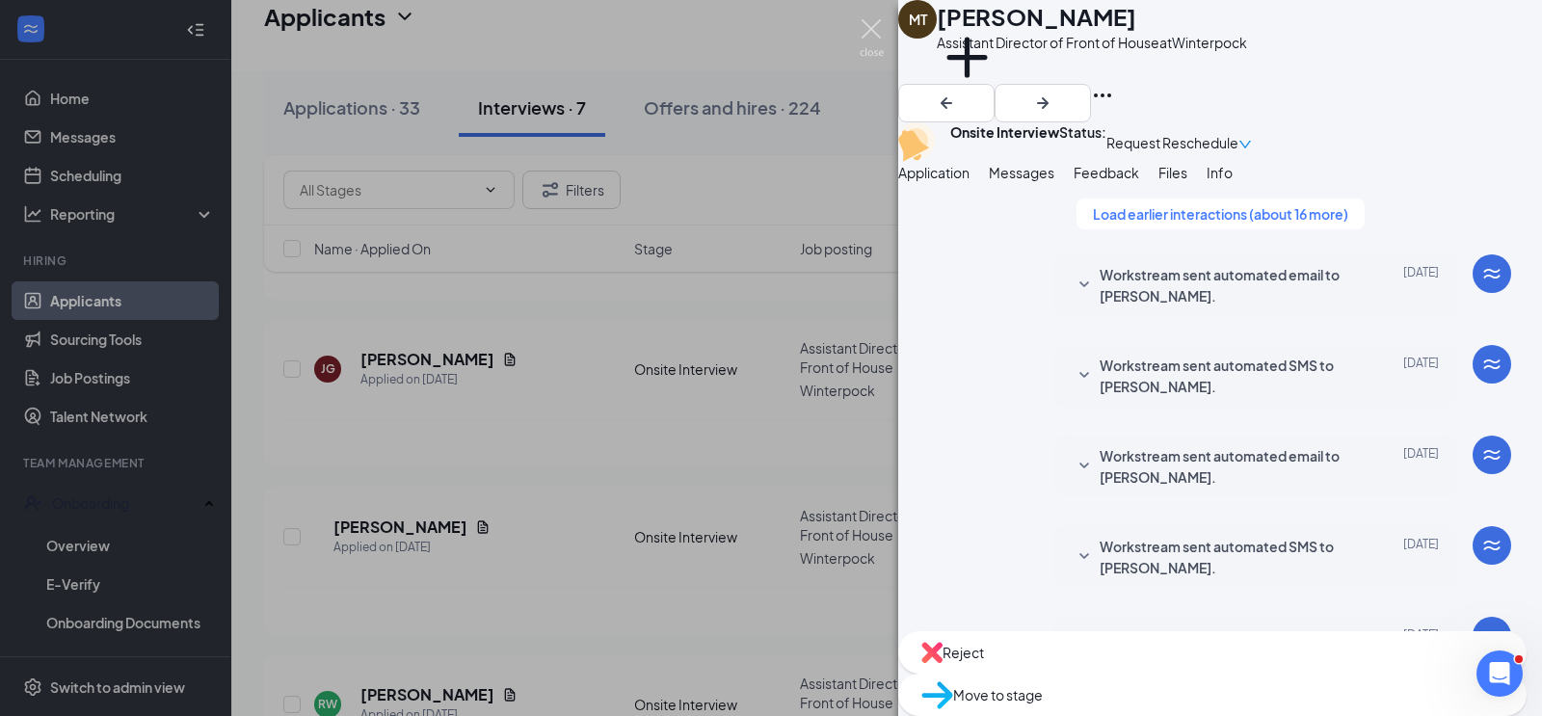
click at [881, 39] on img at bounding box center [872, 38] width 24 height 38
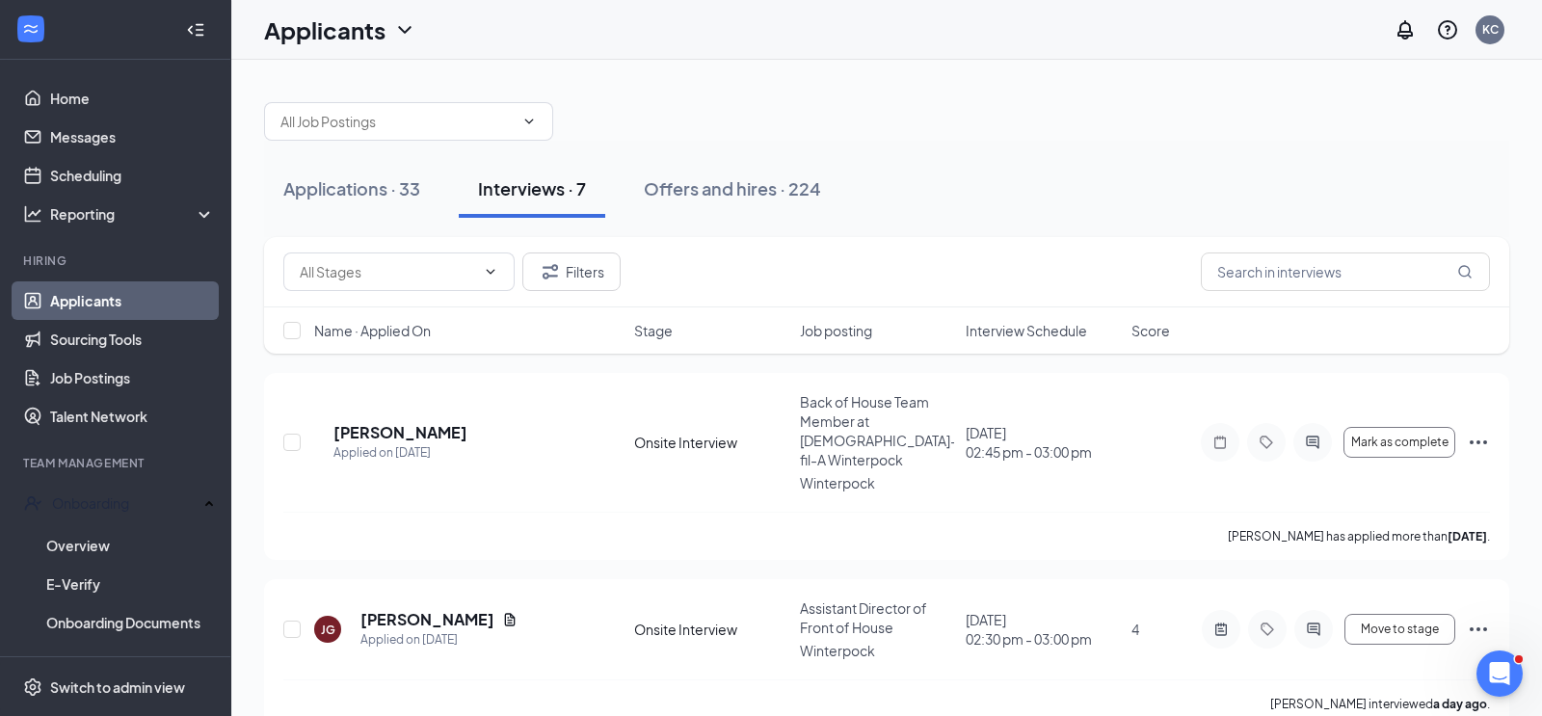
click at [1032, 330] on span "Interview Schedule" at bounding box center [1026, 330] width 121 height 19
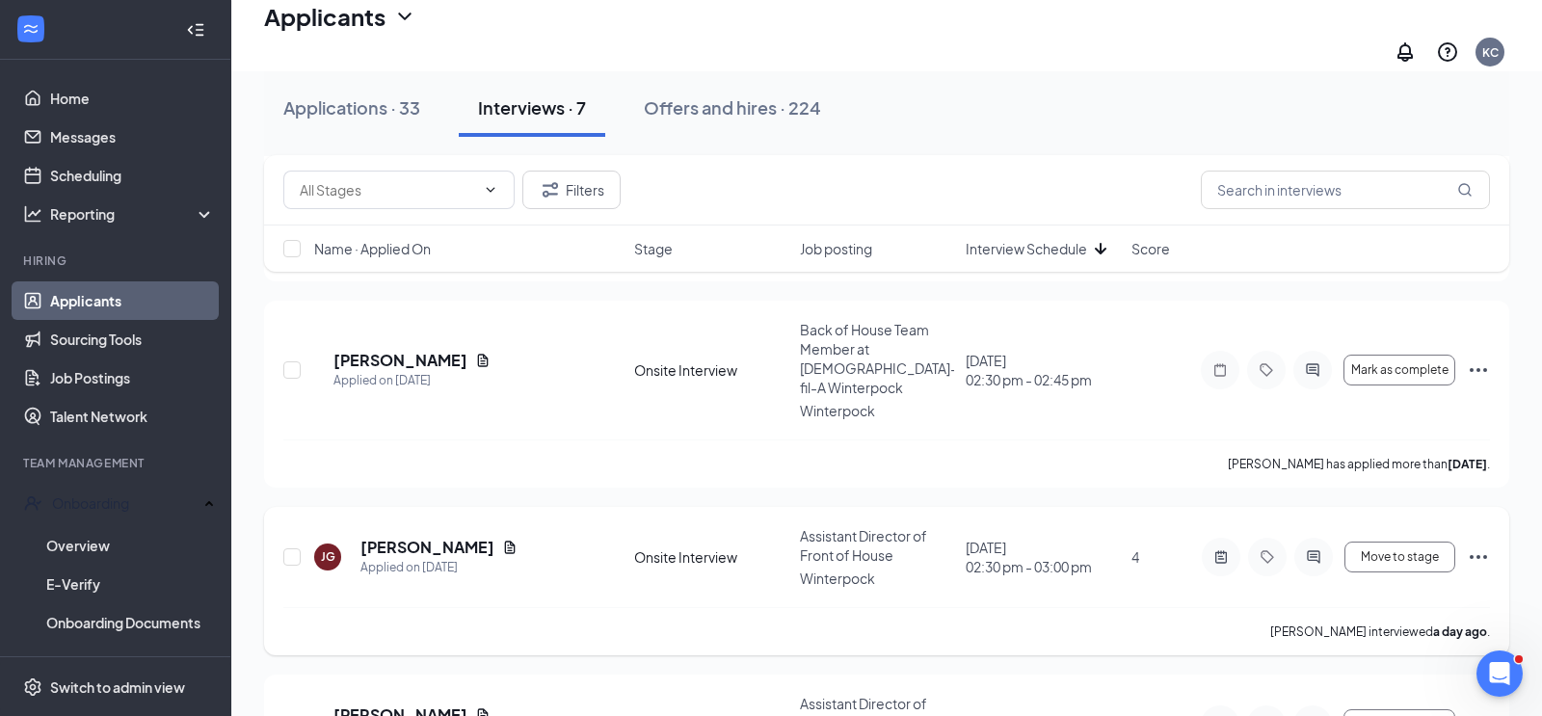
scroll to position [891, 0]
